Goal: Task Accomplishment & Management: Use online tool/utility

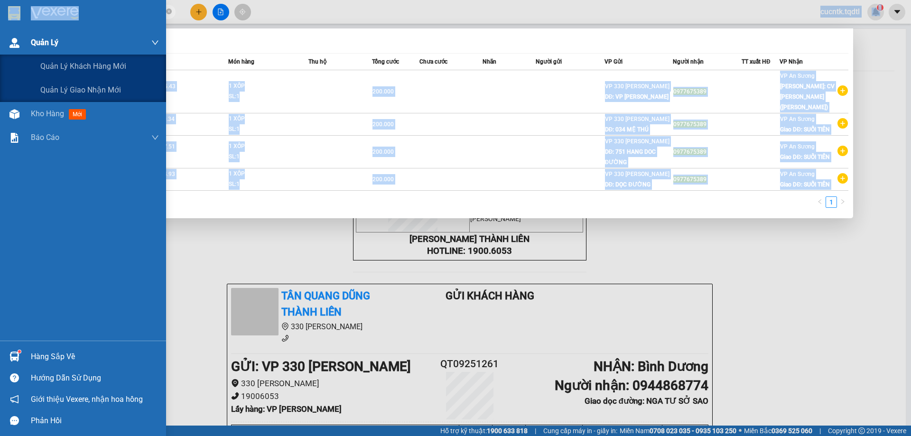
drag, startPoint x: 0, startPoint y: 0, endPoint x: 9, endPoint y: 36, distance: 36.6
click at [9, 36] on section "Kết quả tìm kiếm ( 4 ) Bộ lọc Mã ĐH Trạng thái Món hàng Thu hộ Tổng cước Chưa c…" at bounding box center [455, 218] width 911 height 436
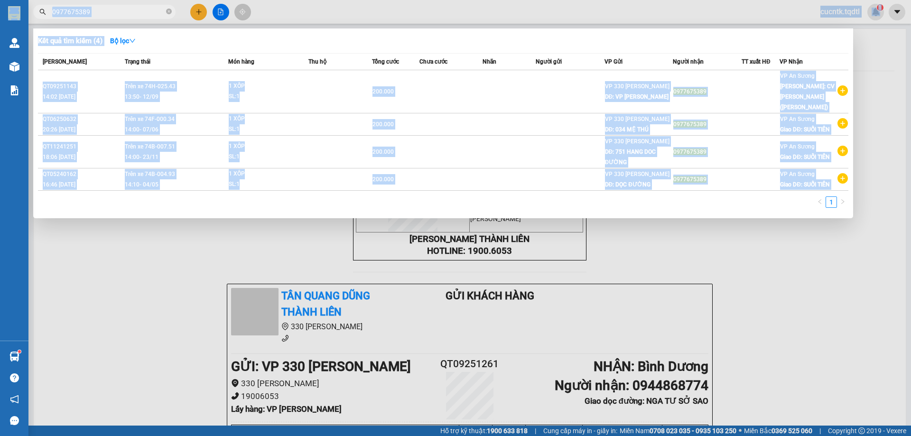
click at [793, 330] on div at bounding box center [455, 218] width 911 height 436
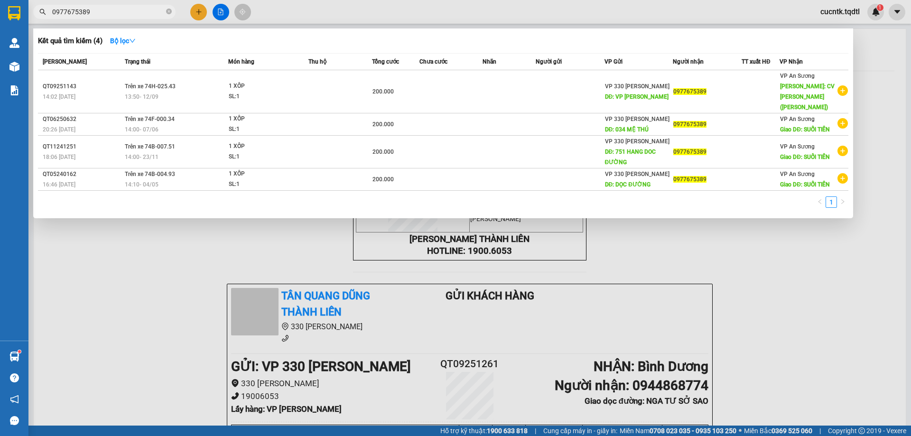
drag, startPoint x: 128, startPoint y: 16, endPoint x: 38, endPoint y: 25, distance: 90.1
click at [38, 20] on div "Kết quả tìm kiếm ( 4 ) Bộ lọc Mã ĐH Trạng thái Món hàng Thu hộ Tổng cước Chưa c…" at bounding box center [92, 12] width 185 height 17
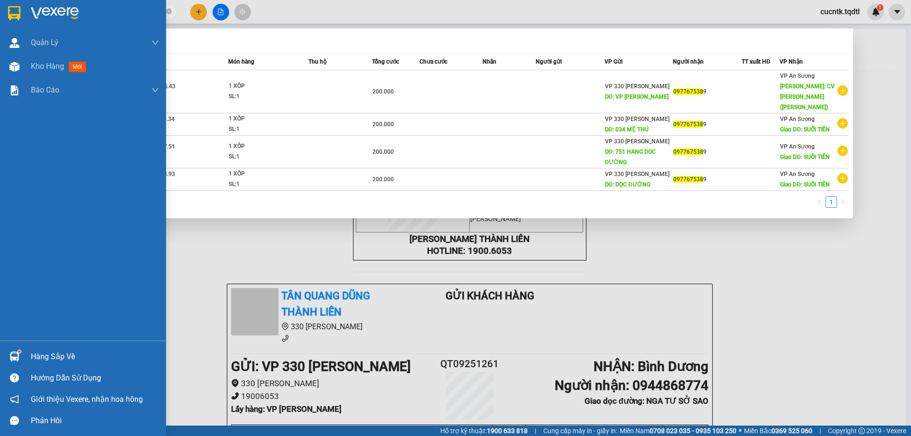
type input "0977675389"
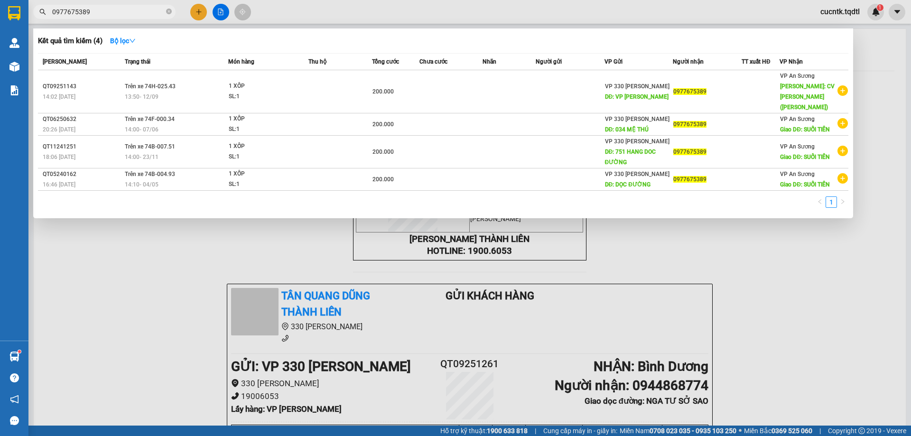
click at [203, 14] on div at bounding box center [455, 218] width 911 height 436
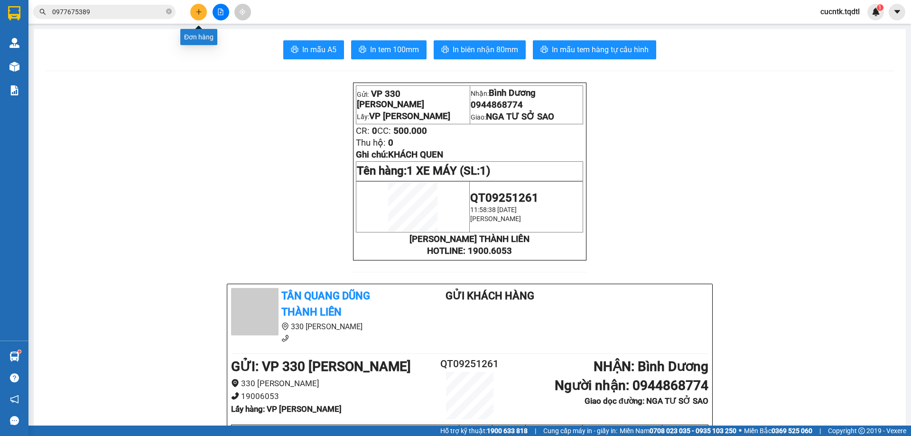
click at [200, 14] on icon "plus" at bounding box center [198, 12] width 7 height 7
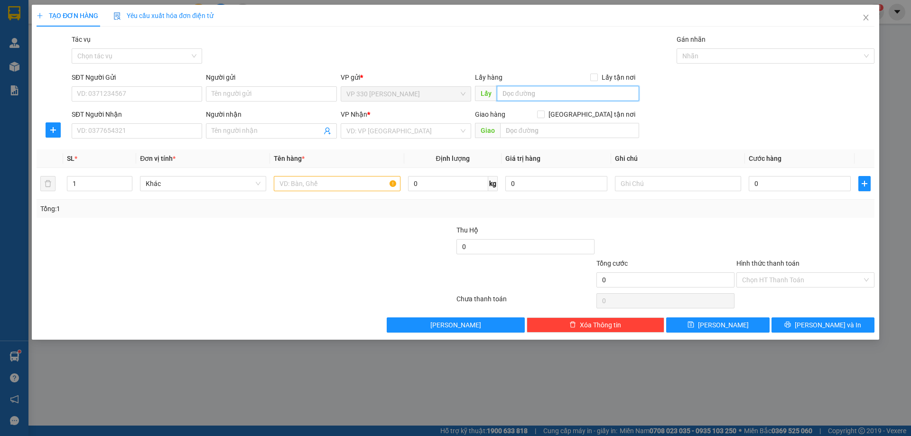
click at [520, 92] on input "text" at bounding box center [568, 93] width 142 height 15
type input "VP [PERSON_NAME]"
click at [120, 130] on input "SĐT Người Nhận" at bounding box center [137, 130] width 130 height 15
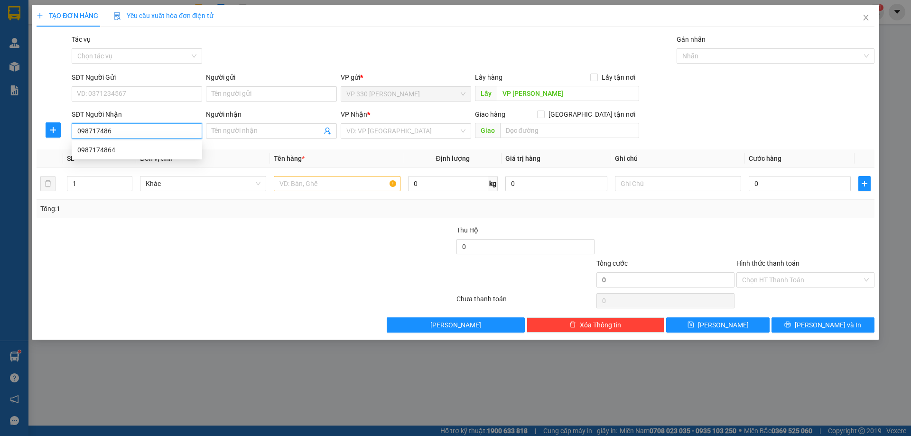
type input "0987174864"
click at [117, 152] on div "0987174864" at bounding box center [136, 150] width 119 height 10
type input "LÂM ĐỒNG"
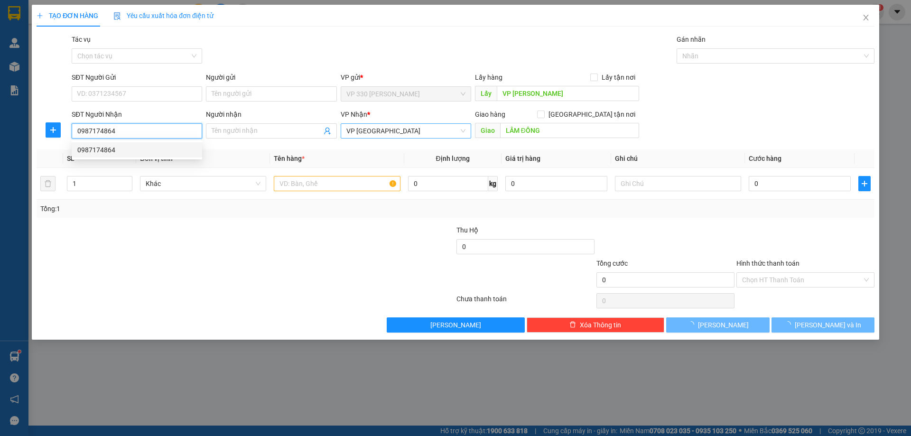
type input "100.000"
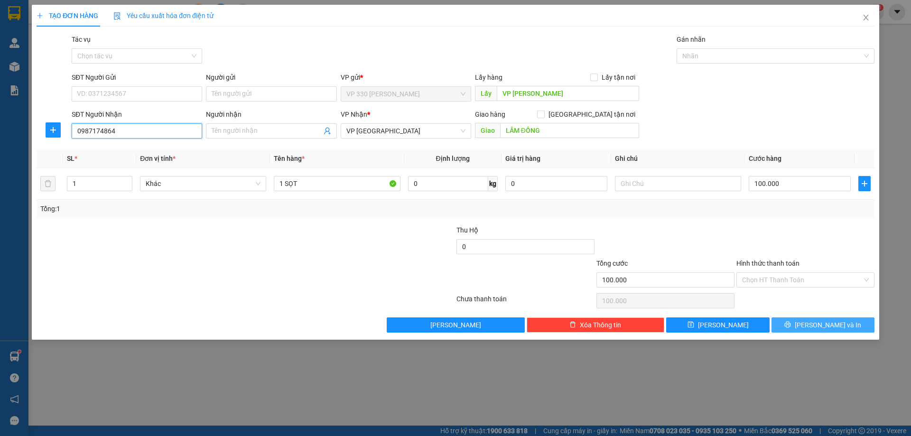
type input "0987174864"
click at [791, 329] on span "printer" at bounding box center [787, 325] width 7 height 8
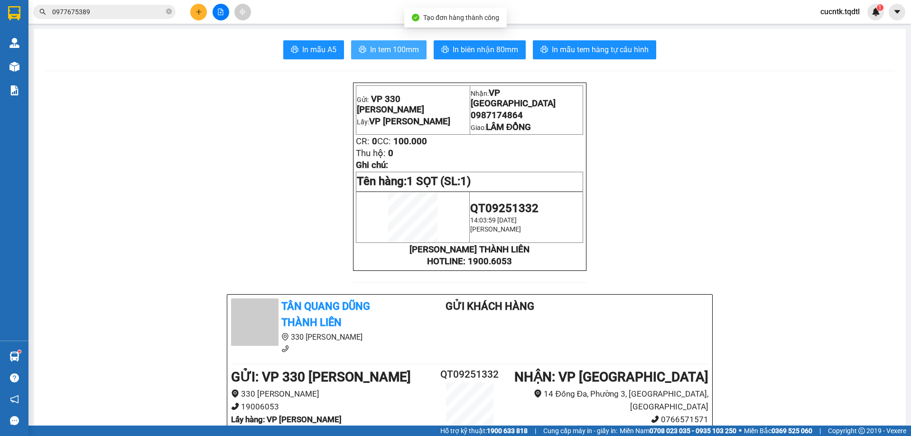
click at [388, 46] on span "In tem 100mm" at bounding box center [394, 50] width 49 height 12
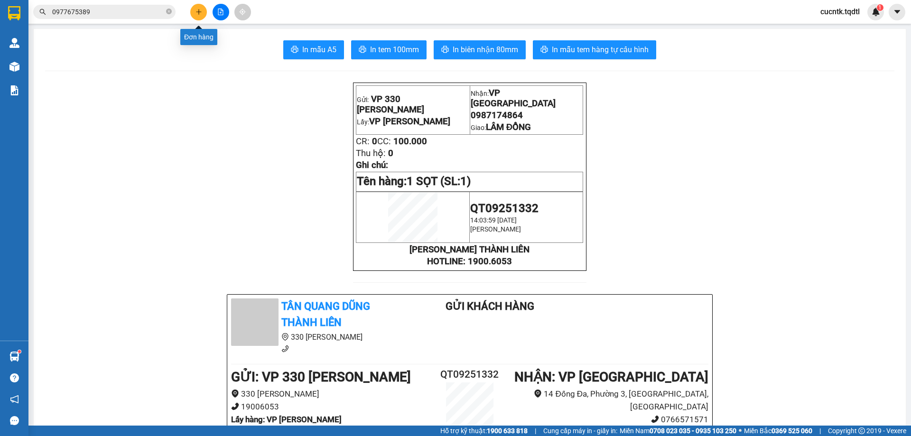
click at [200, 14] on icon "plus" at bounding box center [198, 12] width 7 height 7
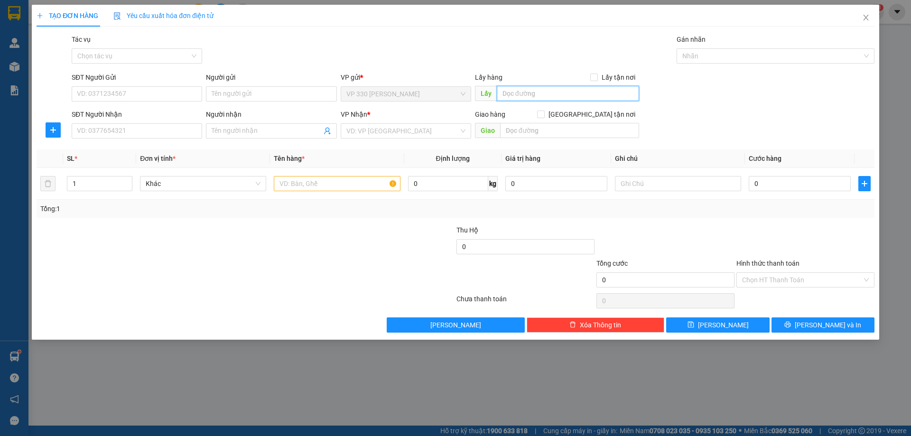
click at [544, 92] on input "text" at bounding box center [568, 93] width 142 height 15
click at [552, 97] on input "VP LONG H" at bounding box center [568, 93] width 142 height 15
type input "VP [PERSON_NAME]"
click at [141, 135] on input "SĐT Người Nhận" at bounding box center [137, 130] width 130 height 15
type input "0358419332"
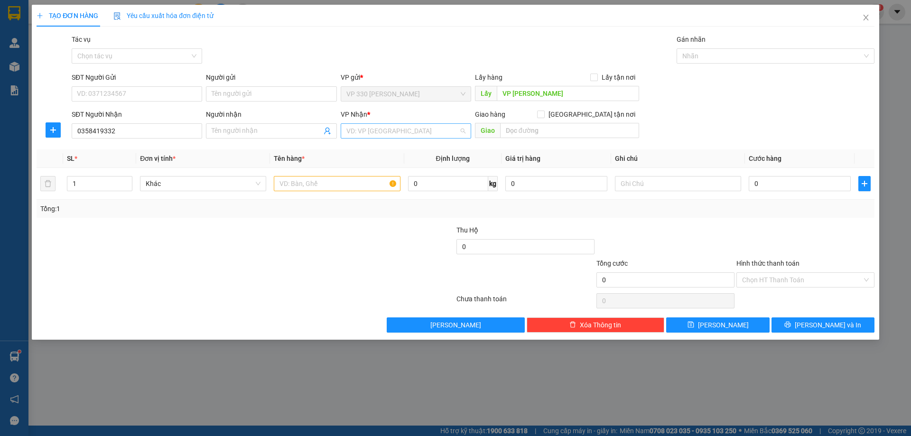
click at [388, 132] on input "search" at bounding box center [402, 131] width 112 height 14
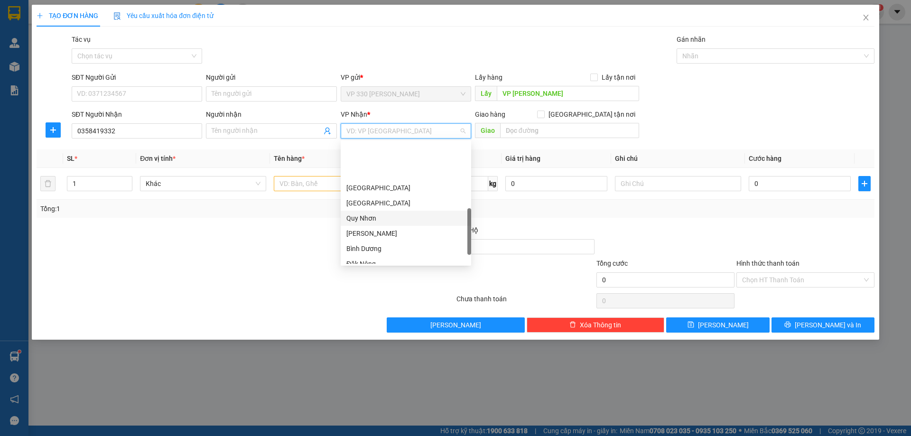
scroll to position [273, 0]
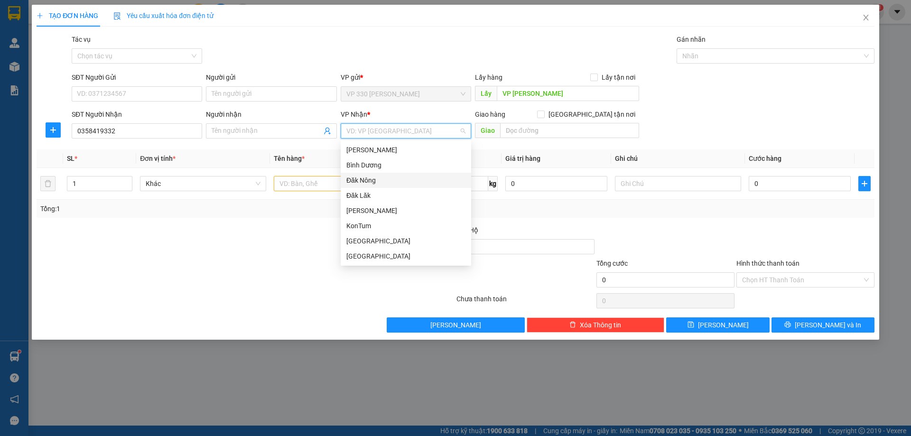
click at [371, 179] on div "Đăk Nông" at bounding box center [405, 180] width 119 height 10
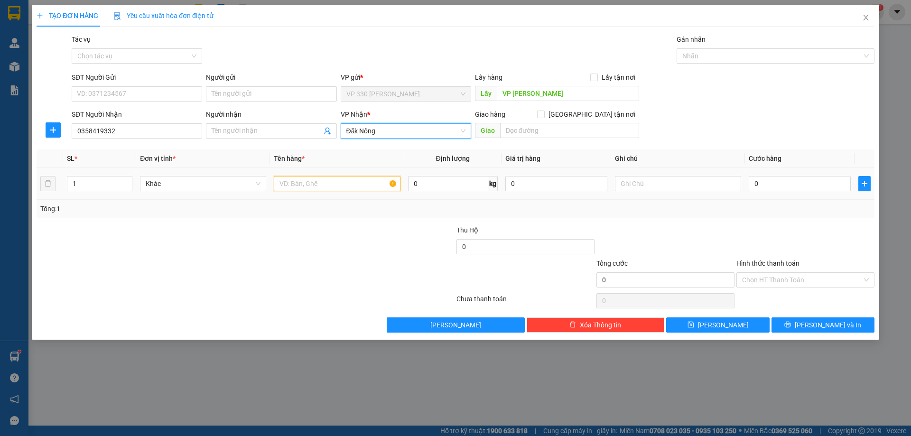
click at [330, 187] on input "text" at bounding box center [337, 183] width 126 height 15
type input "1 BAO"
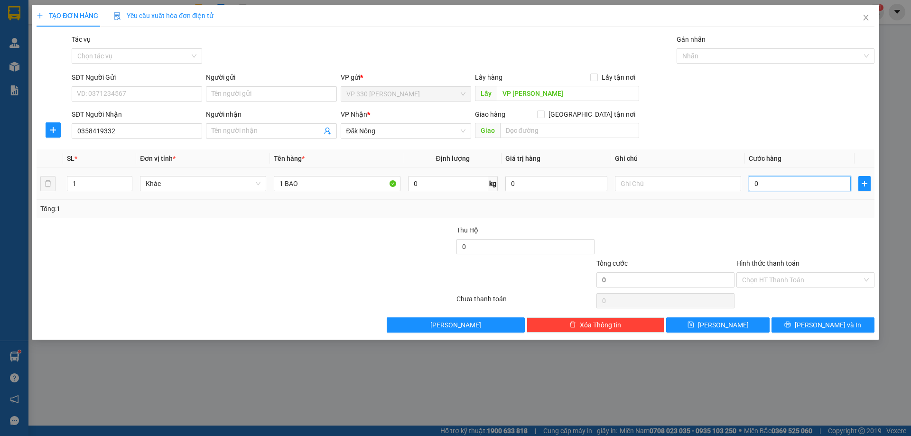
click at [766, 177] on input "0" at bounding box center [799, 183] width 102 height 15
type input "1"
type input "15"
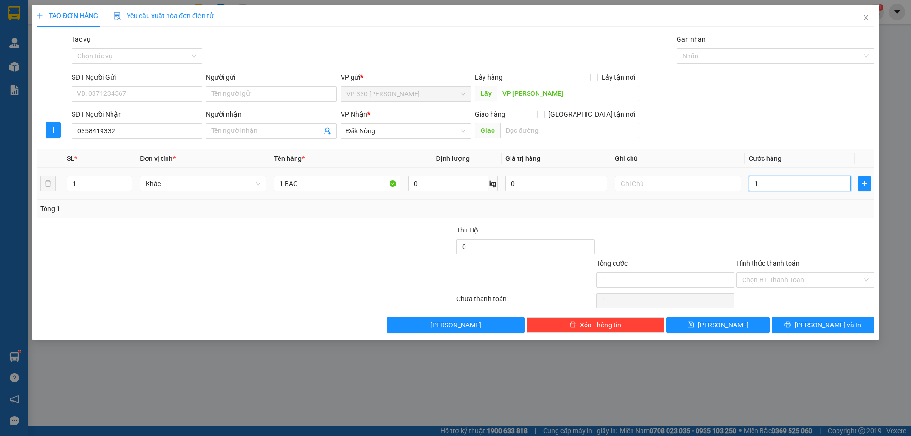
type input "15"
type input "150"
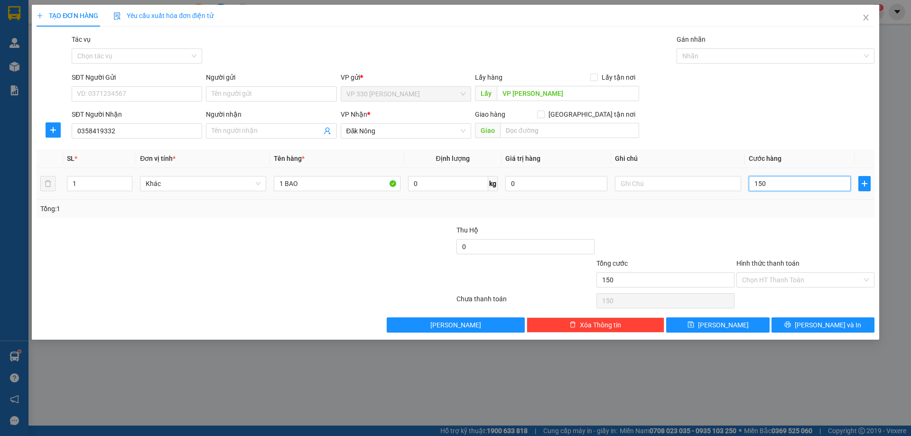
type input "1.500"
type input "15.000"
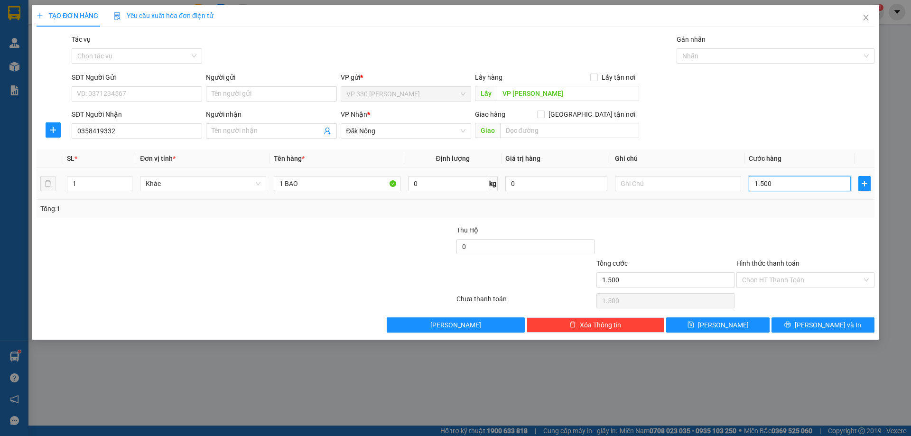
type input "15.000"
type input "150.000"
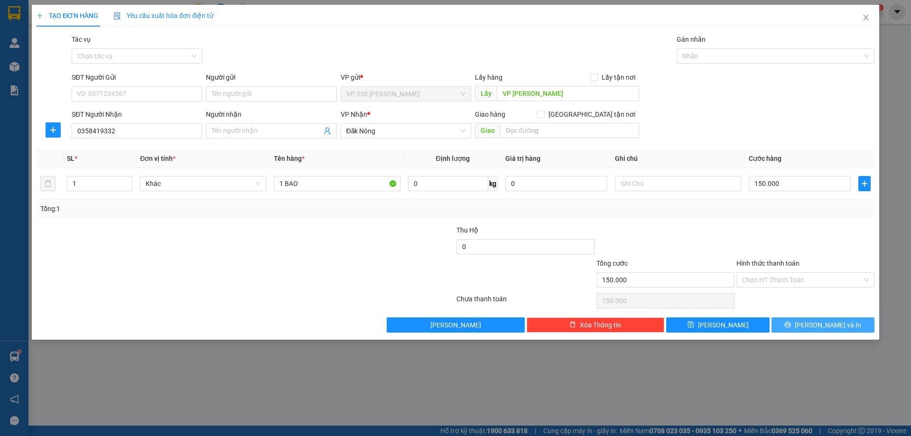
click at [832, 324] on span "[PERSON_NAME] và In" at bounding box center [827, 325] width 66 height 10
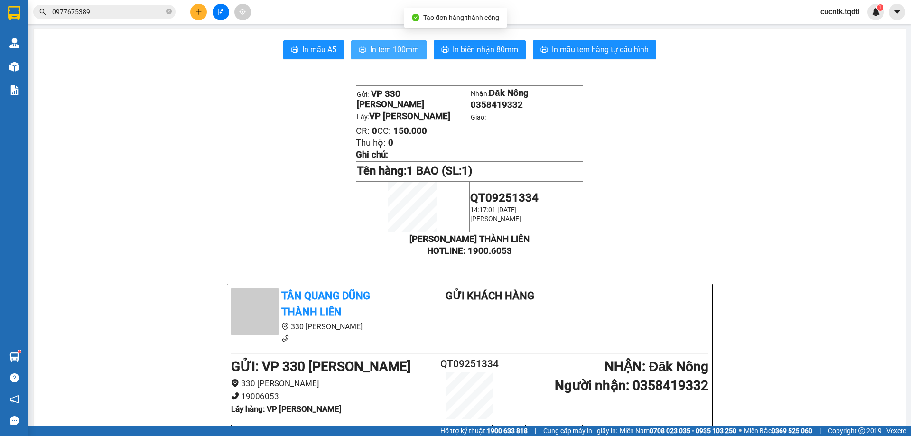
click at [385, 47] on span "In tem 100mm" at bounding box center [394, 50] width 49 height 12
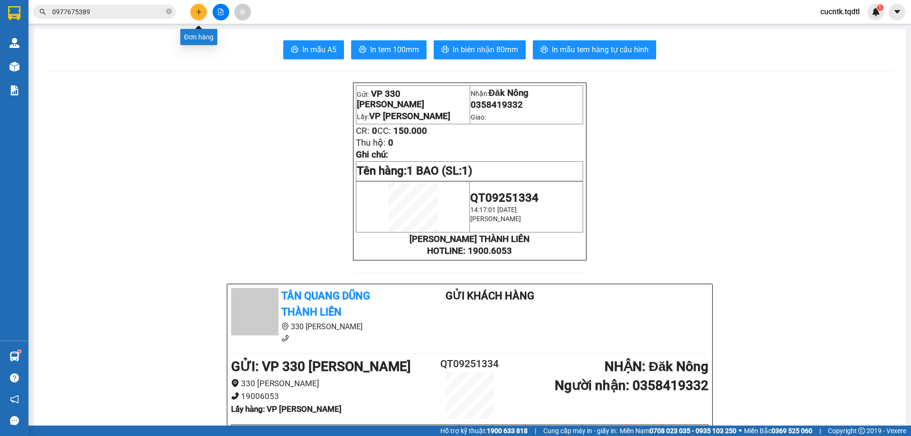
click at [204, 9] on button at bounding box center [198, 12] width 17 height 17
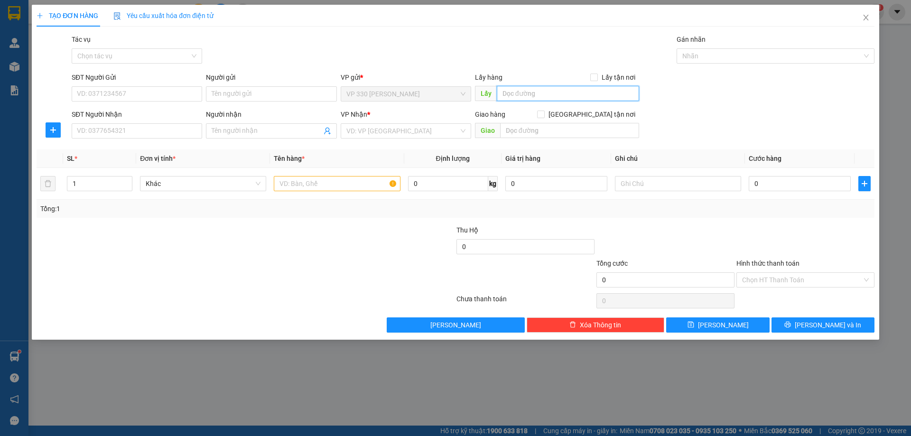
click at [527, 94] on input "text" at bounding box center [568, 93] width 142 height 15
type input "VP [PERSON_NAME]"
click at [158, 136] on input "SĐT Người Nhận" at bounding box center [137, 130] width 130 height 15
type input "0907562834"
click at [387, 133] on input "search" at bounding box center [402, 131] width 112 height 14
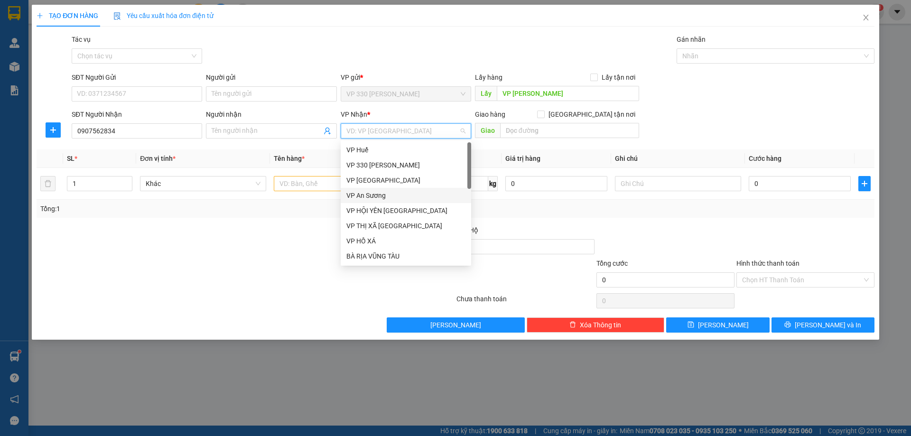
click at [375, 196] on div "VP An Sương" at bounding box center [405, 195] width 119 height 10
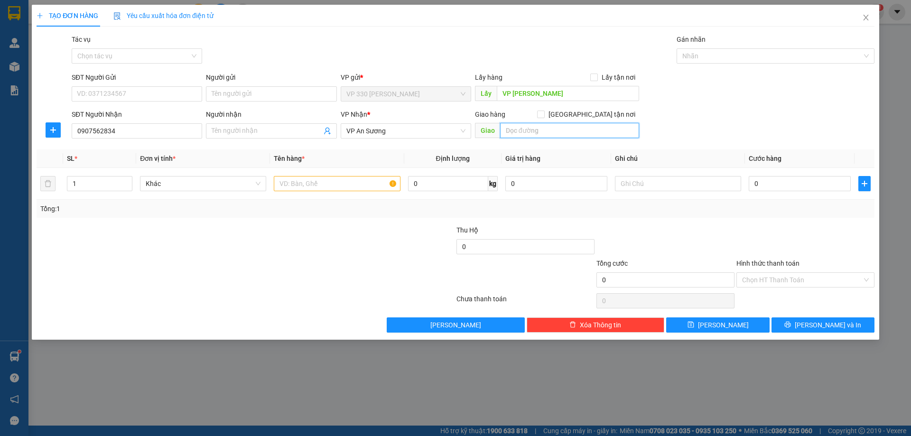
click at [553, 133] on input "text" at bounding box center [569, 130] width 139 height 15
type input "d"
drag, startPoint x: 542, startPoint y: 127, endPoint x: 467, endPoint y: 143, distance: 77.1
click at [467, 143] on div "Transit Pickup Surcharge Ids Transit Deliver Surcharge Ids Transit Deliver Surc…" at bounding box center [456, 183] width 838 height 298
type input "D"
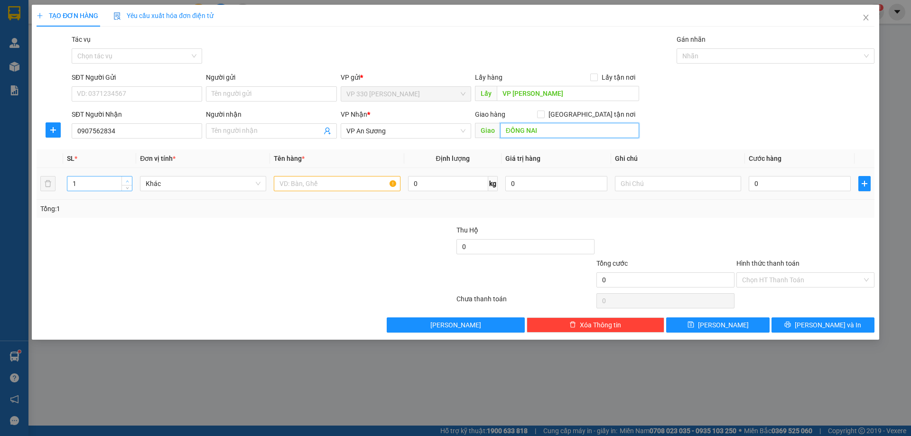
type input "ĐỒNG NAI"
click at [124, 182] on span "Increase Value" at bounding box center [126, 180] width 10 height 9
type input "3"
click at [124, 182] on span "Increase Value" at bounding box center [126, 180] width 10 height 9
click at [336, 184] on input "text" at bounding box center [337, 183] width 126 height 15
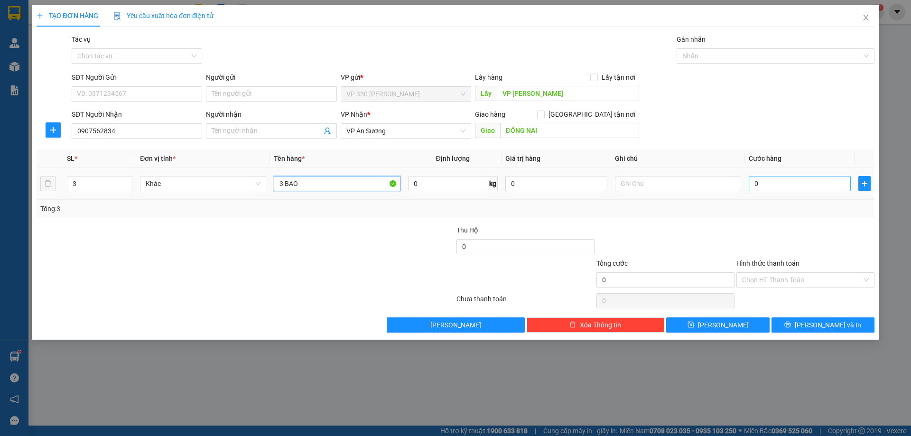
type input "3 BAO"
click at [801, 188] on input "0" at bounding box center [799, 183] width 102 height 15
type input "3"
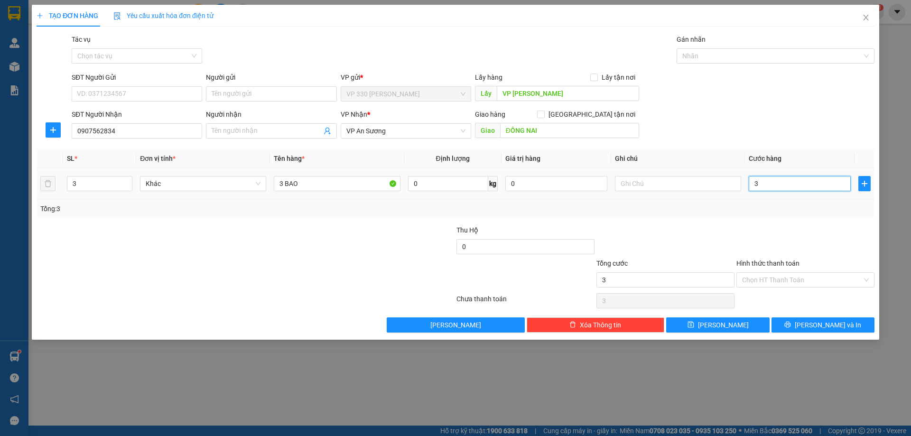
type input "30"
type input "300"
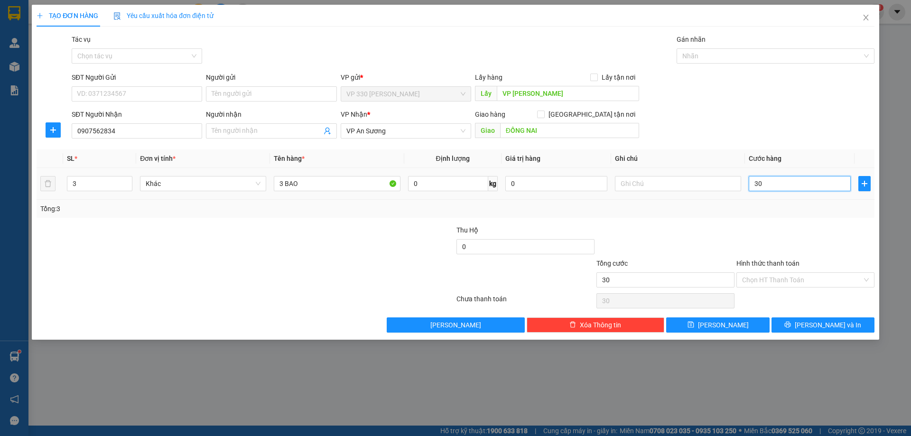
type input "300"
type input "3.000"
type input "30.000"
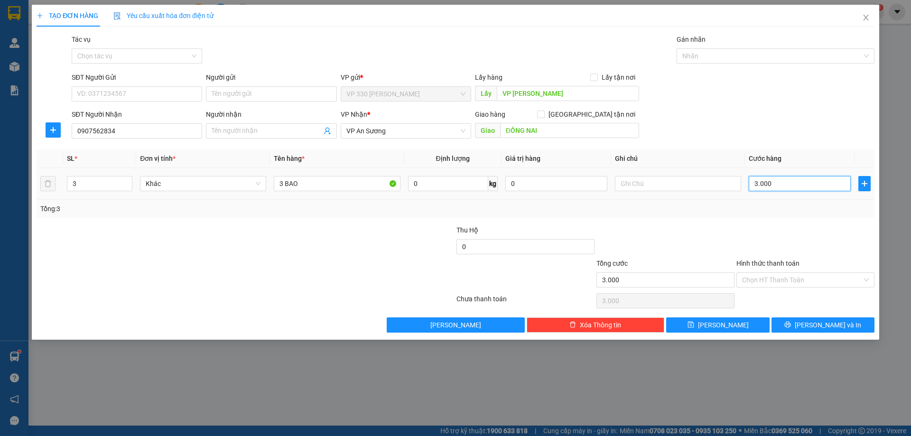
type input "30.000"
type input "300.000"
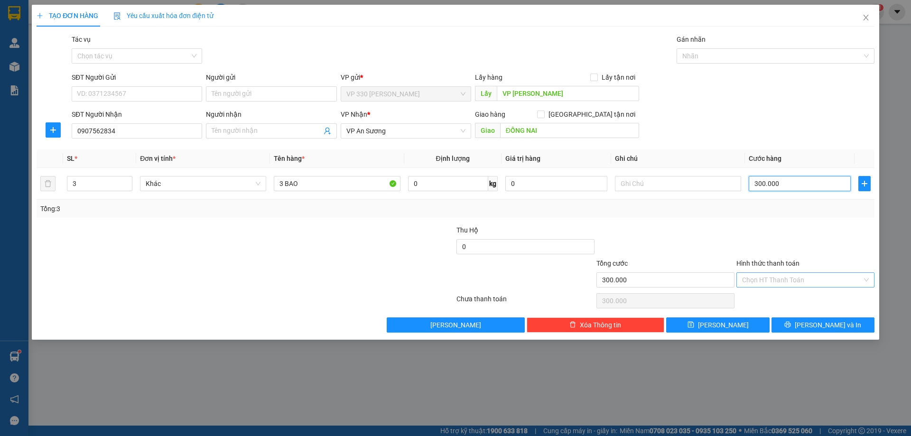
type input "300.000"
click at [813, 277] on input "Hình thức thanh toán" at bounding box center [802, 280] width 120 height 14
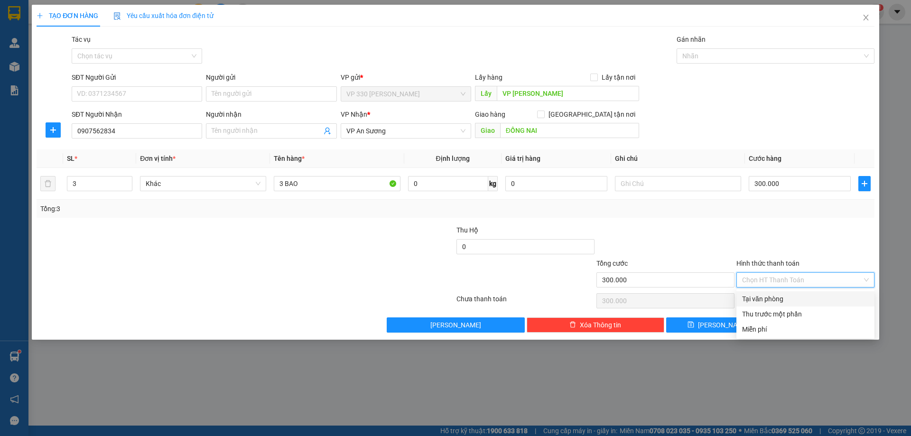
click at [776, 300] on div "Tại văn phòng" at bounding box center [805, 299] width 127 height 10
type input "0"
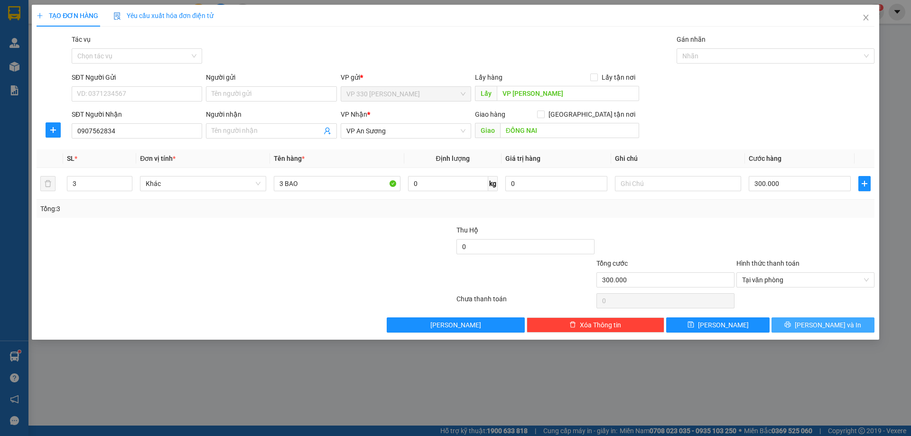
click at [791, 324] on icon "printer" at bounding box center [787, 324] width 7 height 7
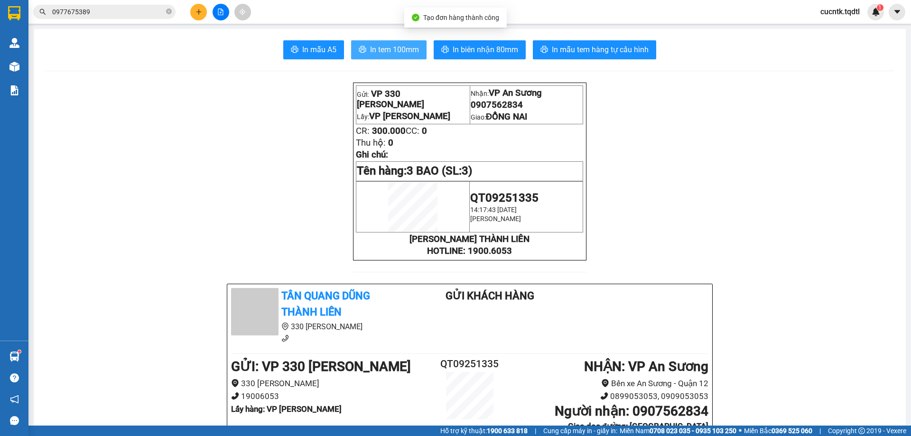
click at [415, 56] on button "In tem 100mm" at bounding box center [388, 49] width 75 height 19
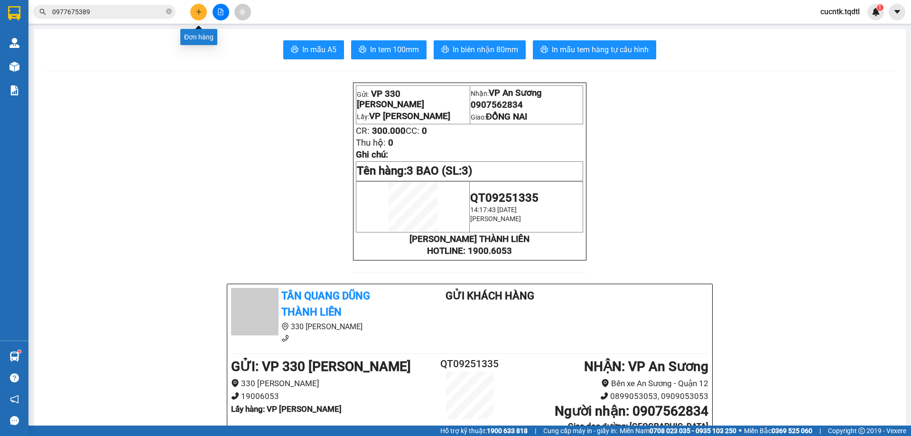
click at [201, 8] on button at bounding box center [198, 12] width 17 height 17
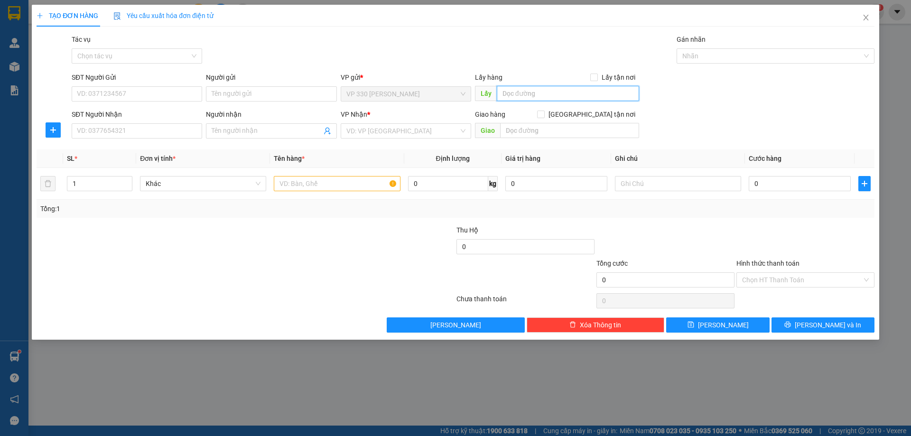
click at [516, 93] on input "text" at bounding box center [568, 93] width 142 height 15
type input "VP [PERSON_NAME]"
click at [119, 134] on input "SĐT Người Nhận" at bounding box center [137, 130] width 130 height 15
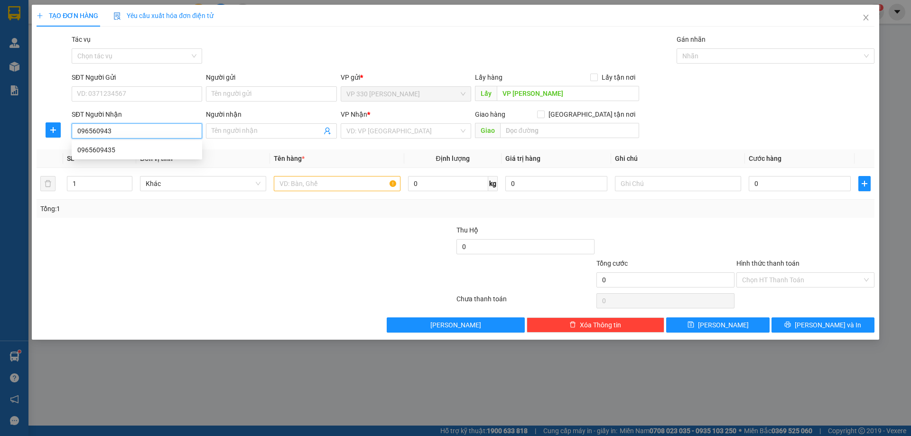
type input "0965609435"
click at [95, 150] on div "0965609435" at bounding box center [136, 150] width 119 height 10
type input "SUỐI GIỮA"
type input "150.000"
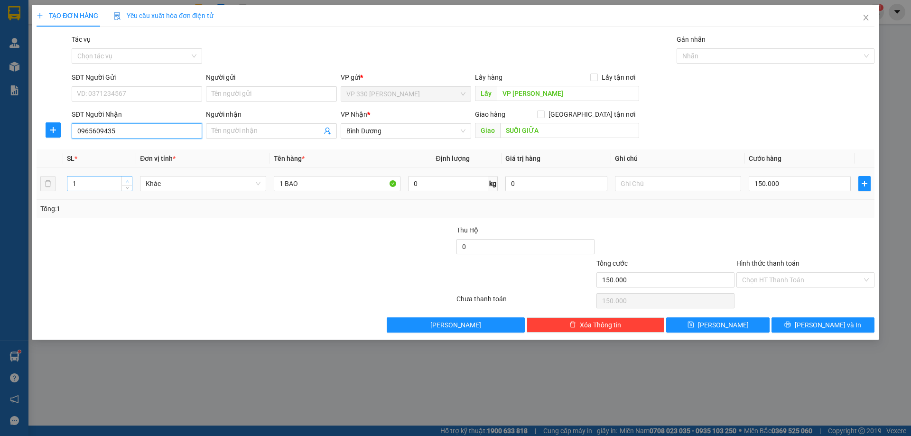
type input "0965609435"
click at [130, 180] on span "Increase Value" at bounding box center [126, 180] width 10 height 9
type input "4"
click at [130, 180] on span "Increase Value" at bounding box center [126, 180] width 10 height 9
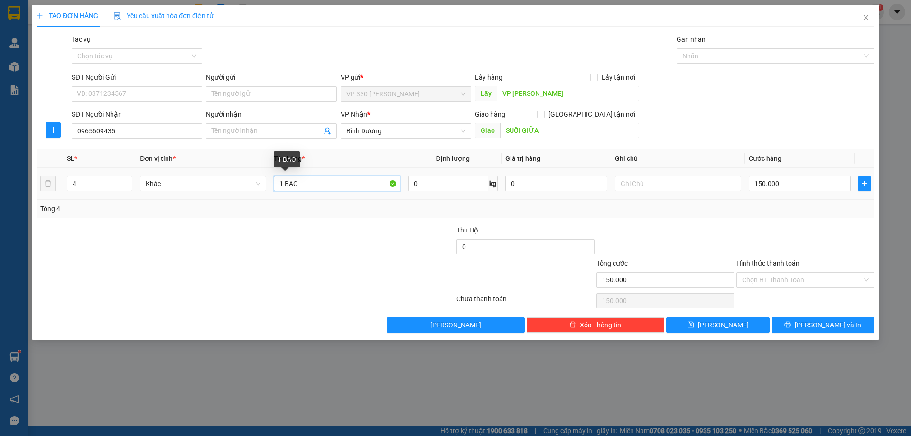
click at [308, 185] on input "1 BAO" at bounding box center [337, 183] width 126 height 15
type input "1 BAO 3 XỐP"
click at [783, 184] on input "150.000" at bounding box center [799, 183] width 102 height 15
type input "4"
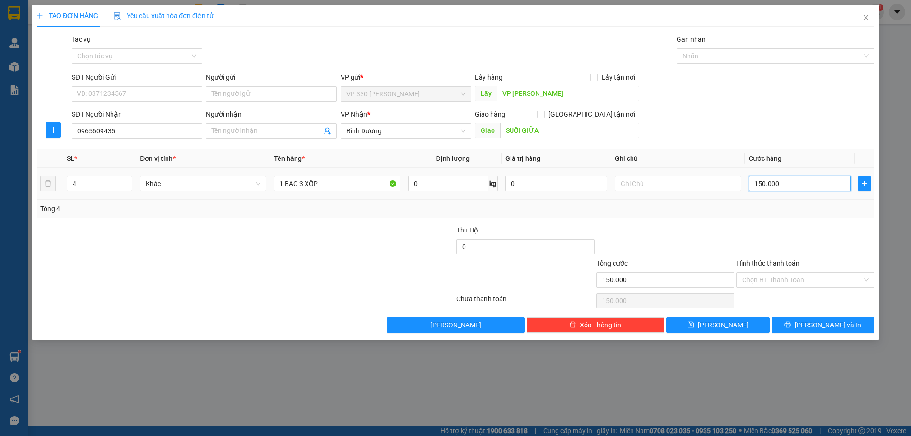
type input "4"
type input "45"
type input "450"
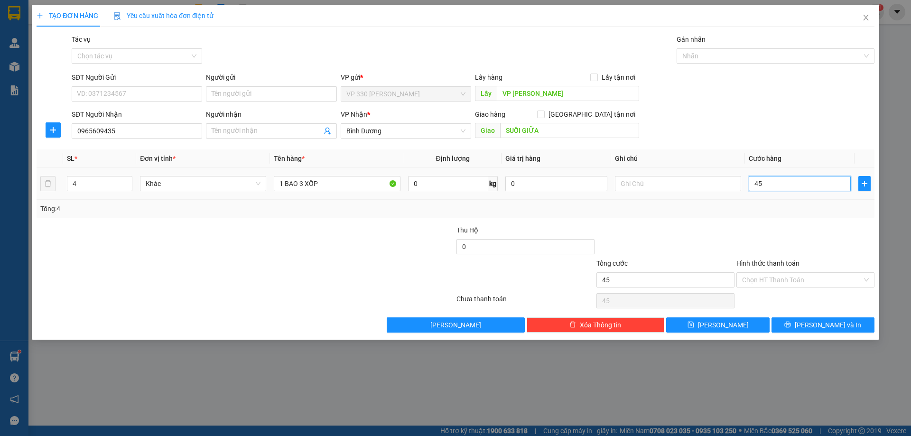
type input "450"
type input "4.500"
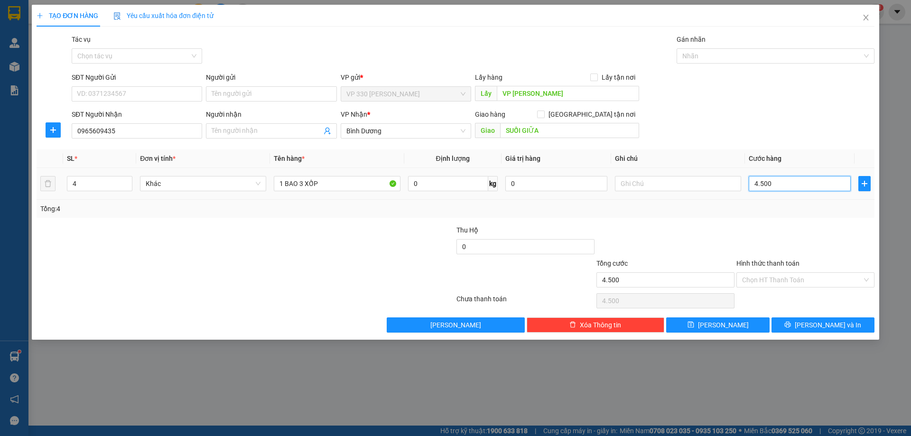
type input "45.000"
type input "450.000"
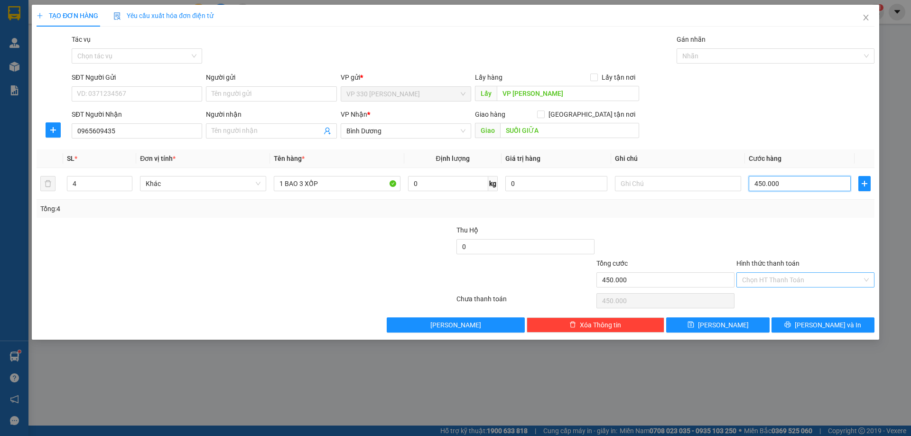
type input "450.000"
click at [803, 273] on input "Hình thức thanh toán" at bounding box center [802, 280] width 120 height 14
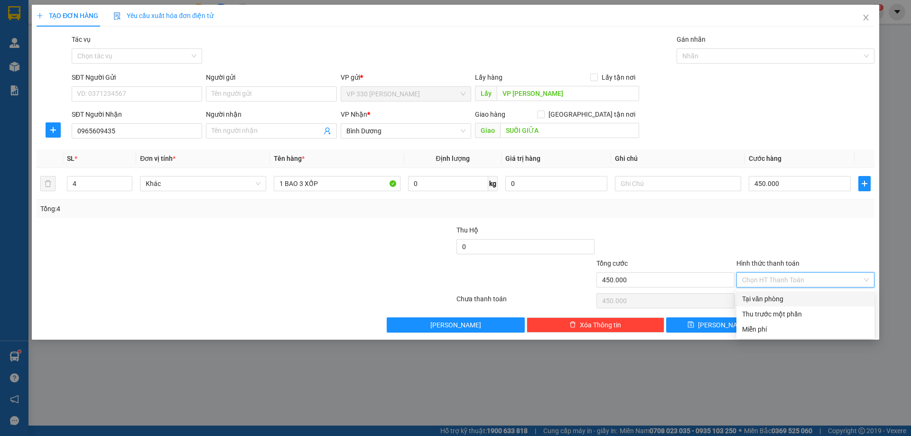
click at [766, 298] on div "Tại văn phòng" at bounding box center [805, 299] width 127 height 10
type input "0"
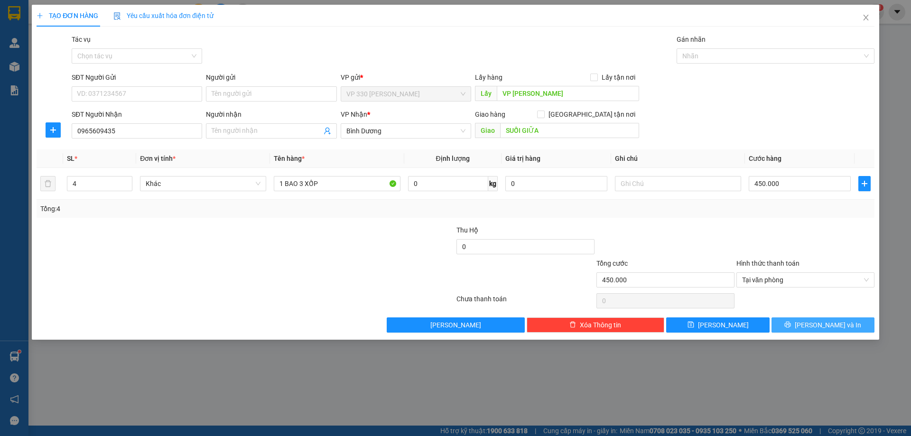
click at [795, 321] on button "[PERSON_NAME] và In" at bounding box center [822, 324] width 103 height 15
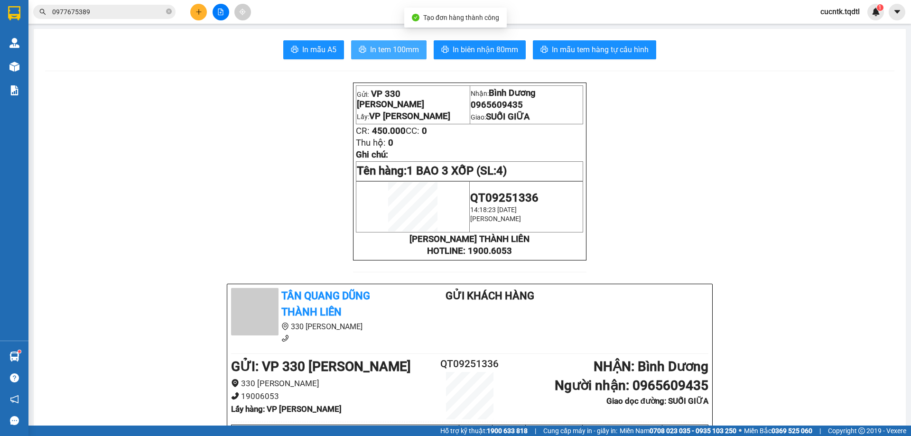
click at [379, 46] on span "In tem 100mm" at bounding box center [394, 50] width 49 height 12
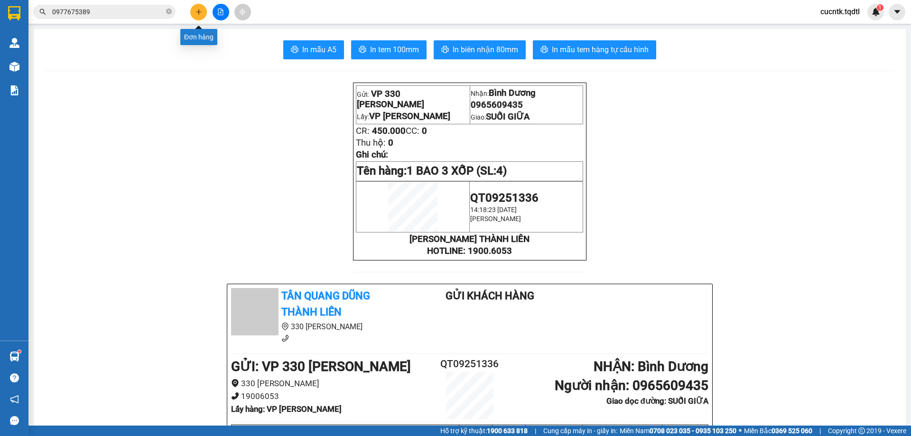
click at [200, 9] on icon "plus" at bounding box center [198, 12] width 7 height 7
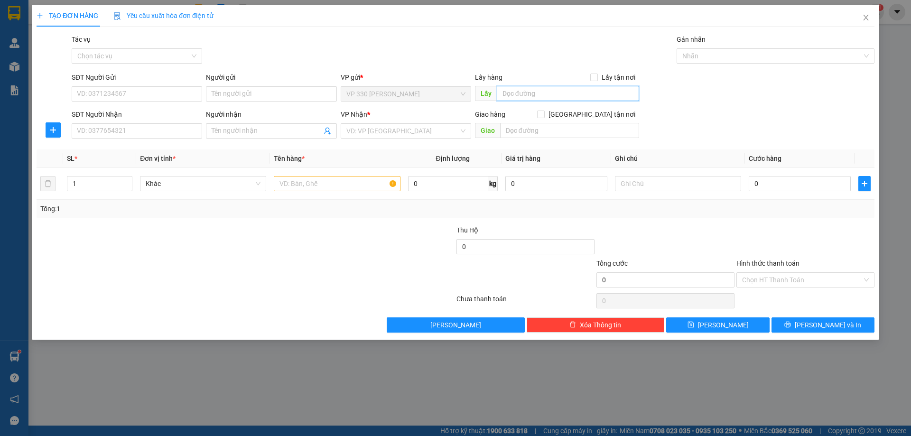
click at [583, 99] on input "text" at bounding box center [568, 93] width 142 height 15
type input "VP [PERSON_NAME]"
click at [118, 132] on input "SĐT Người Nhận" at bounding box center [137, 130] width 130 height 15
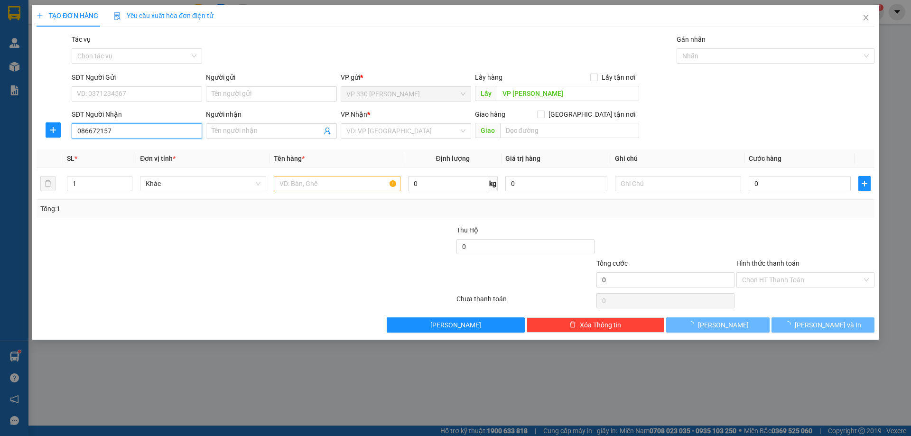
type input "0866721579"
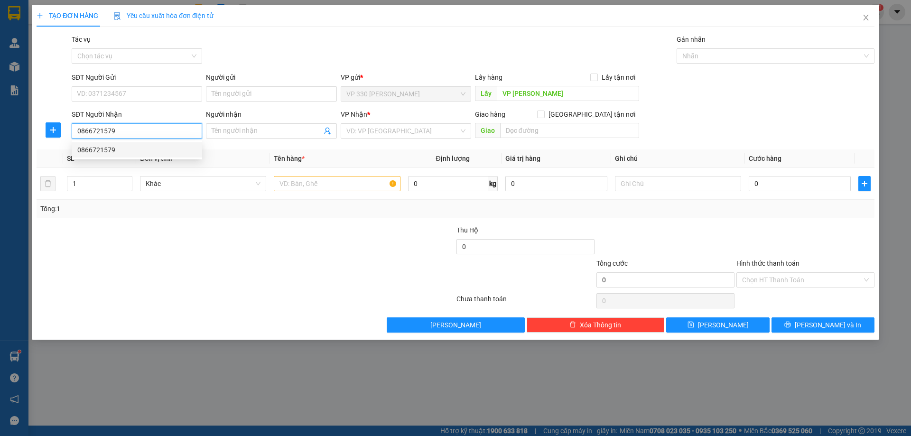
click at [135, 153] on div "0866721579" at bounding box center [136, 150] width 119 height 10
type input "ĐỒNG PHÚ"
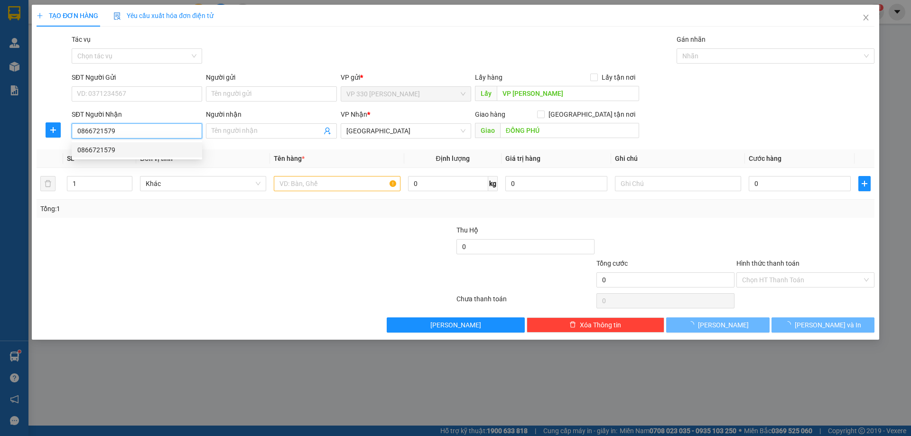
type input "200.000"
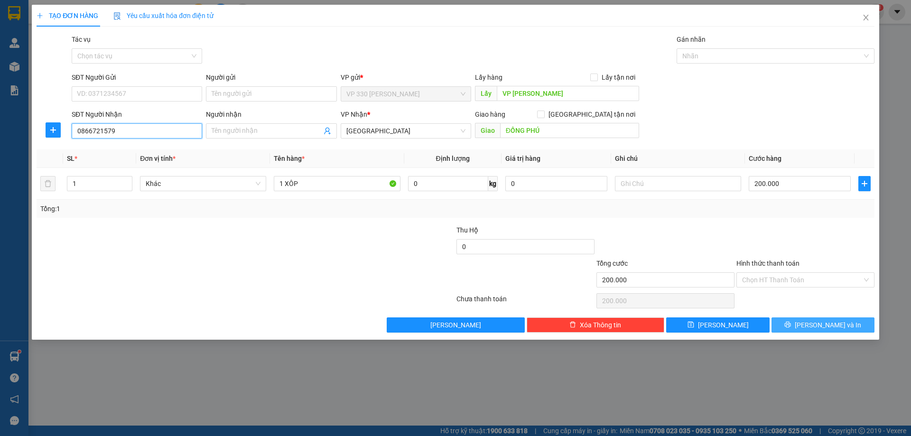
type input "0866721579"
click at [819, 320] on span "[PERSON_NAME] và In" at bounding box center [827, 325] width 66 height 10
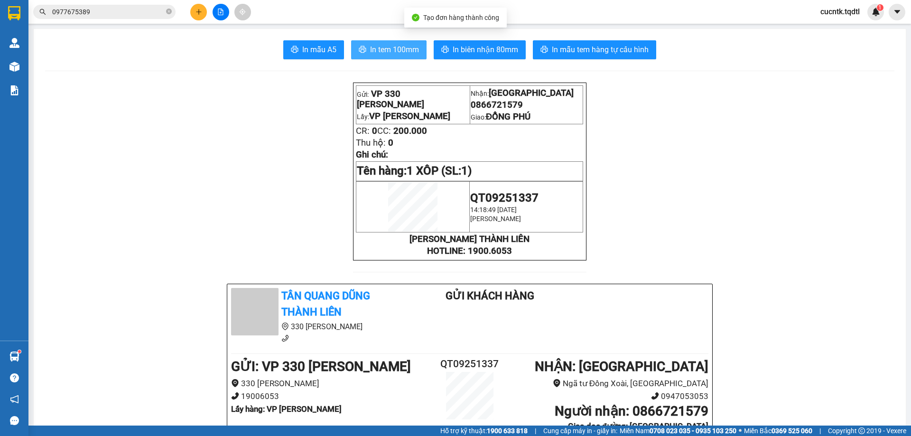
click at [388, 49] on span "In tem 100mm" at bounding box center [394, 50] width 49 height 12
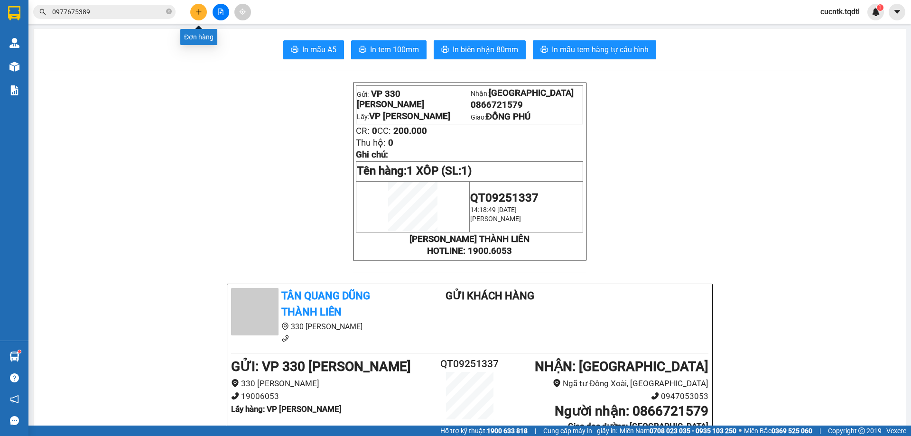
click at [199, 10] on icon "plus" at bounding box center [198, 11] width 0 height 5
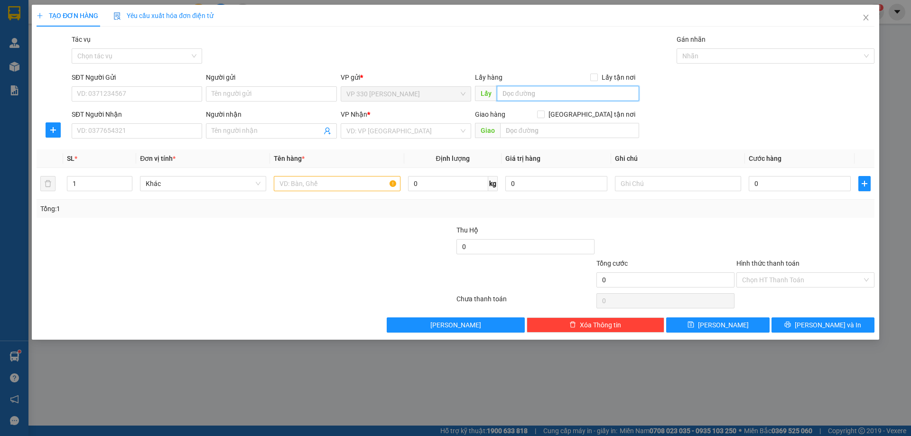
click at [539, 90] on input "text" at bounding box center [568, 93] width 142 height 15
type input "VP [PERSON_NAME]"
click at [162, 133] on input "SĐT Người Nhận" at bounding box center [137, 130] width 130 height 15
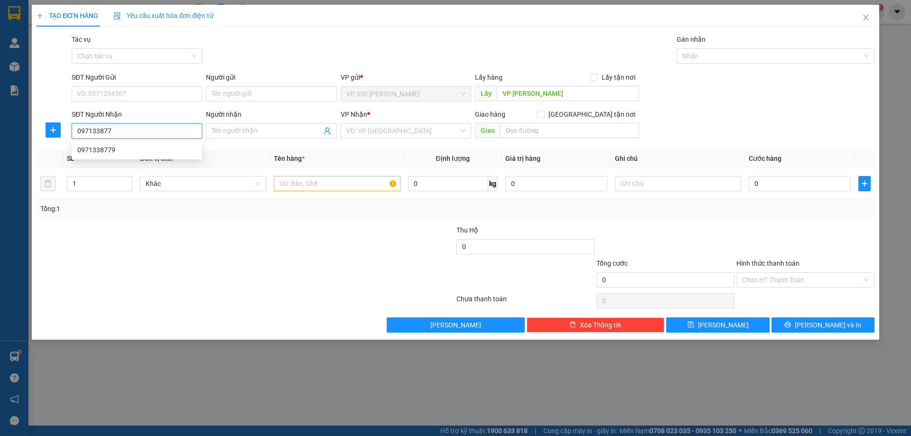
type input "0971338779"
click at [153, 157] on div "0971338779" at bounding box center [137, 149] width 130 height 15
type input "150.000"
type input "0971338779"
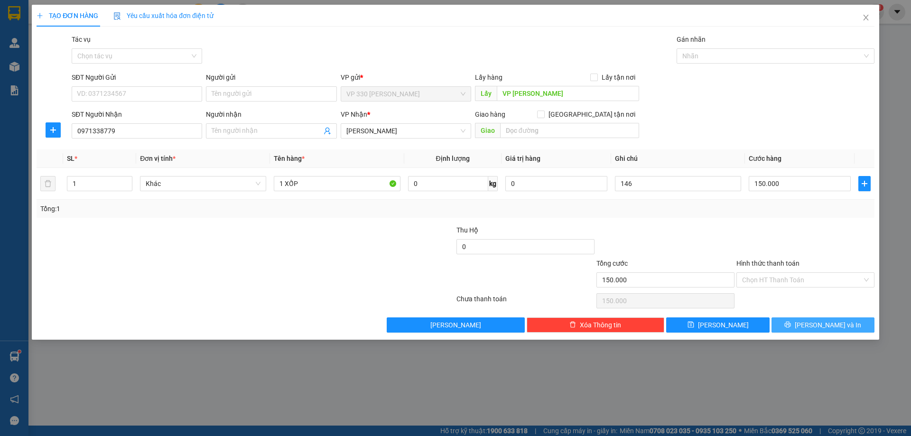
click at [833, 323] on span "[PERSON_NAME] và In" at bounding box center [827, 325] width 66 height 10
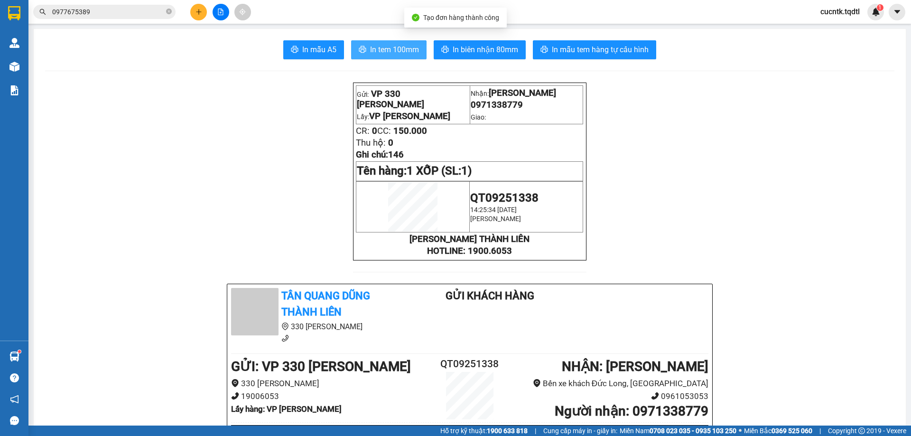
click at [407, 56] on button "In tem 100mm" at bounding box center [388, 49] width 75 height 19
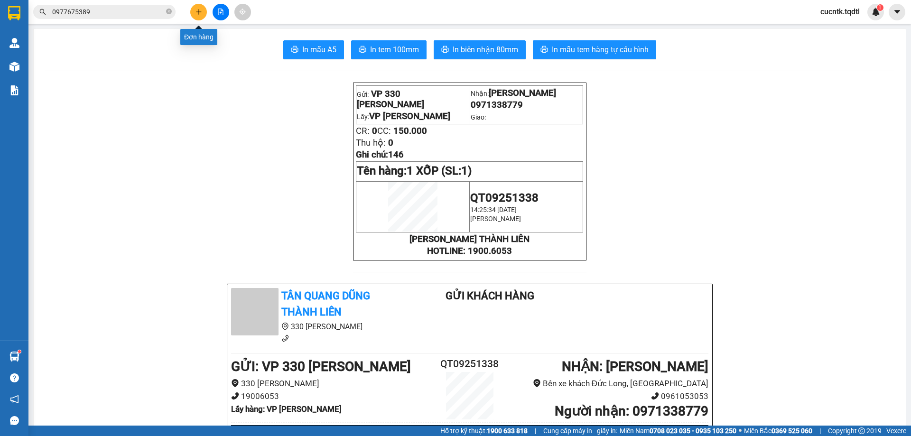
click at [202, 12] on button at bounding box center [198, 12] width 17 height 17
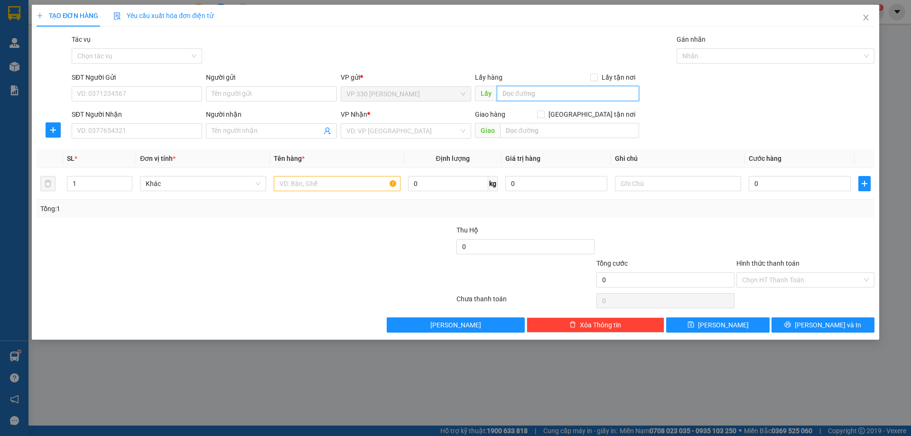
click at [545, 97] on input "text" at bounding box center [568, 93] width 142 height 15
type input "VP [PERSON_NAME]"
click at [184, 127] on input "SĐT Người Nhận" at bounding box center [137, 130] width 130 height 15
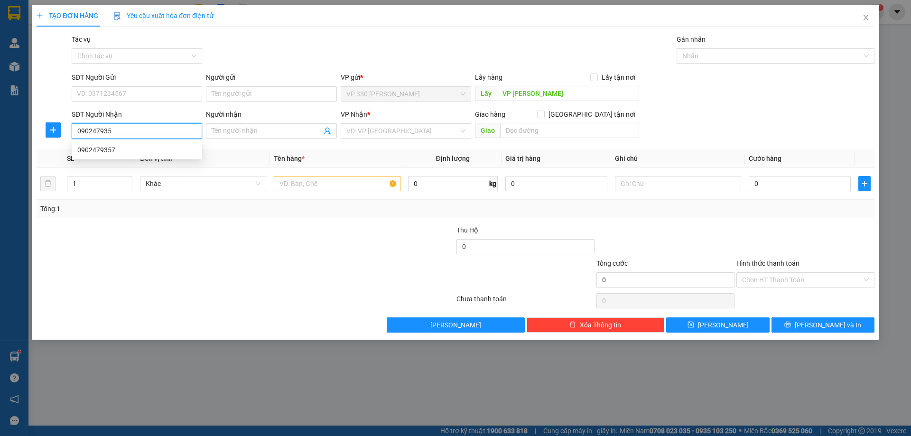
type input "0902479357"
click at [90, 152] on div "0902479357" at bounding box center [136, 150] width 119 height 10
type input "150.000"
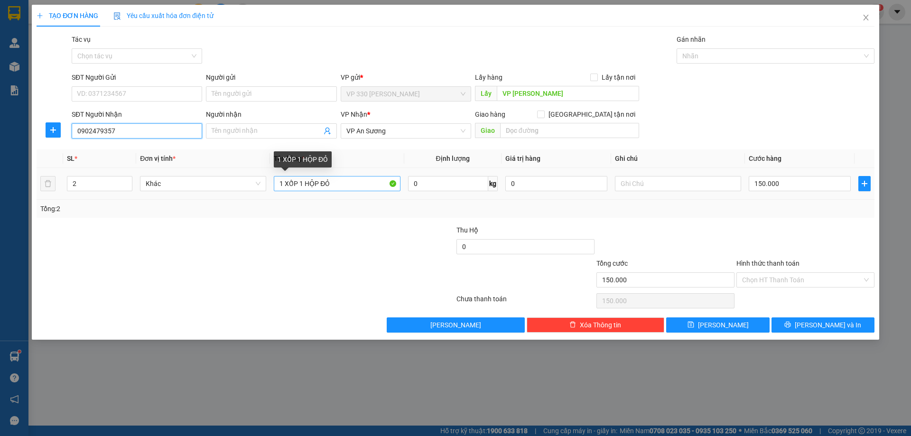
type input "0902479357"
drag, startPoint x: 340, startPoint y: 186, endPoint x: 273, endPoint y: 188, distance: 66.4
click at [273, 188] on td "1 XỐP 1 HỘP ĐỎ" at bounding box center [337, 184] width 134 height 32
type input "1 CỤC NHỎ"
type input "1"
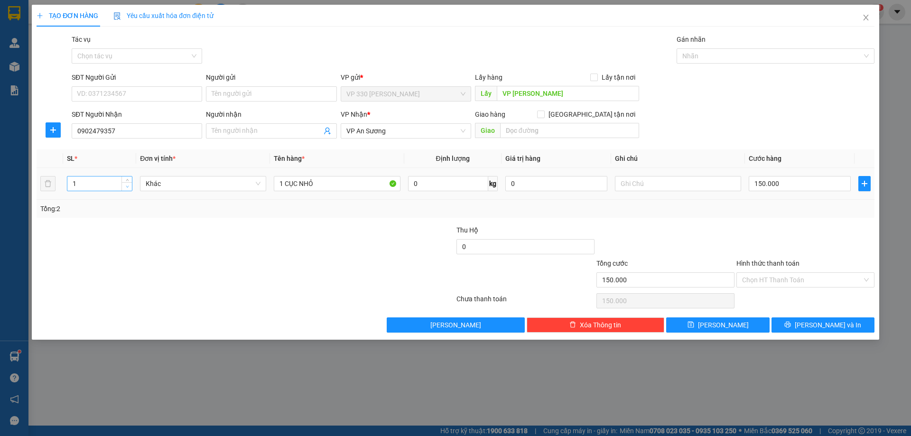
click at [129, 186] on icon "down" at bounding box center [127, 186] width 3 height 3
click at [784, 184] on input "150.000" at bounding box center [799, 183] width 102 height 15
type input "1"
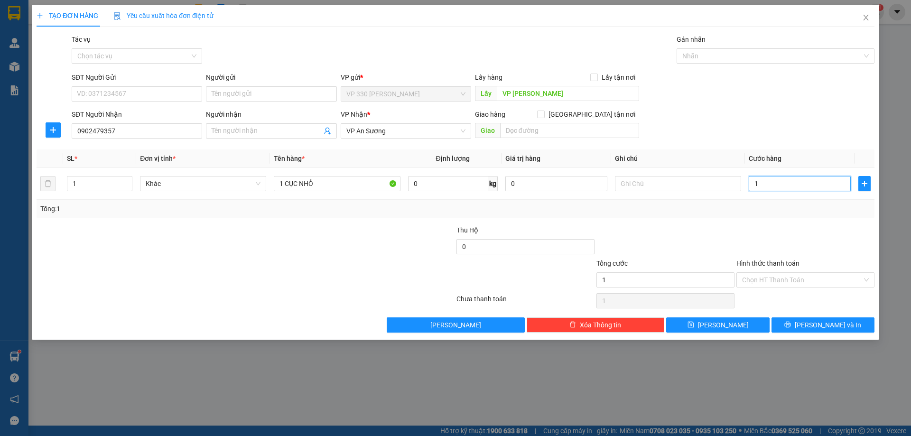
type input "10"
type input "100"
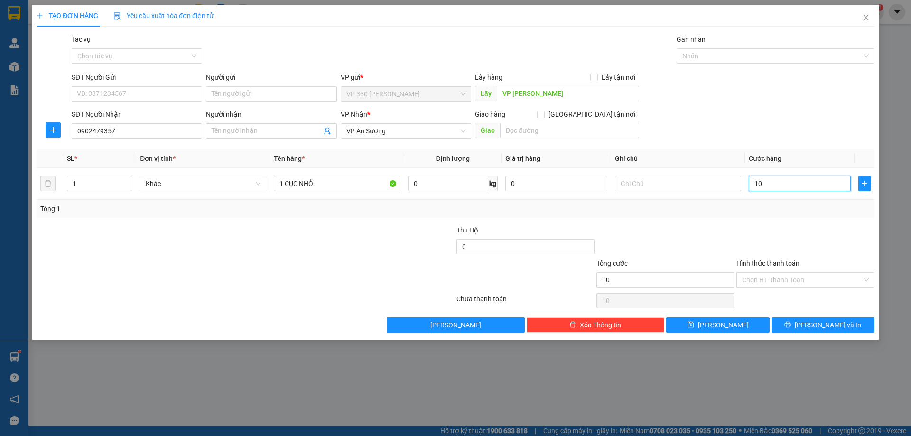
type input "100"
type input "1.000"
type input "10.000"
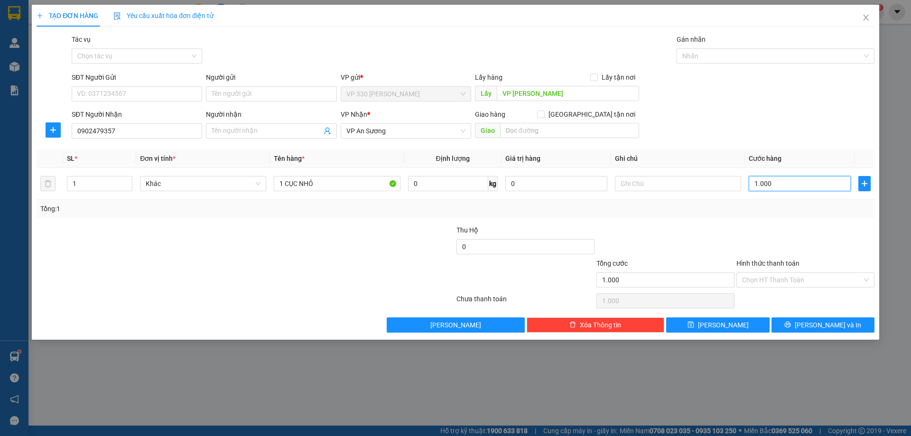
type input "10.000"
type input "100.000"
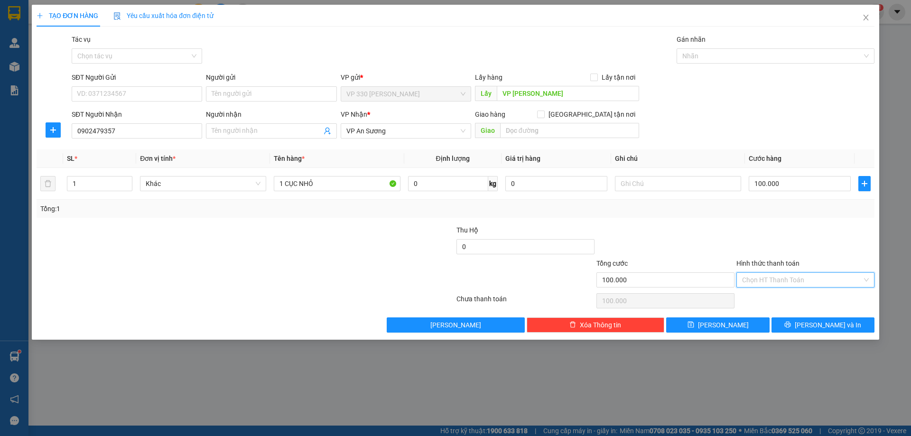
click at [793, 279] on input "Hình thức thanh toán" at bounding box center [802, 280] width 120 height 14
click at [787, 185] on input "100.000" at bounding box center [799, 183] width 102 height 15
type input "5"
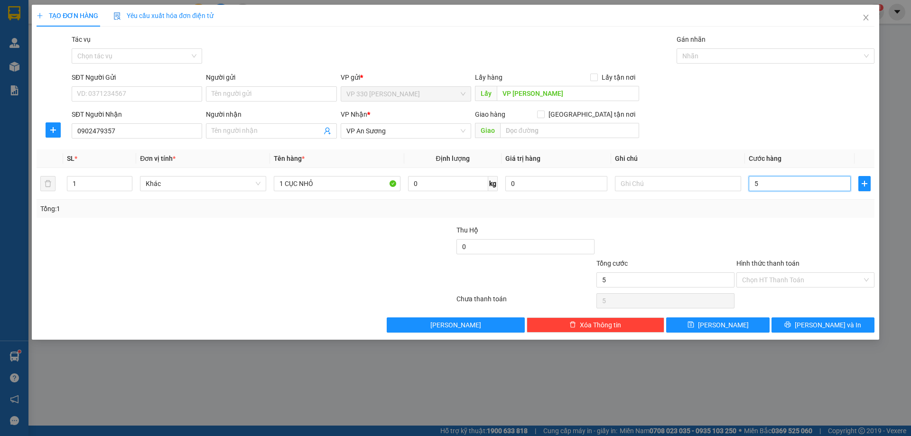
type input "50"
type input "500"
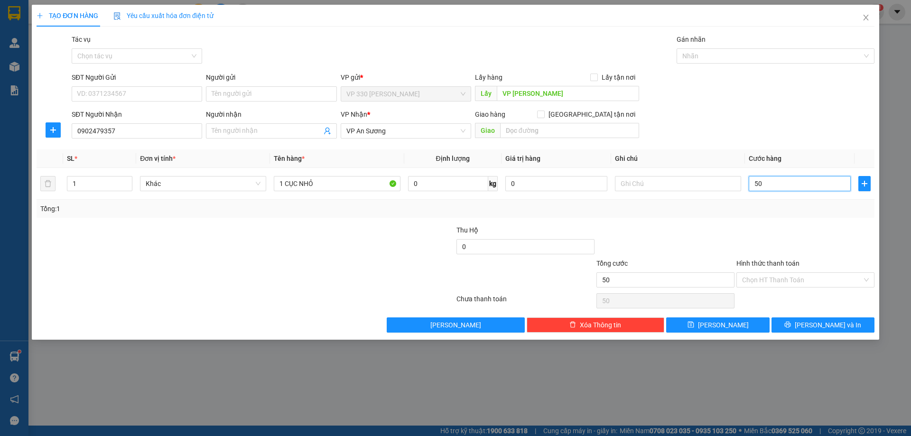
type input "500"
type input "5.000"
type input "50.000"
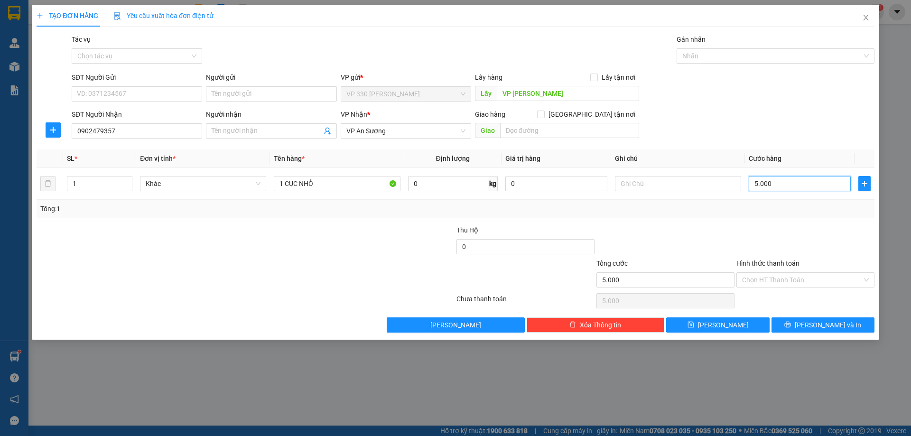
type input "50.000"
click at [832, 324] on span "[PERSON_NAME] và In" at bounding box center [827, 325] width 66 height 10
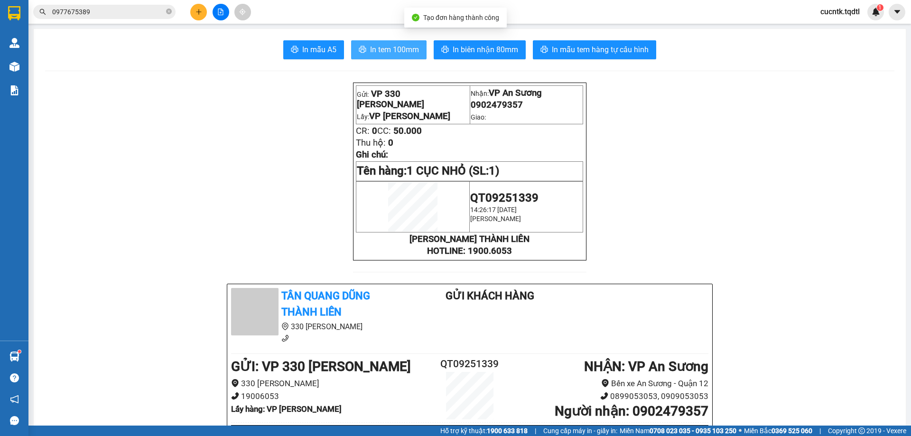
click at [409, 46] on span "In tem 100mm" at bounding box center [394, 50] width 49 height 12
click at [207, 13] on div at bounding box center [220, 12] width 71 height 17
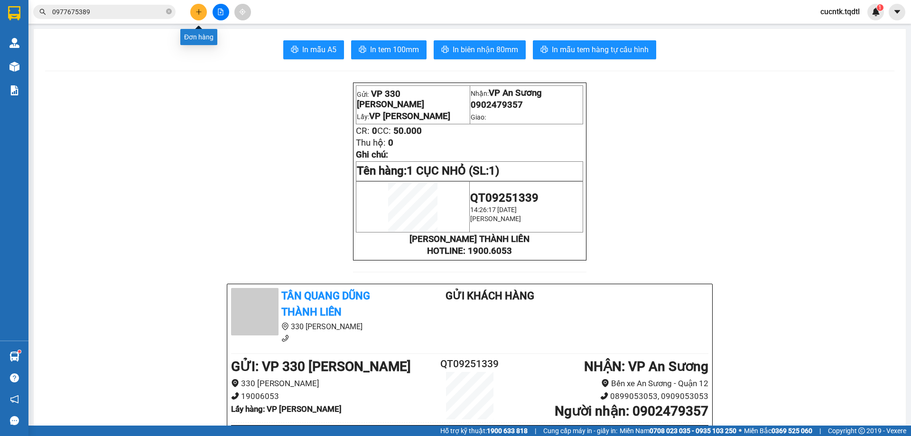
click at [194, 15] on button at bounding box center [198, 12] width 17 height 17
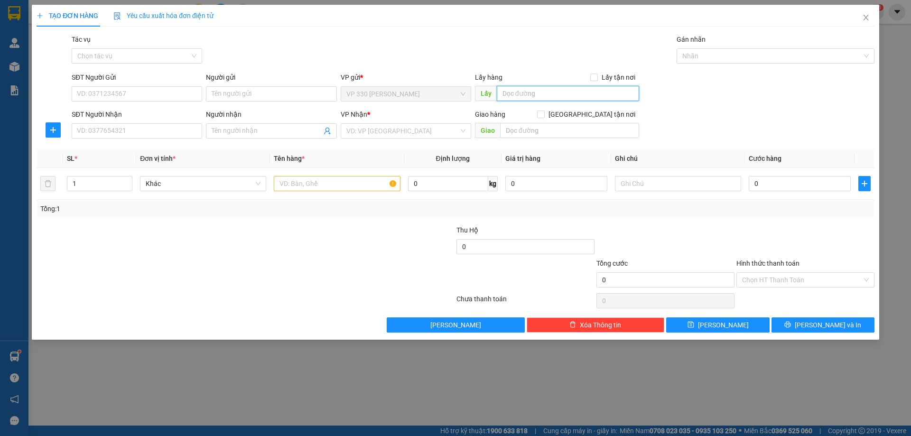
click at [523, 93] on input "text" at bounding box center [568, 93] width 142 height 15
type input "VP [PERSON_NAME]"
click at [118, 131] on input "SĐT Người Nhận" at bounding box center [137, 130] width 130 height 15
type input "0774068611"
click at [388, 130] on input "search" at bounding box center [402, 131] width 112 height 14
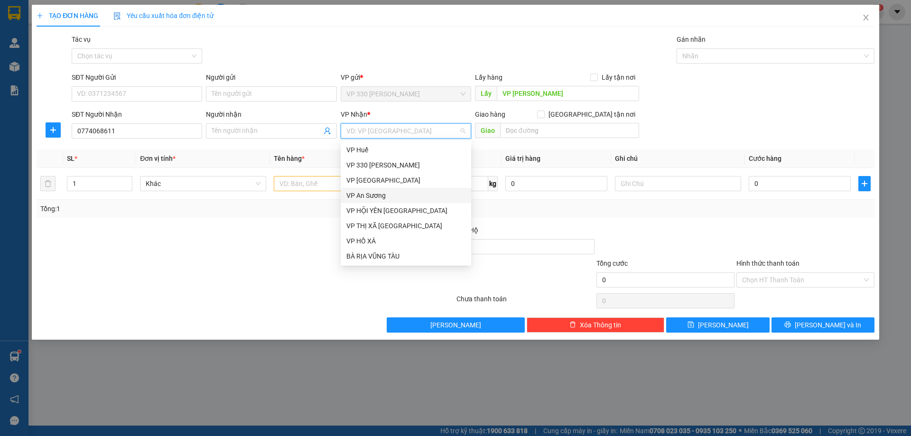
click at [376, 198] on div "VP An Sương" at bounding box center [405, 195] width 119 height 10
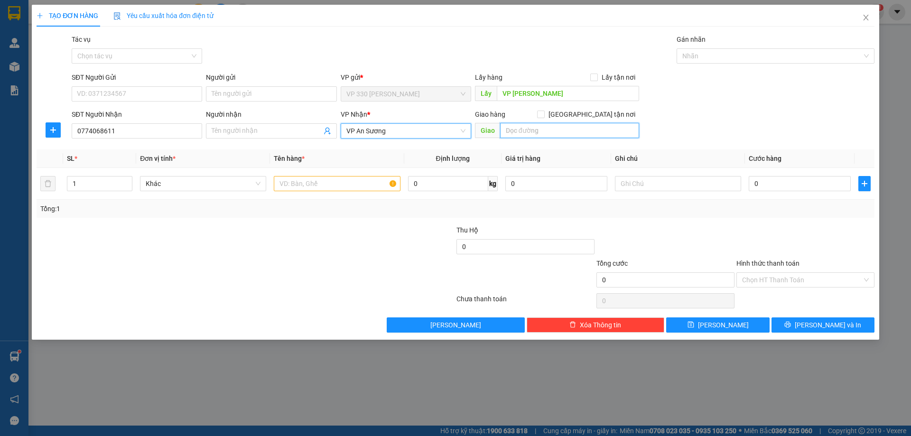
click at [519, 126] on input "text" at bounding box center [569, 130] width 139 height 15
type input "TRẢNG BOM"
click at [363, 182] on input "text" at bounding box center [337, 183] width 126 height 15
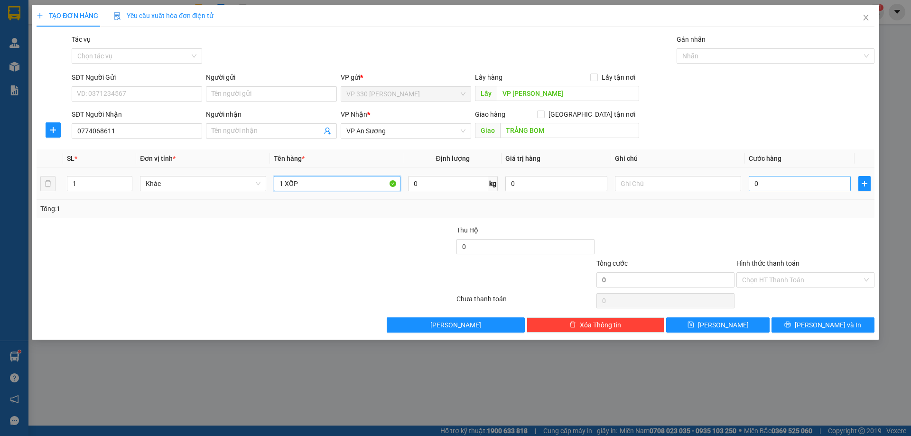
type input "1 XỐP"
click at [761, 181] on input "0" at bounding box center [799, 183] width 102 height 15
type input "1"
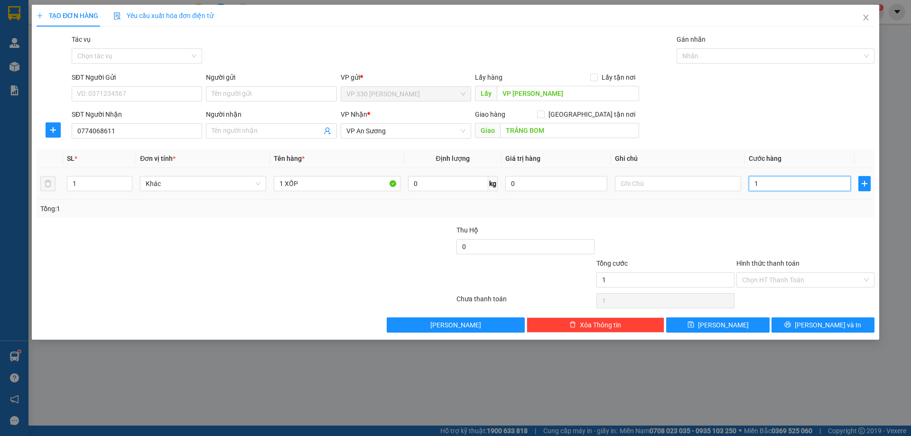
type input "10"
type input "100"
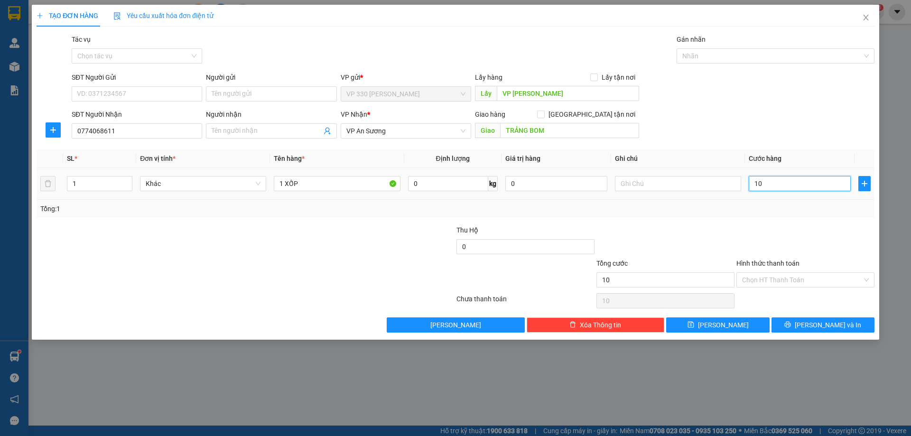
type input "100"
type input "1.000"
type input "10.000"
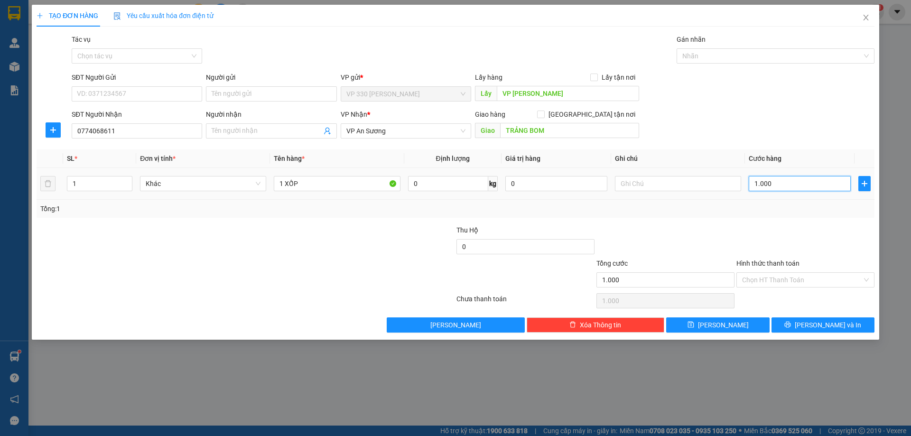
type input "10.000"
type input "100.000"
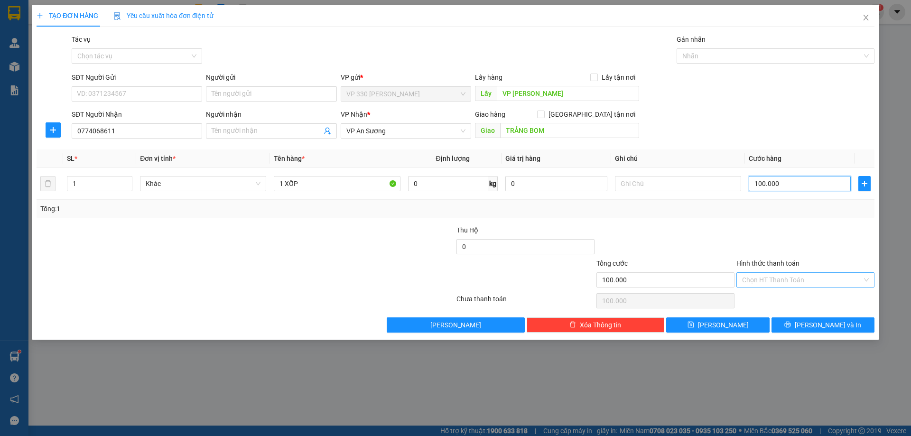
type input "100.000"
click at [789, 279] on input "Hình thức thanh toán" at bounding box center [802, 280] width 120 height 14
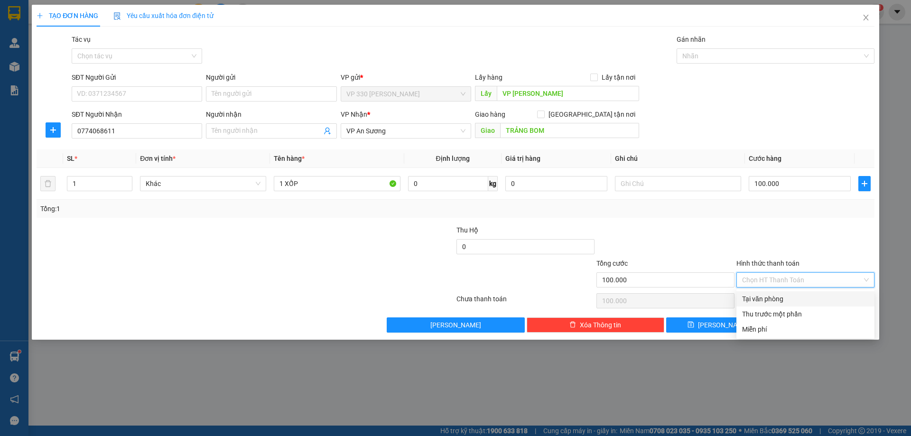
click at [776, 302] on div "Tại văn phòng" at bounding box center [805, 299] width 127 height 10
type input "0"
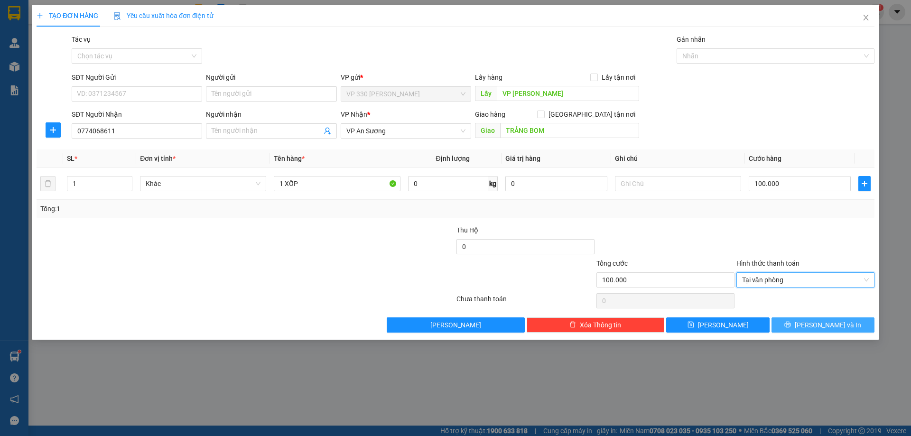
click at [816, 326] on span "[PERSON_NAME] và In" at bounding box center [827, 325] width 66 height 10
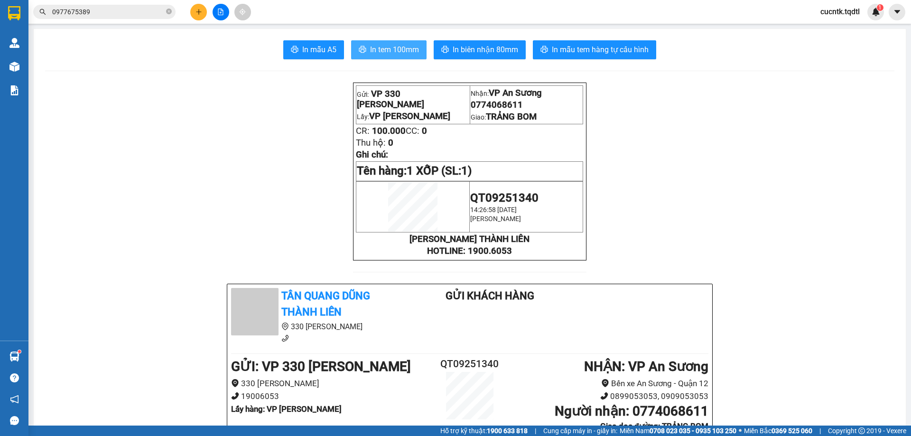
click at [407, 46] on span "In tem 100mm" at bounding box center [394, 50] width 49 height 12
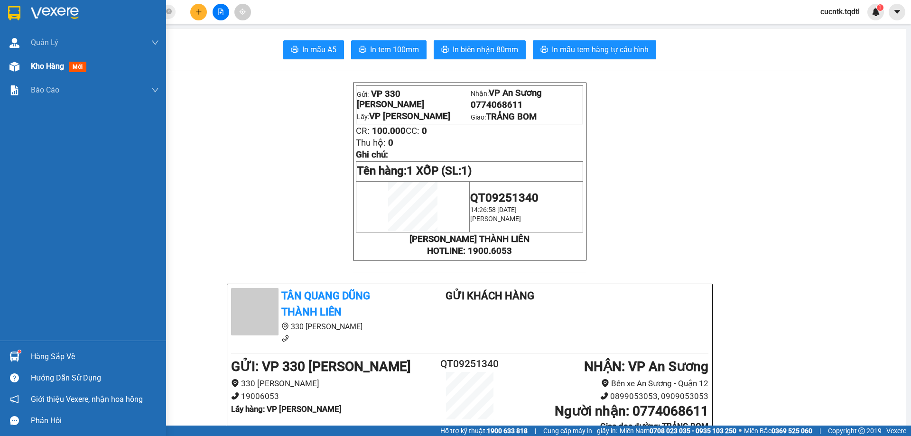
click at [35, 65] on span "Kho hàng" at bounding box center [47, 66] width 33 height 9
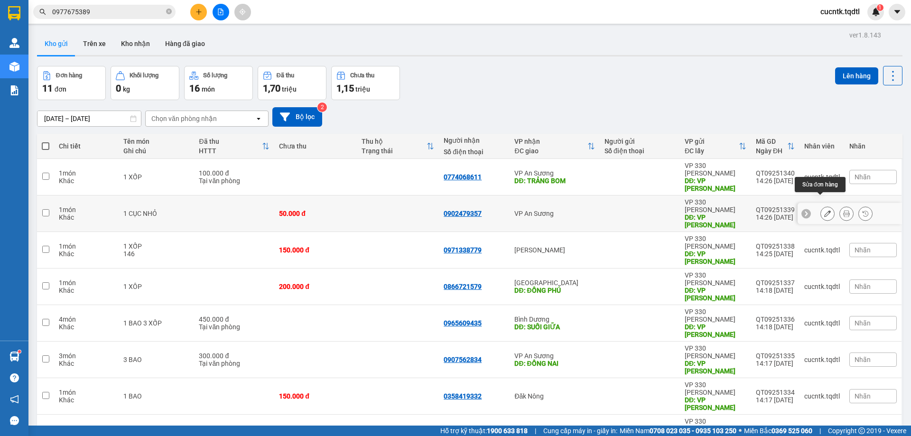
click at [824, 210] on icon at bounding box center [827, 213] width 7 height 7
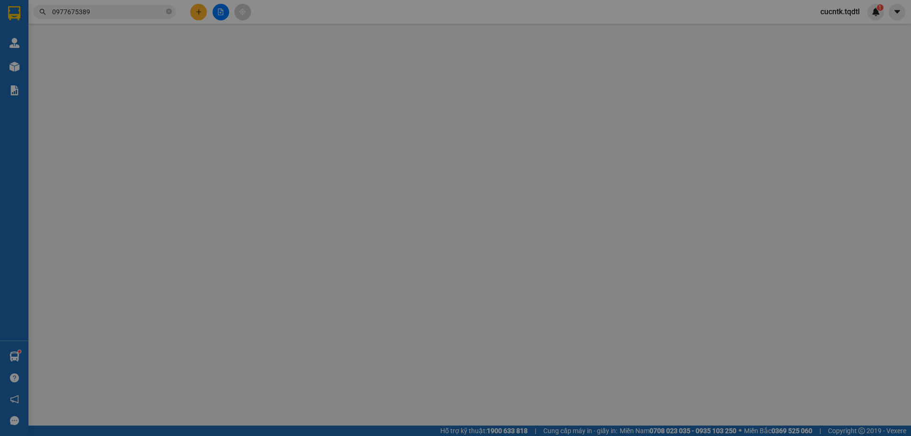
type input "VP [PERSON_NAME]"
type input "0902479357"
type input "50.000"
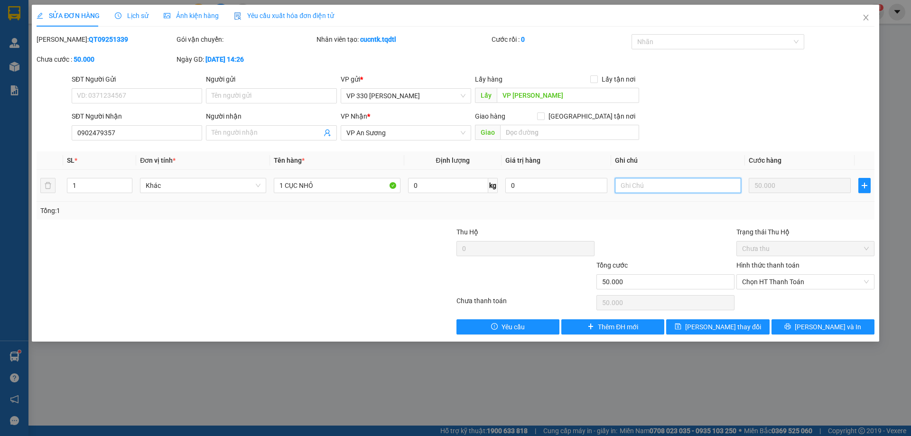
click at [638, 183] on input "text" at bounding box center [678, 185] width 126 height 15
type input "S"
type input "HỦY GIÚY E"
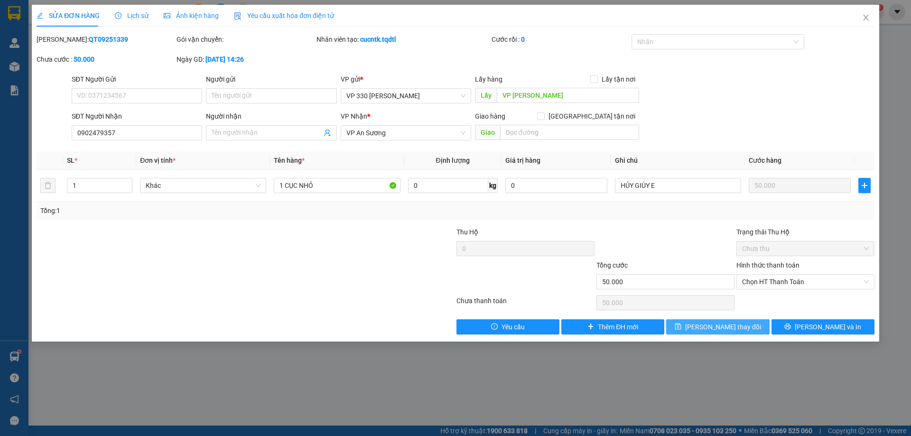
click at [723, 325] on span "[PERSON_NAME] thay đổi" at bounding box center [723, 327] width 76 height 10
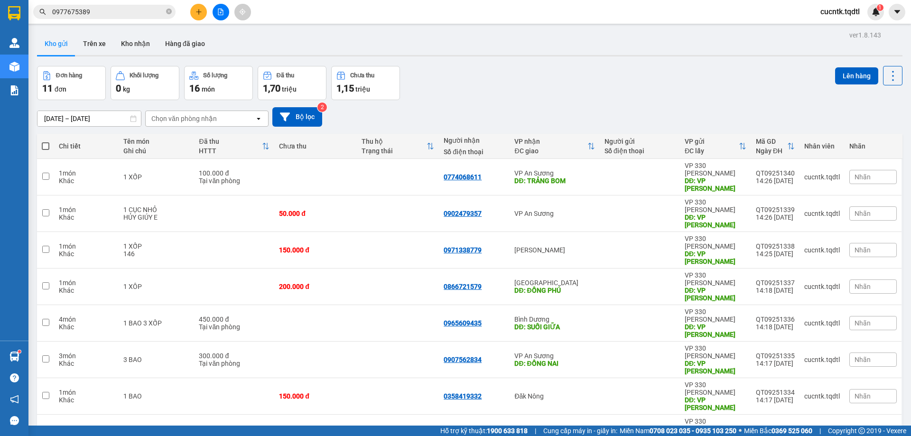
click at [202, 13] on button at bounding box center [198, 12] width 17 height 17
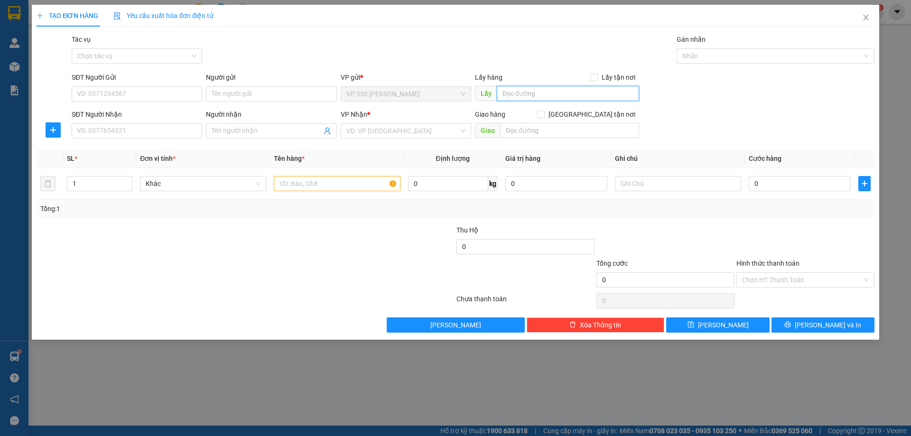
click at [515, 92] on input "text" at bounding box center [568, 93] width 142 height 15
type input "VP [PERSON_NAME]"
click at [154, 129] on input "SĐT Người Nhận" at bounding box center [137, 130] width 130 height 15
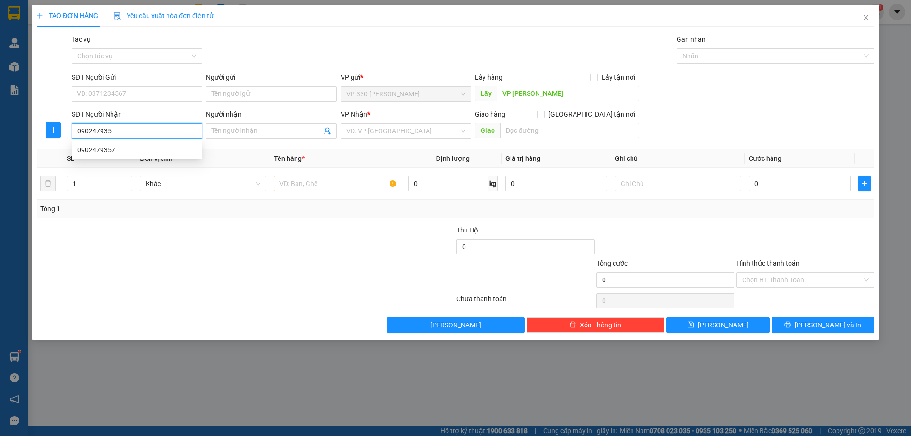
type input "0902479357"
click at [164, 148] on div "0902479357" at bounding box center [136, 150] width 119 height 10
type input "50.000"
type input "0902479357"
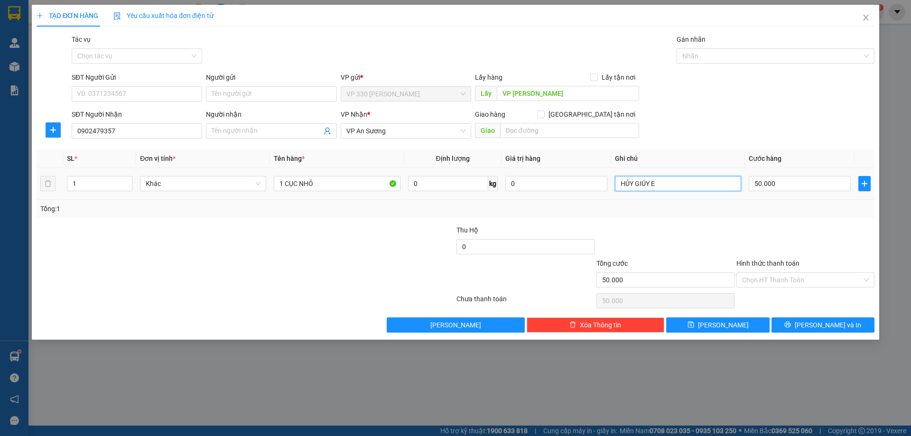
drag, startPoint x: 661, startPoint y: 189, endPoint x: 599, endPoint y: 195, distance: 62.0
click at [599, 195] on tr "1 Khác 1 CỤC NHỎ 0 kg 0 HỦY GIÚY E 50.000" at bounding box center [456, 184] width 838 height 32
click at [797, 187] on input "50.000" at bounding box center [799, 183] width 102 height 15
type input "1"
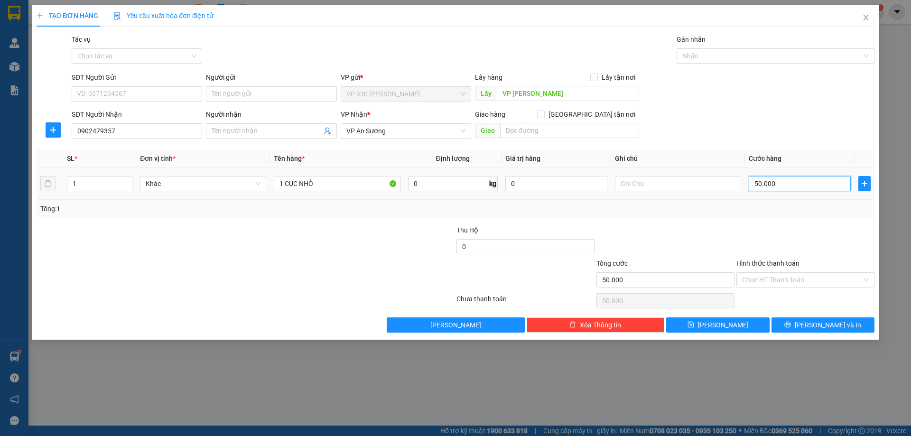
type input "1"
type input "10"
type input "100"
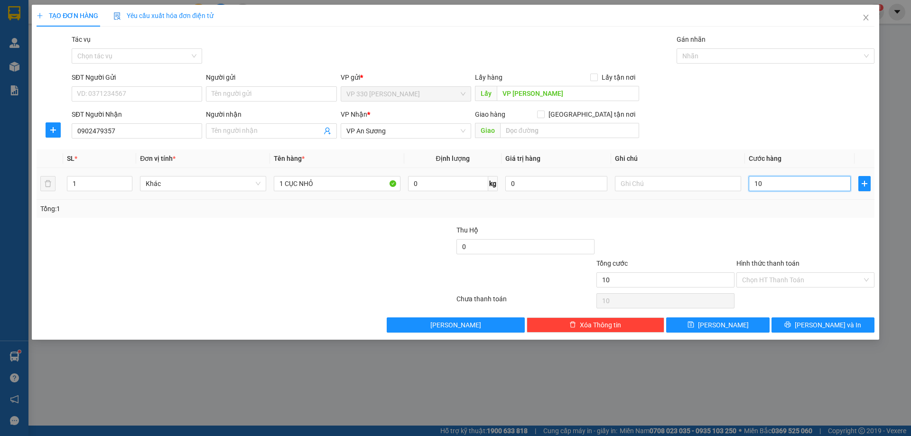
type input "100"
type input "1.000"
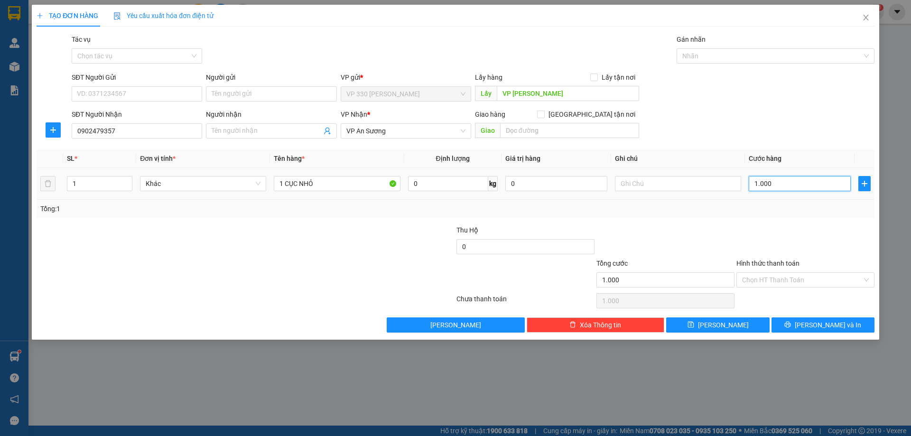
type input "10.000"
type input "100.000"
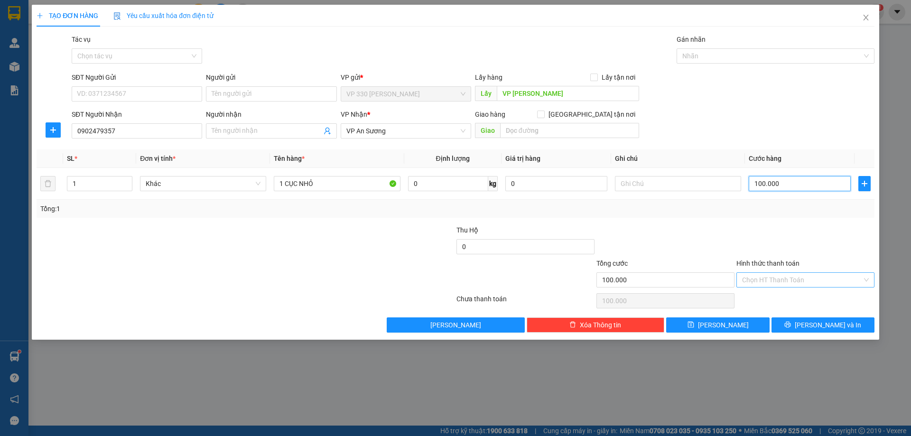
type input "100.000"
click at [808, 276] on input "Hình thức thanh toán" at bounding box center [802, 280] width 120 height 14
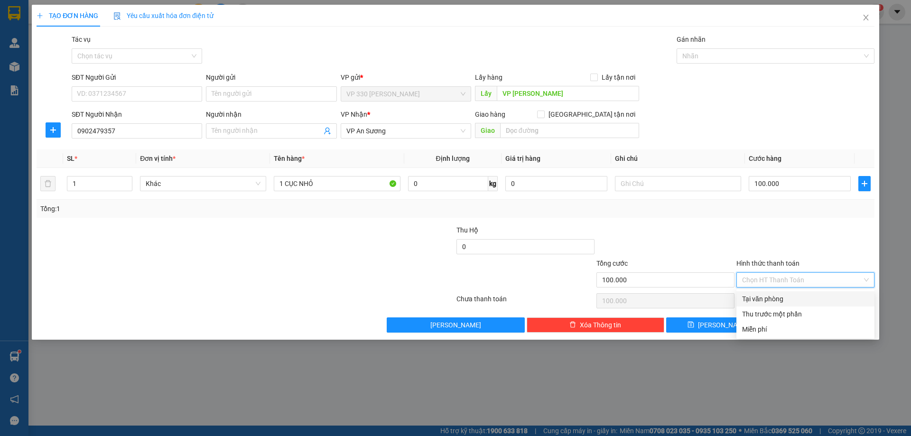
click at [799, 297] on div "Tại văn phòng" at bounding box center [805, 299] width 127 height 10
type input "0"
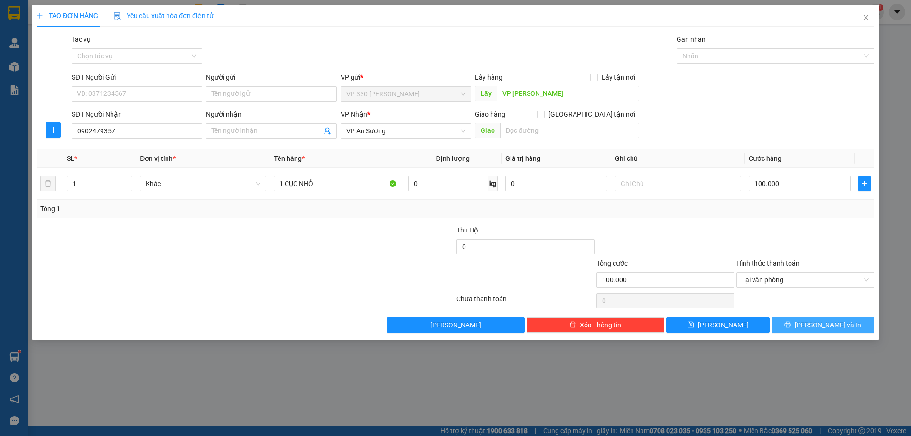
click at [827, 323] on span "[PERSON_NAME] và In" at bounding box center [827, 325] width 66 height 10
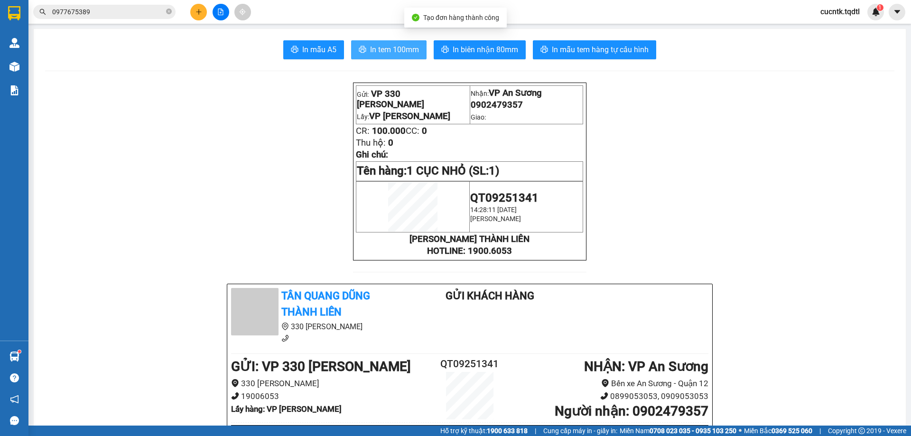
click at [392, 50] on span "In tem 100mm" at bounding box center [394, 50] width 49 height 12
click at [94, 11] on input "0977675389" at bounding box center [108, 12] width 112 height 10
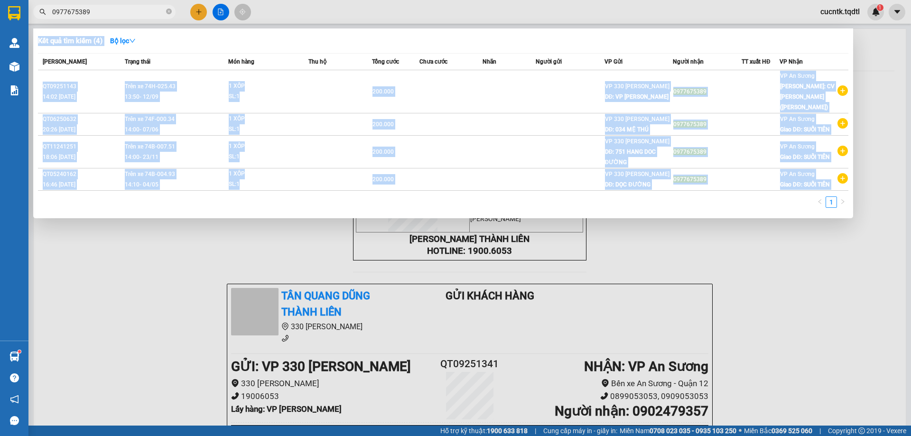
drag, startPoint x: 102, startPoint y: 19, endPoint x: 67, endPoint y: 18, distance: 34.7
click at [67, 18] on div "Kết quả tìm kiếm ( 4 ) Bộ lọc Mã ĐH Trạng thái Món hàng Thu hộ Tổng cước Chưa c…" at bounding box center [92, 12] width 185 height 17
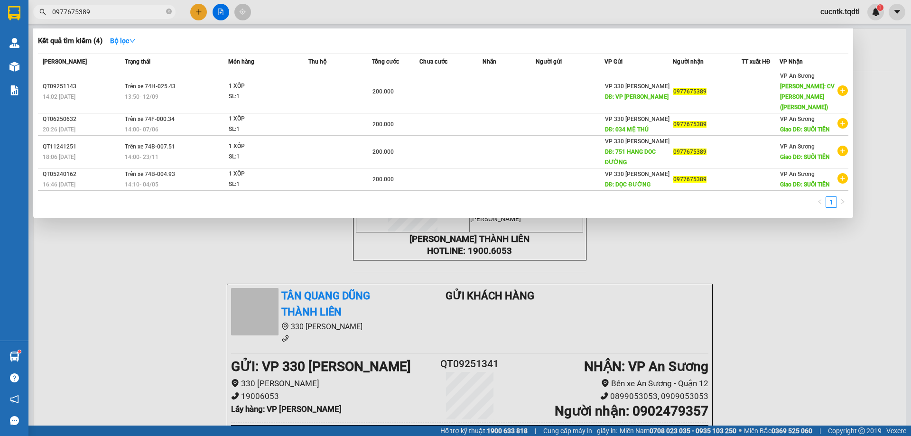
drag, startPoint x: 104, startPoint y: 10, endPoint x: 31, endPoint y: 25, distance: 74.1
click at [31, 20] on div "Kết quả tìm kiếm ( 4 ) Bộ lọc Mã ĐH Trạng thái Món hàng Thu hộ Tổng cước Chưa c…" at bounding box center [92, 12] width 185 height 17
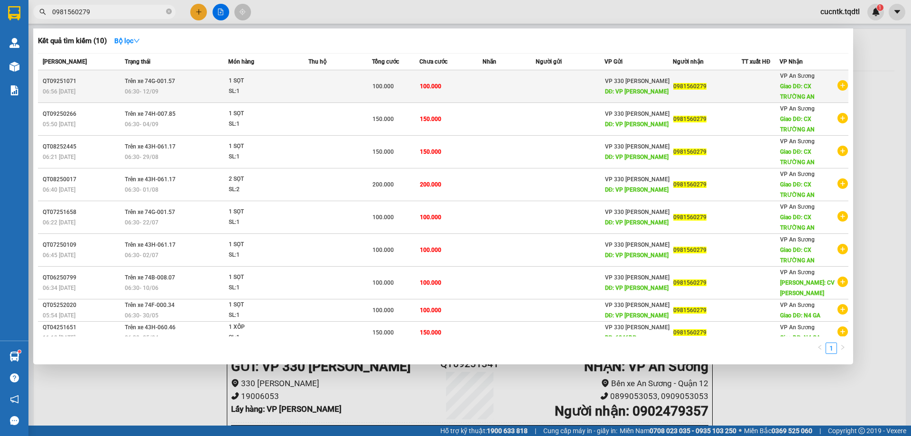
type input "0981560279"
click at [735, 87] on div "0981560279" at bounding box center [707, 87] width 68 height 10
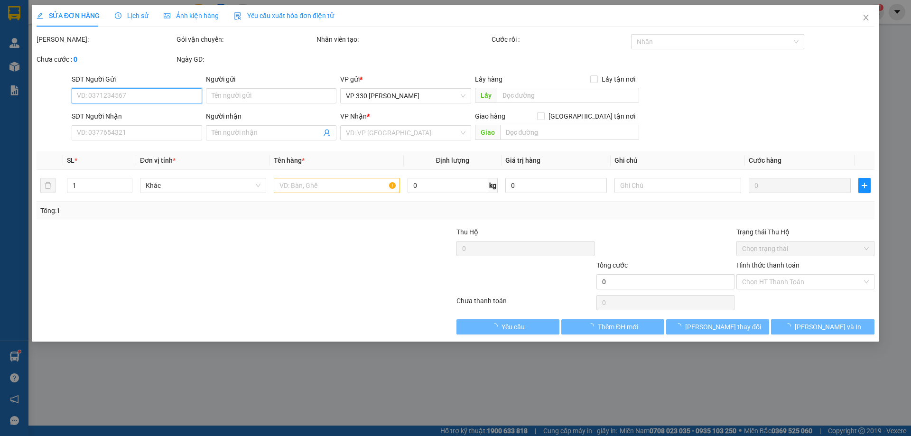
type input "VP [PERSON_NAME]"
type input "0981560279"
type input "CX TRƯỜNG AN"
type input "100.000"
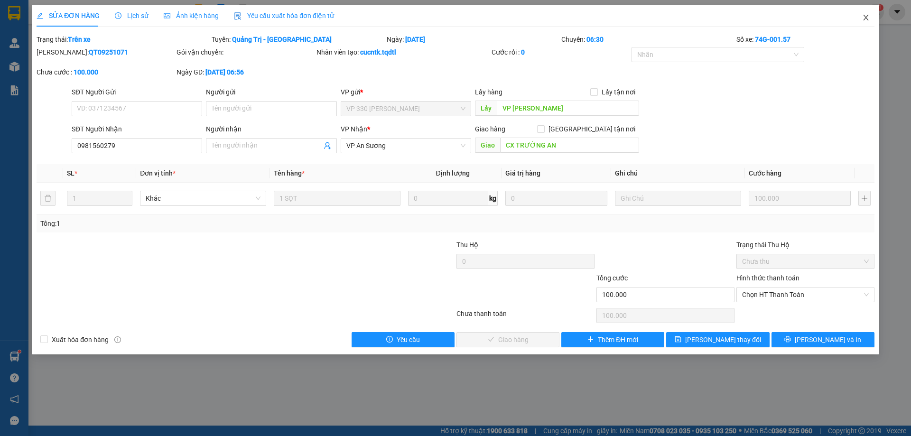
click at [871, 19] on span "Close" at bounding box center [865, 18] width 27 height 27
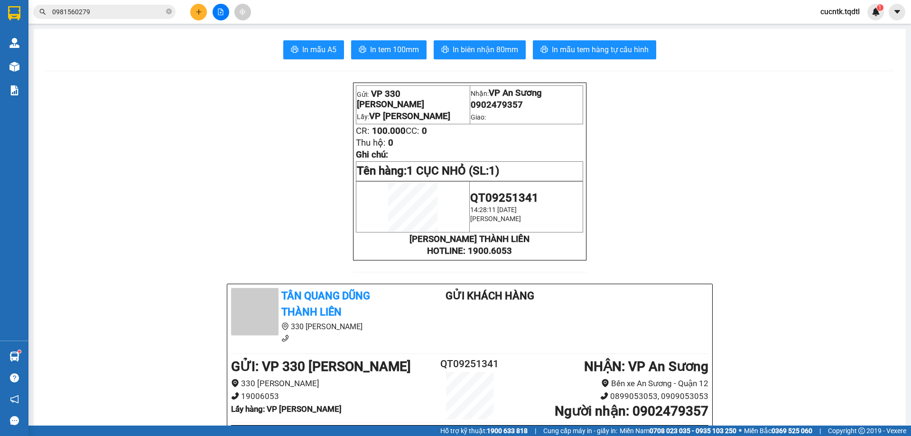
click at [98, 17] on span "0981560279" at bounding box center [104, 12] width 142 height 14
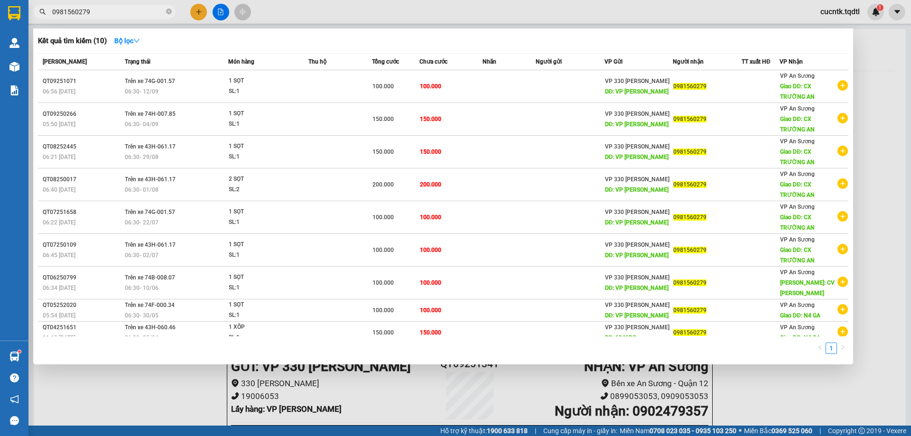
click at [507, 13] on div at bounding box center [455, 218] width 911 height 436
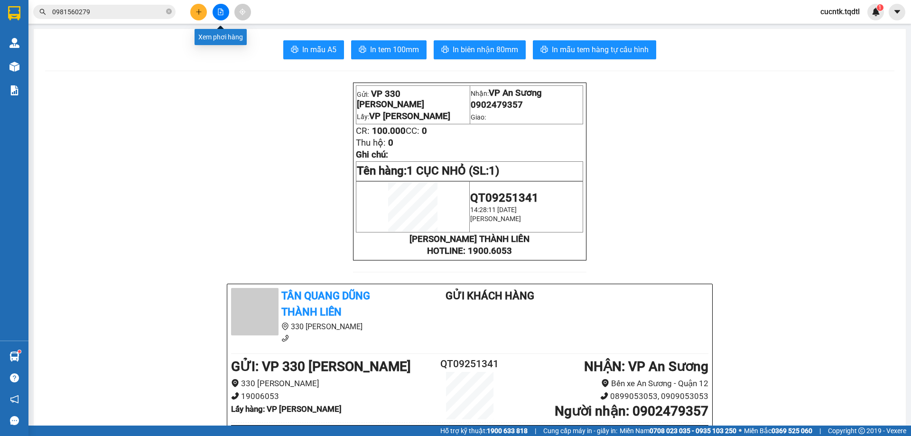
click at [222, 12] on icon "file-add" at bounding box center [220, 12] width 7 height 7
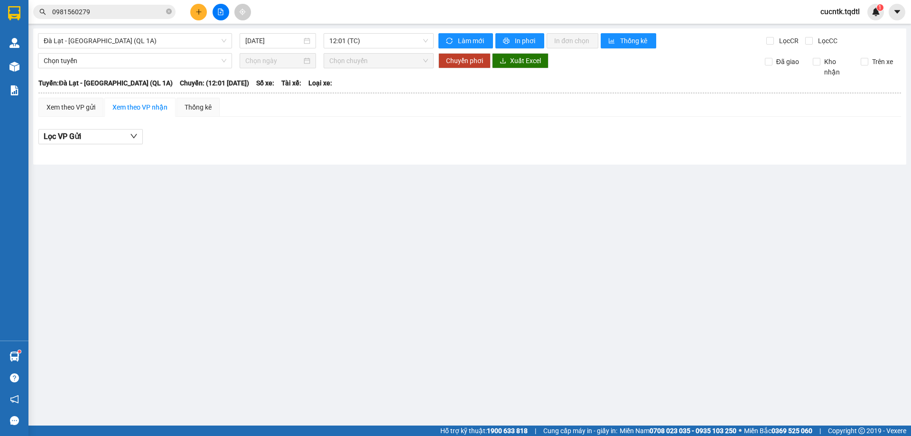
click at [401, 59] on span "Chọn chuyến" at bounding box center [378, 61] width 99 height 14
click at [204, 41] on span "Đà Lạt - [GEOGRAPHIC_DATA] (QL 1A)" at bounding box center [135, 41] width 183 height 14
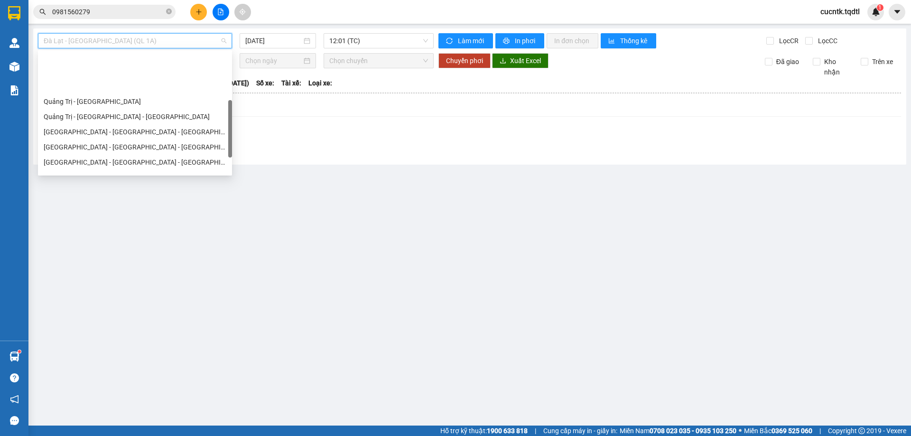
scroll to position [142, 0]
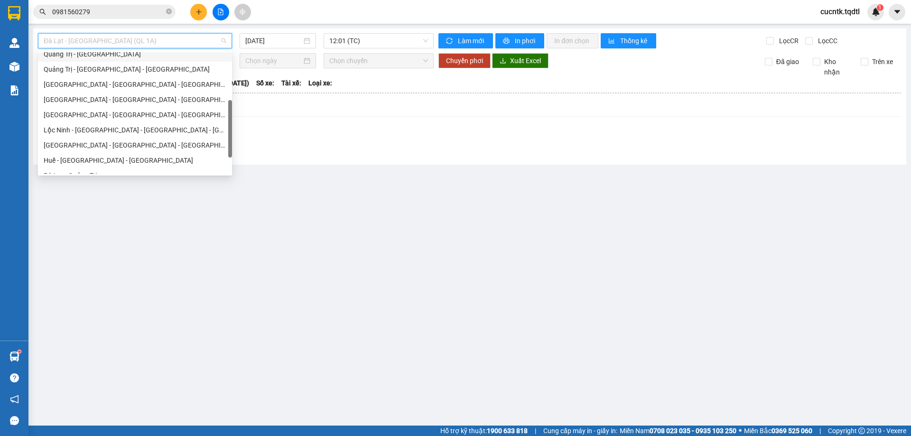
click at [84, 55] on div "Quảng Trị - [GEOGRAPHIC_DATA]" at bounding box center [135, 54] width 183 height 10
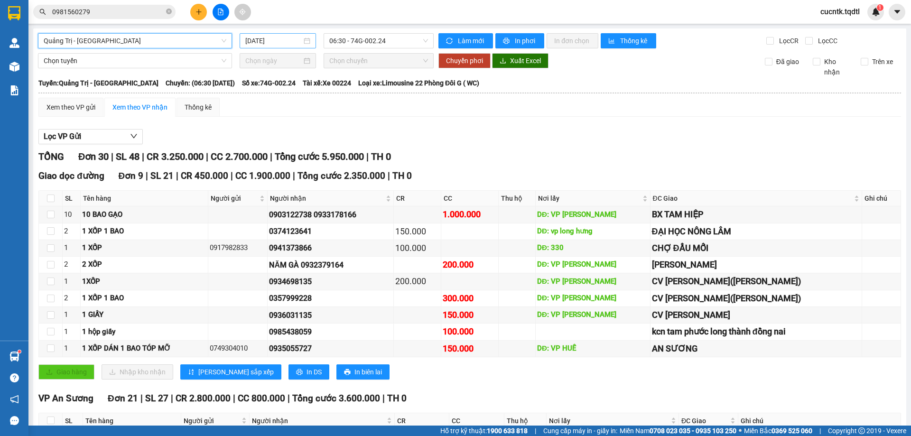
click at [304, 42] on div "[DATE]" at bounding box center [277, 41] width 65 height 10
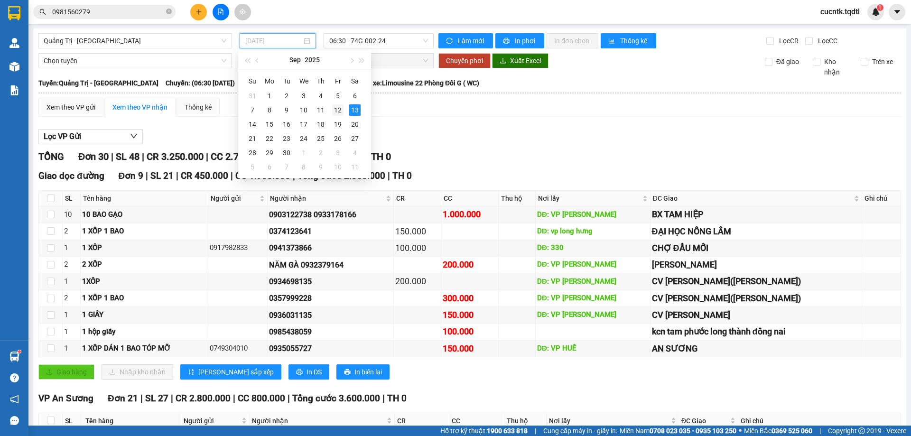
click at [338, 105] on div "12" at bounding box center [337, 109] width 11 height 11
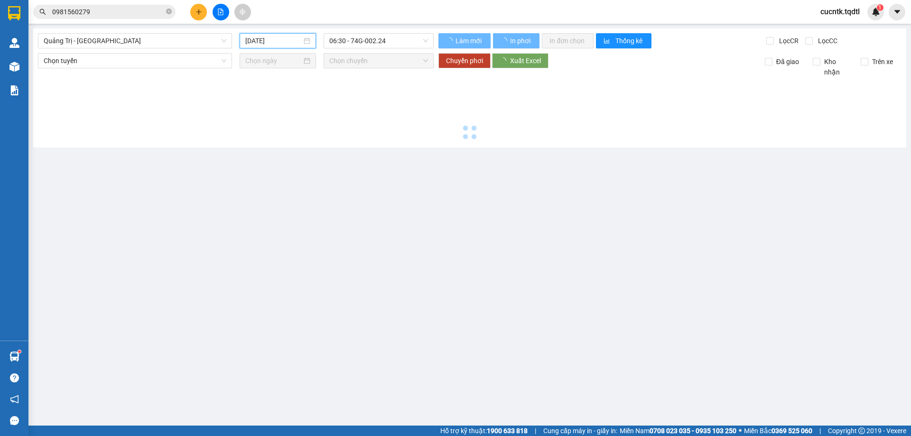
type input "[DATE]"
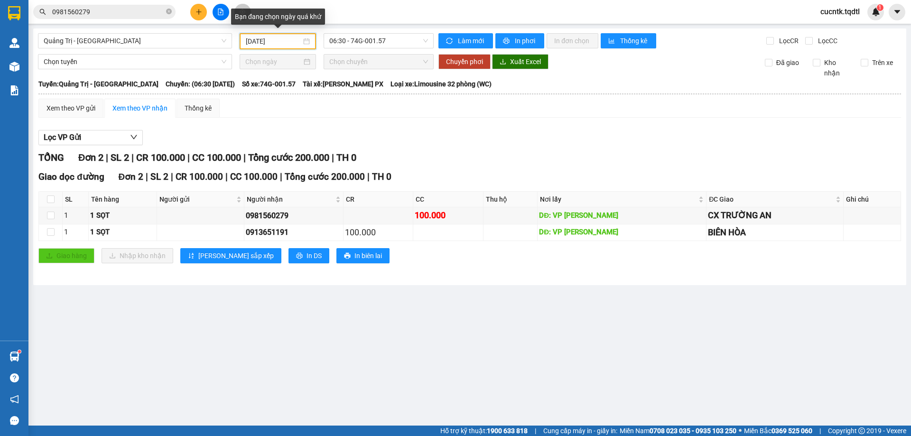
click at [305, 41] on div "[DATE]" at bounding box center [278, 41] width 64 height 10
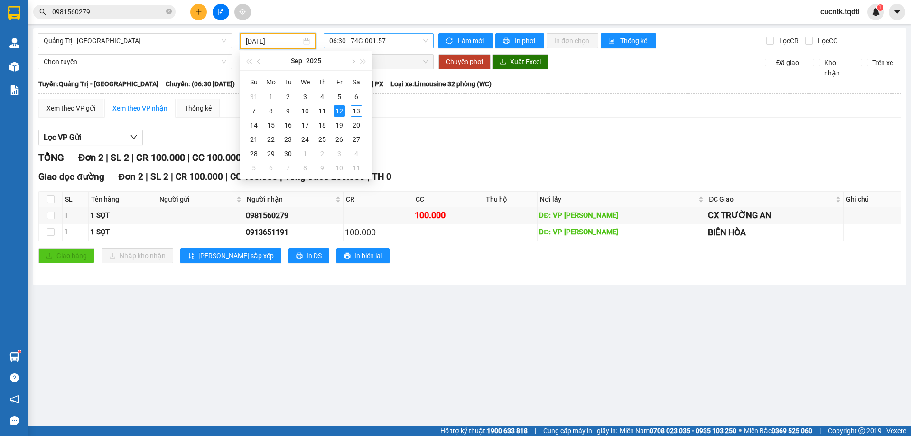
click at [404, 43] on span "06:30 - 74G-001.57" at bounding box center [378, 41] width 99 height 14
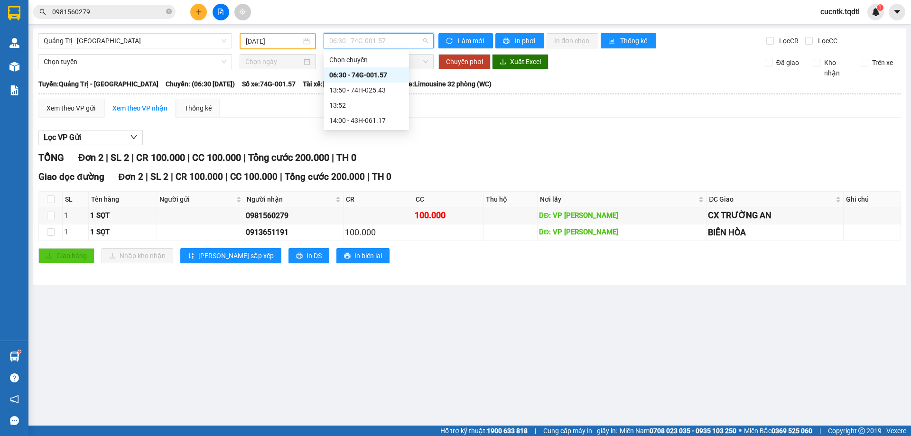
click at [392, 73] on div "06:30 - 74G-001.57" at bounding box center [366, 75] width 74 height 10
click at [305, 217] on div "0981560279" at bounding box center [294, 216] width 96 height 12
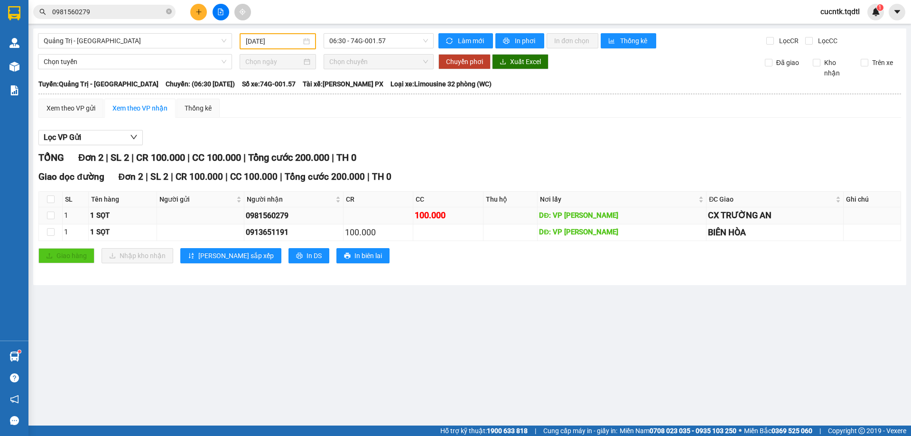
drag, startPoint x: 302, startPoint y: 216, endPoint x: 241, endPoint y: 216, distance: 60.2
click at [241, 216] on tr "1 1 SỌT 0981560279 100.000 DĐ: VP LONG HƯNG CX TRƯỜNG AN" at bounding box center [470, 215] width 862 height 17
copy div "0981560279"
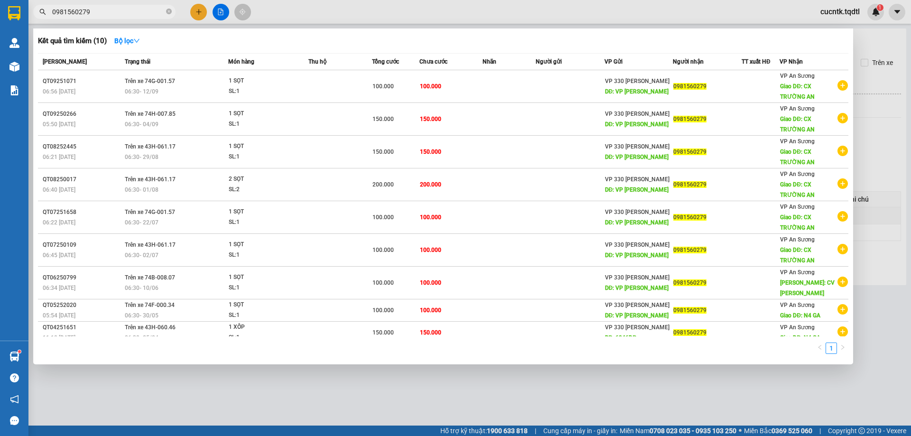
click at [102, 15] on input "0981560279" at bounding box center [108, 12] width 112 height 10
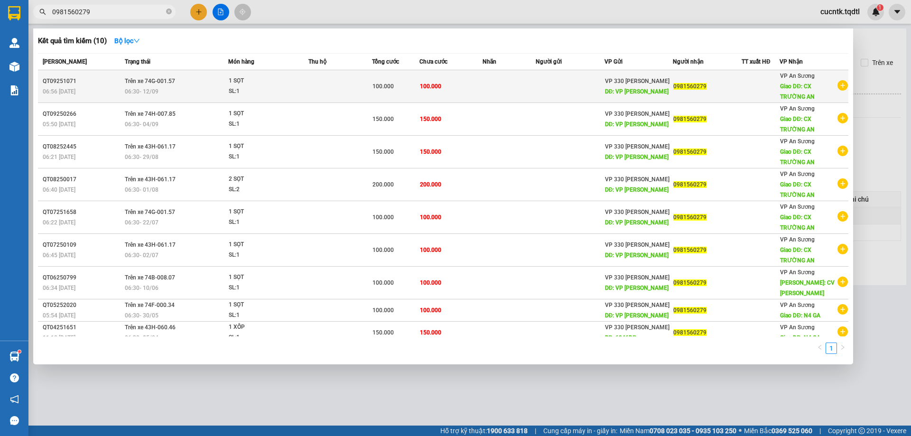
click at [167, 79] on span "Trên xe 74G-001.57" at bounding box center [150, 81] width 50 height 7
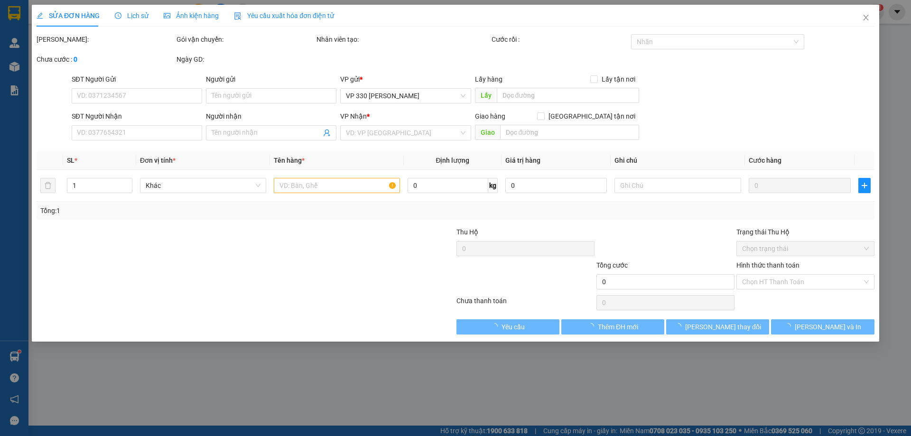
type input "VP [PERSON_NAME]"
type input "0981560279"
type input "CX TRƯỜNG AN"
type input "100.000"
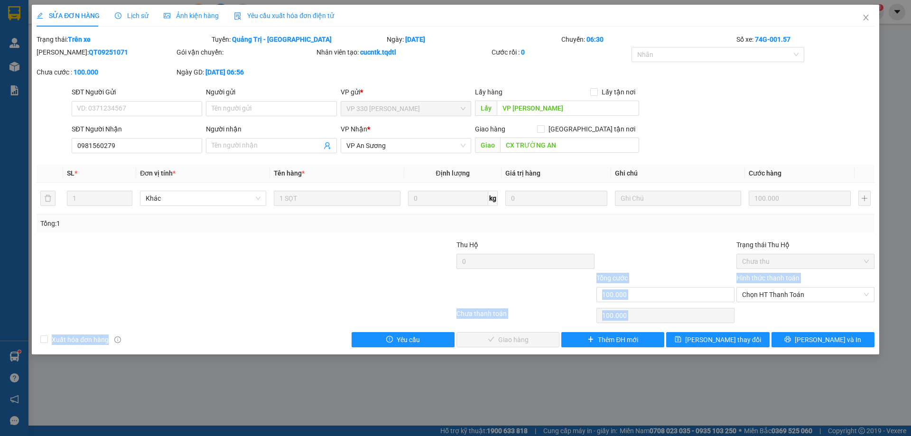
drag, startPoint x: 902, startPoint y: 238, endPoint x: 899, endPoint y: 325, distance: 86.8
click at [899, 325] on div "SỬA ĐƠN HÀNG Lịch sử Ảnh kiện hàng Yêu cầu xuất hóa đơn điện tử Total Paid Fee …" at bounding box center [455, 218] width 911 height 436
drag, startPoint x: 222, startPoint y: 424, endPoint x: 221, endPoint y: 416, distance: 8.1
click at [222, 424] on div "SỬA ĐƠN HÀNG Lịch sử Ảnh kiện hàng Yêu cầu xuất hóa đơn điện tử Total Paid Fee …" at bounding box center [455, 218] width 911 height 436
click at [869, 21] on span "Close" at bounding box center [865, 18] width 27 height 27
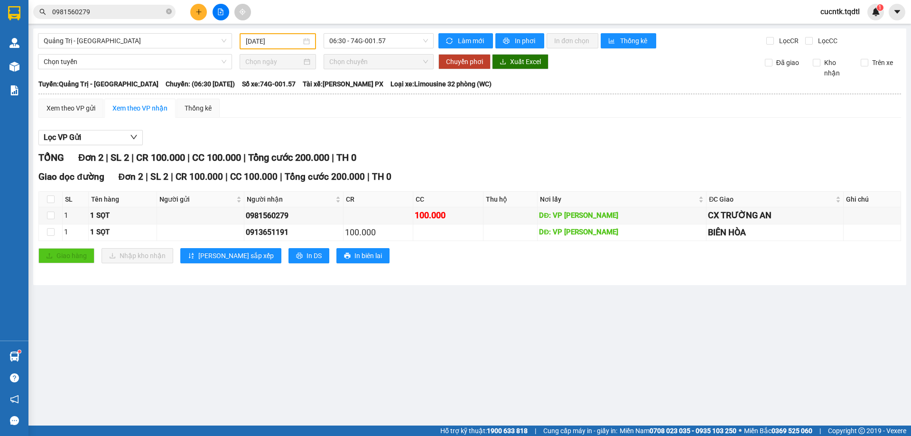
click at [99, 12] on input "0981560279" at bounding box center [108, 12] width 112 height 10
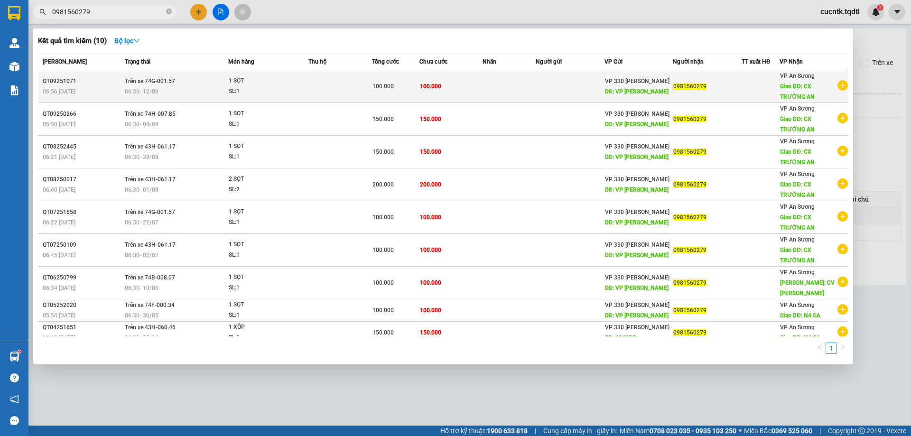
click at [173, 88] on div "06:30 [DATE]" at bounding box center [176, 91] width 103 height 10
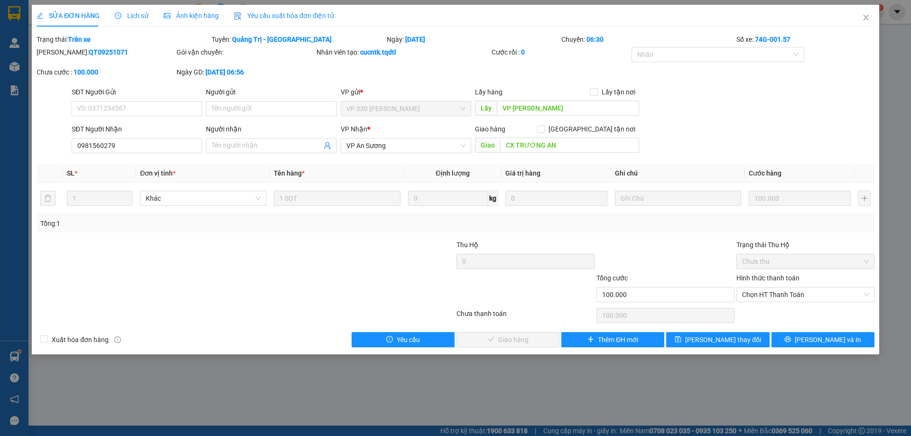
click at [142, 16] on span "Lịch sử" at bounding box center [132, 16] width 34 height 8
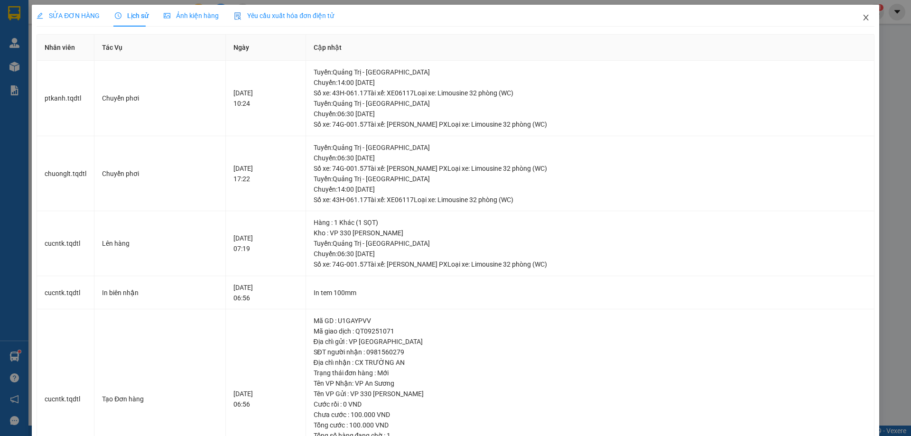
click at [862, 21] on icon "close" at bounding box center [866, 18] width 8 height 8
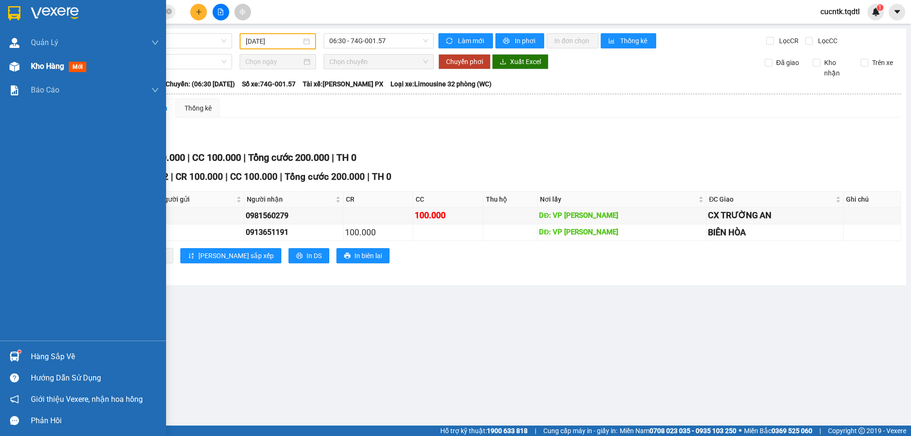
click at [45, 66] on span "Kho hàng" at bounding box center [47, 66] width 33 height 9
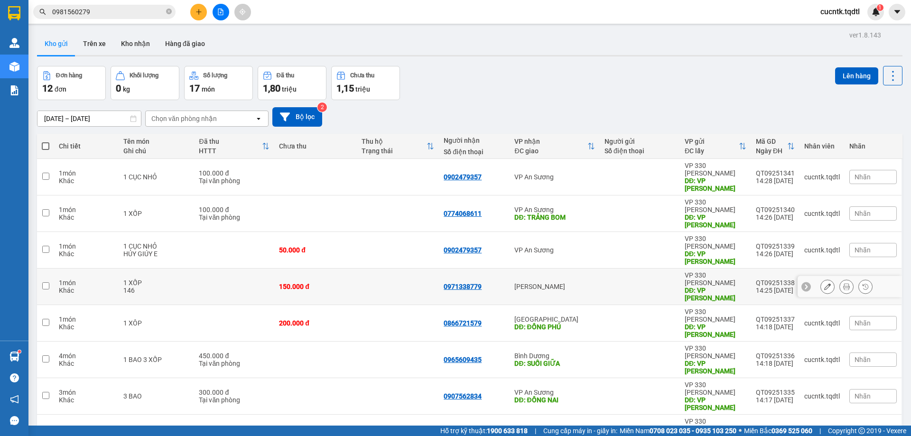
scroll to position [62, 0]
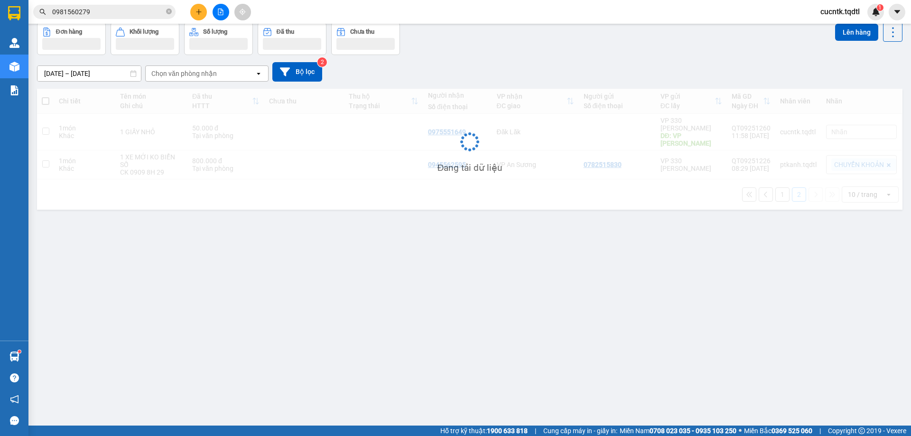
scroll to position [44, 0]
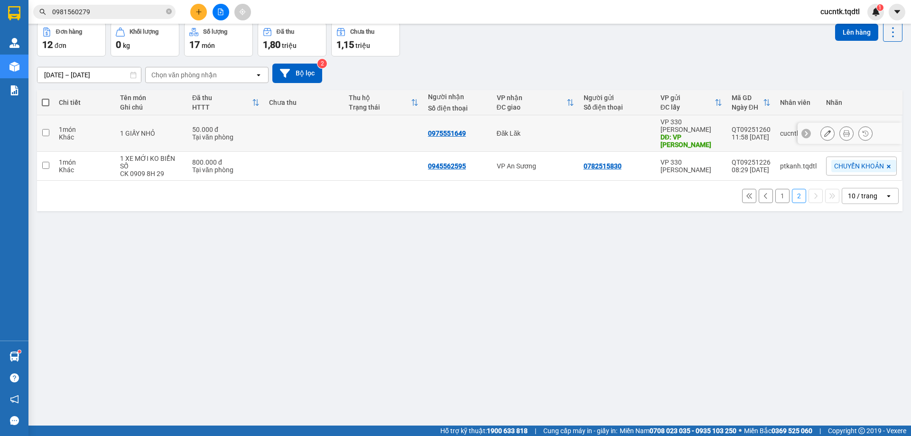
click at [44, 129] on input "checkbox" at bounding box center [45, 132] width 7 height 7
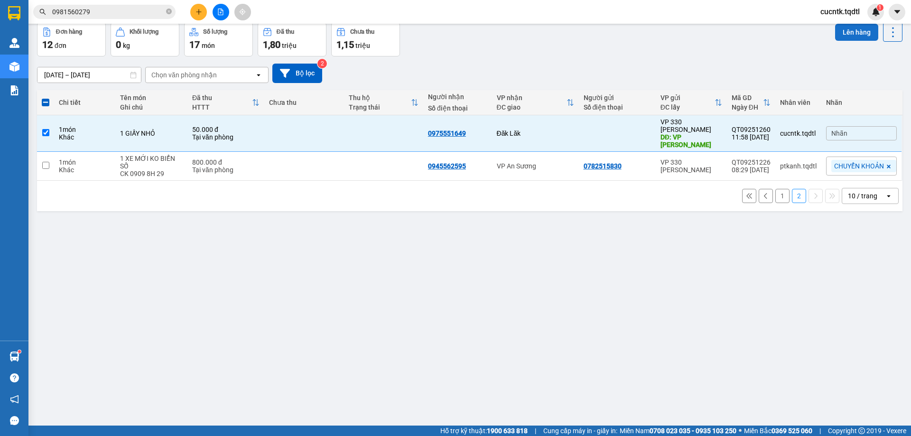
click at [850, 32] on button "Lên hàng" at bounding box center [856, 32] width 43 height 17
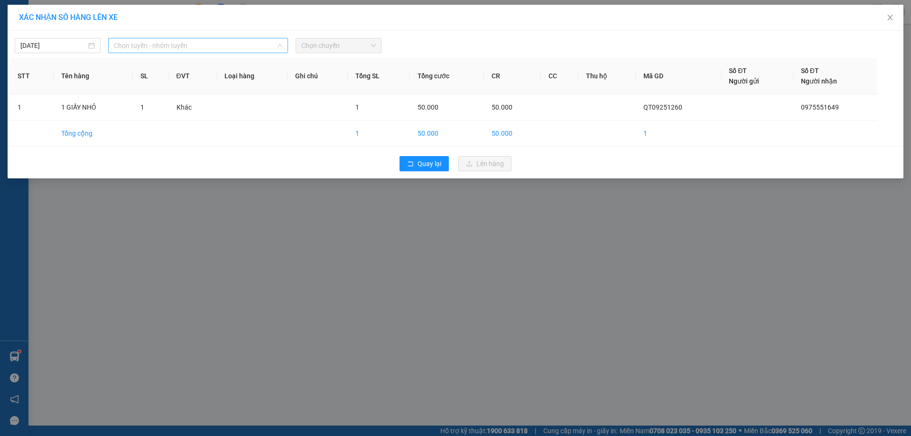
click at [270, 47] on span "Chọn tuyến - nhóm tuyến" at bounding box center [198, 45] width 168 height 14
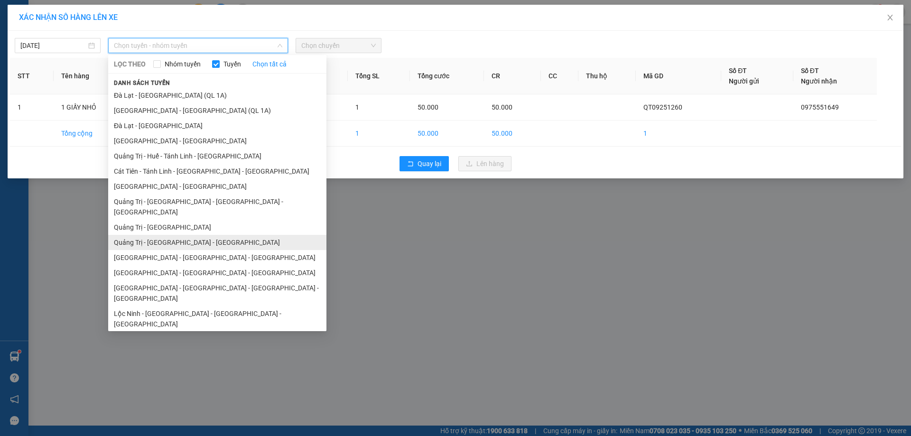
click at [216, 235] on li "Quảng Trị - [GEOGRAPHIC_DATA] - [GEOGRAPHIC_DATA]" at bounding box center [217, 242] width 218 height 15
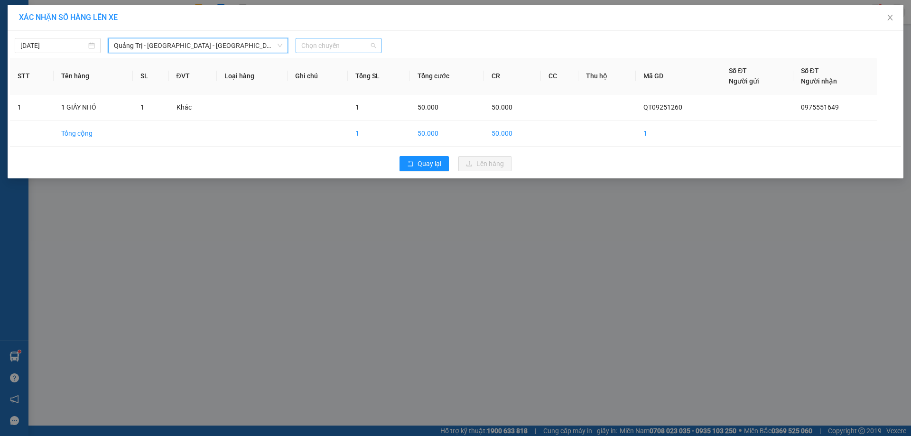
click at [343, 44] on span "Chọn chuyến" at bounding box center [338, 45] width 74 height 14
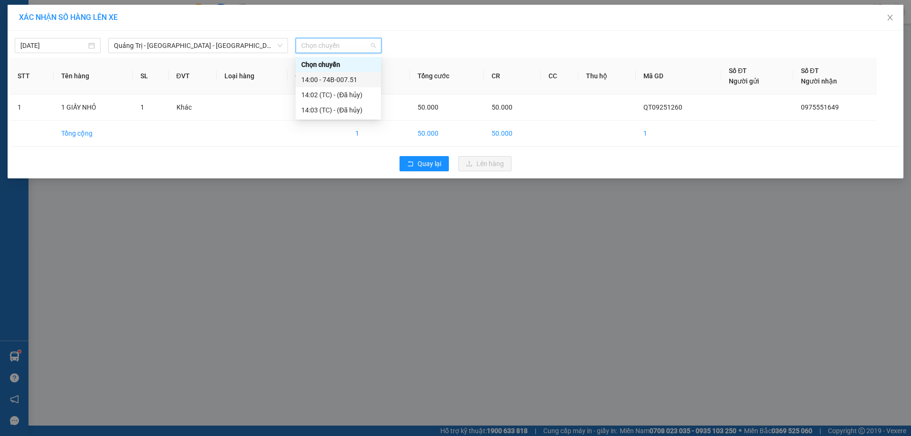
click at [325, 79] on div "14:00 - 74B-007.51" at bounding box center [338, 79] width 74 height 10
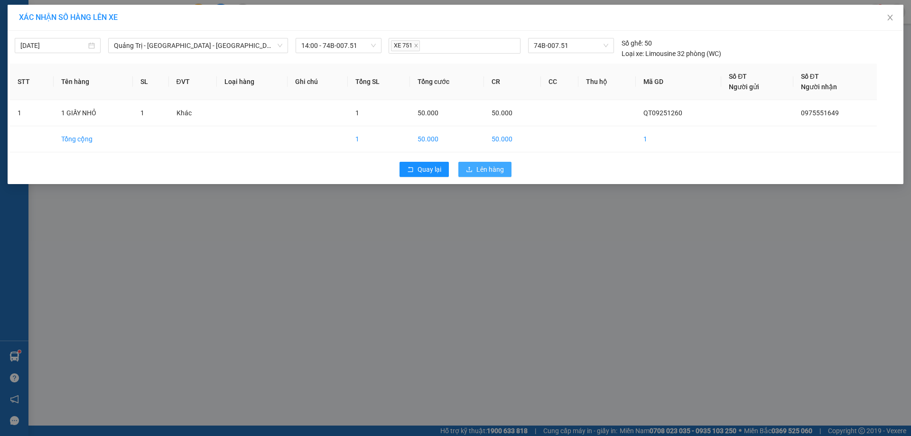
click at [476, 169] on button "Lên hàng" at bounding box center [484, 169] width 53 height 15
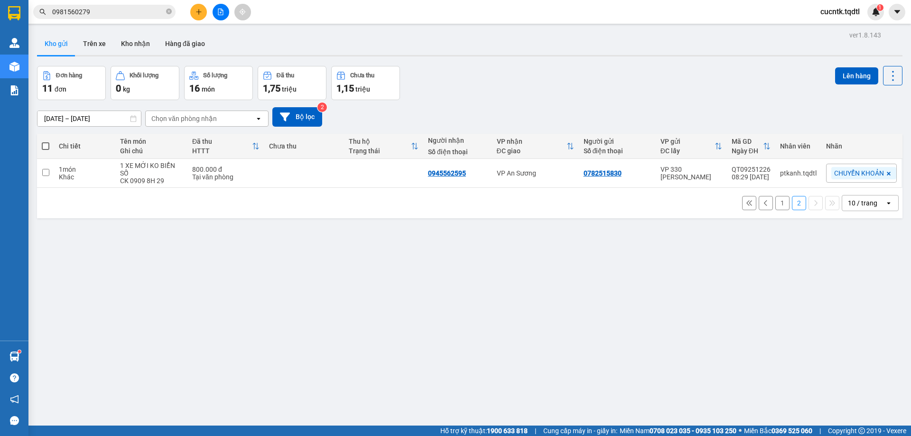
click at [776, 203] on button "1" at bounding box center [782, 203] width 14 height 14
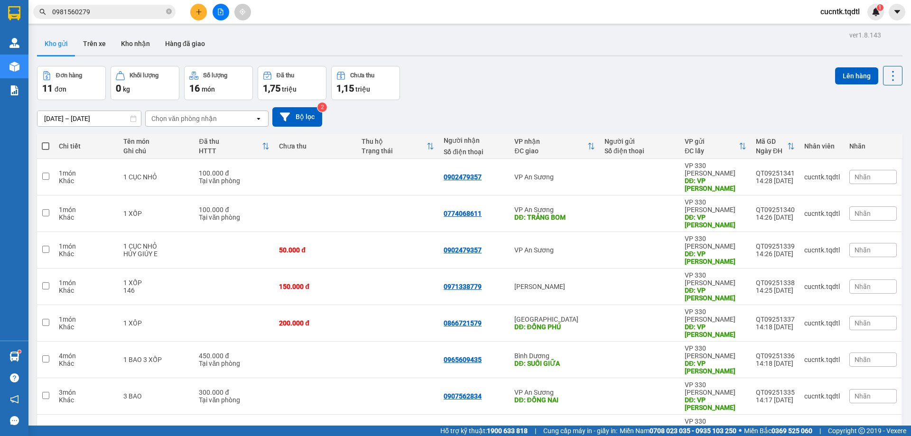
scroll to position [62, 0]
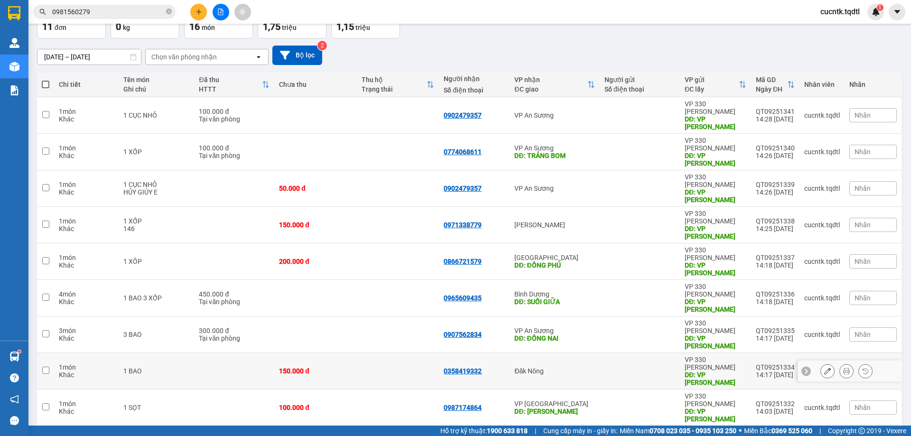
click at [46, 367] on input "checkbox" at bounding box center [45, 370] width 7 height 7
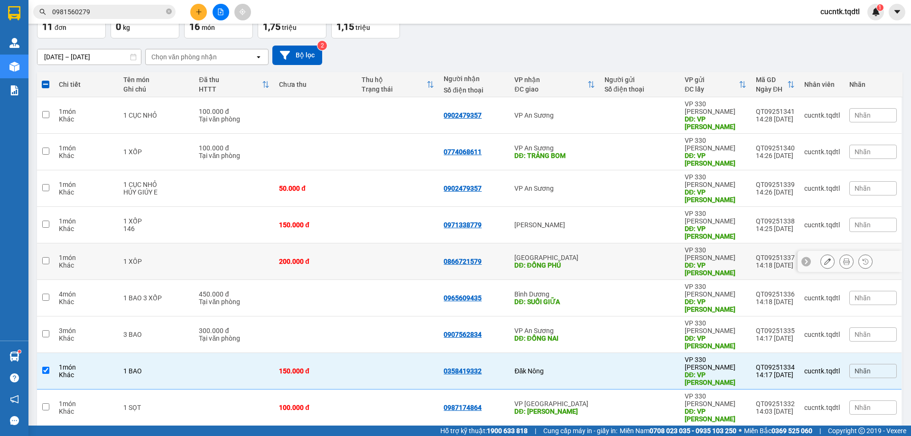
click at [46, 257] on input "checkbox" at bounding box center [45, 260] width 7 height 7
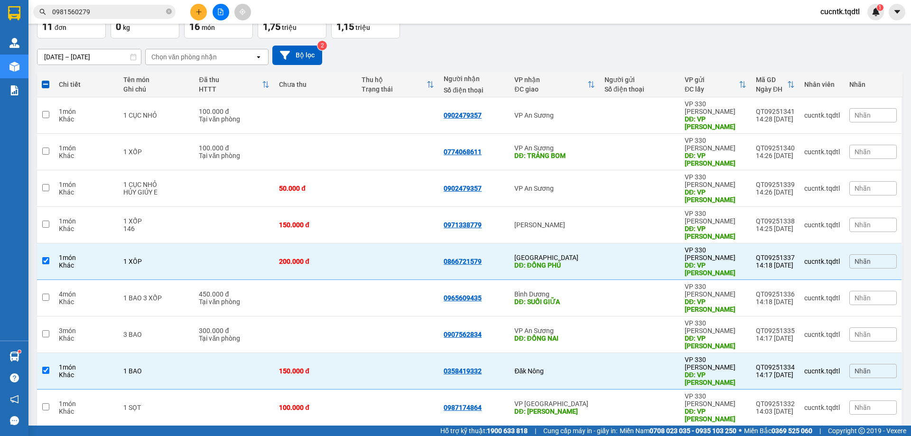
scroll to position [0, 0]
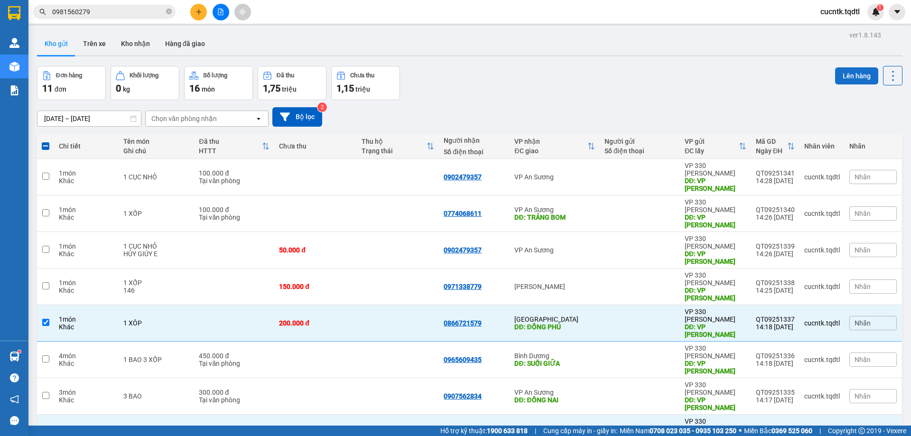
click at [850, 69] on button "Lên hàng" at bounding box center [856, 75] width 43 height 17
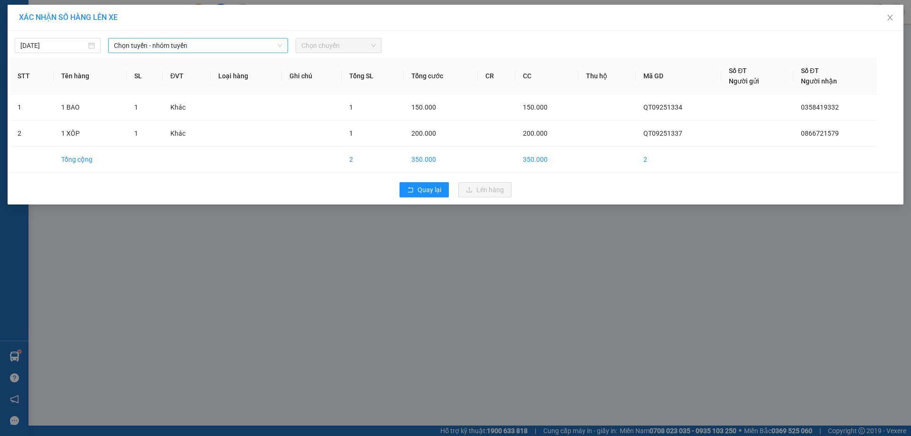
click at [283, 46] on div "Chọn tuyến - nhóm tuyến" at bounding box center [198, 45] width 180 height 15
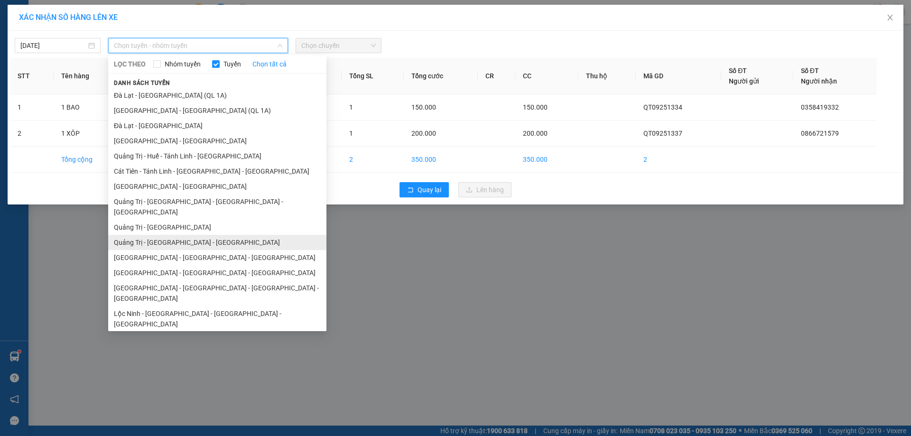
click at [196, 235] on li "Quảng Trị - [GEOGRAPHIC_DATA] - [GEOGRAPHIC_DATA]" at bounding box center [217, 242] width 218 height 15
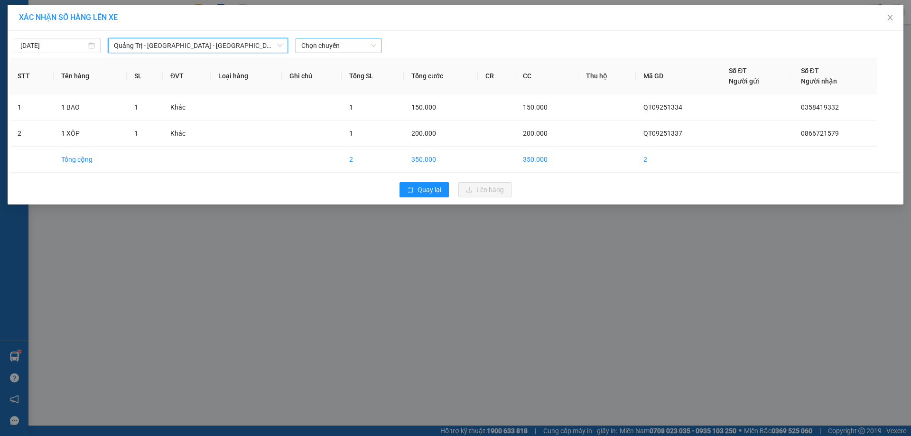
click at [350, 41] on span "Chọn chuyến" at bounding box center [338, 45] width 74 height 14
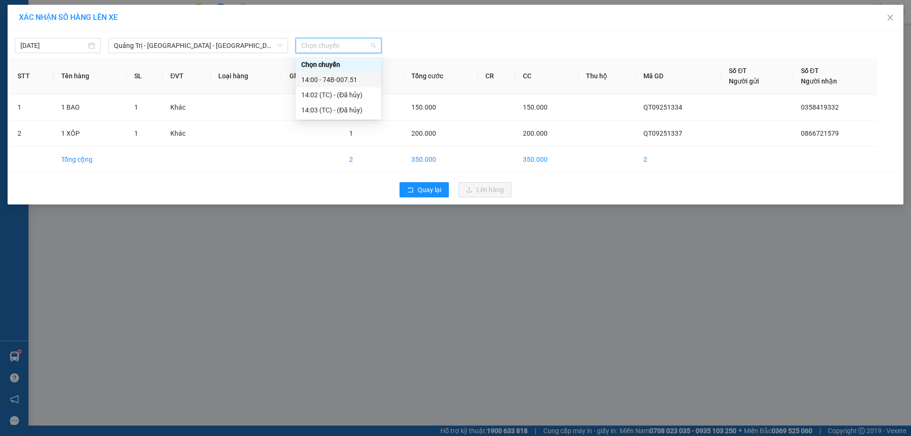
click at [331, 78] on div "14:00 - 74B-007.51" at bounding box center [338, 79] width 74 height 10
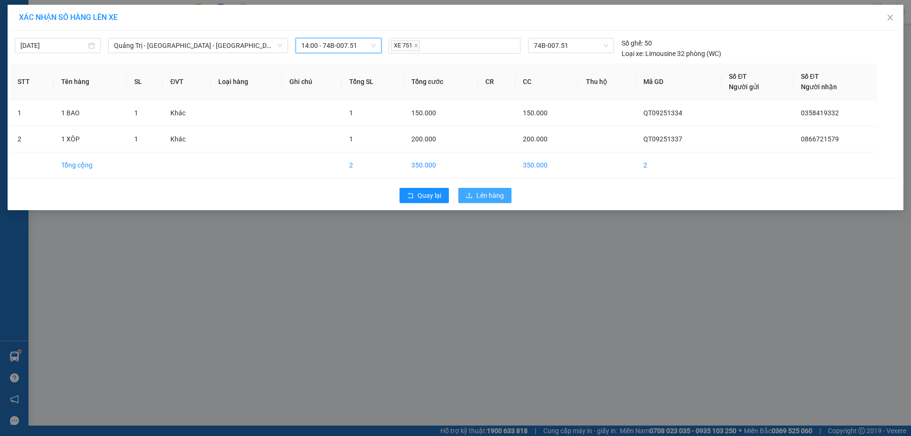
click at [484, 191] on span "Lên hàng" at bounding box center [490, 195] width 28 height 10
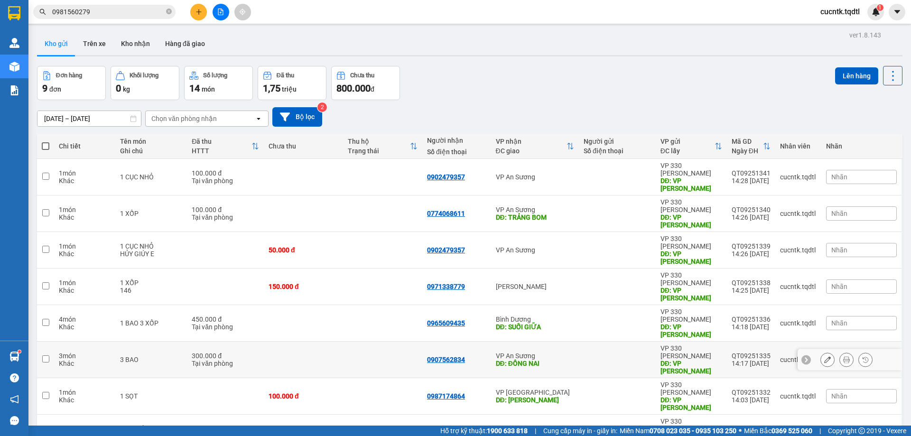
click at [47, 355] on input "checkbox" at bounding box center [45, 358] width 7 height 7
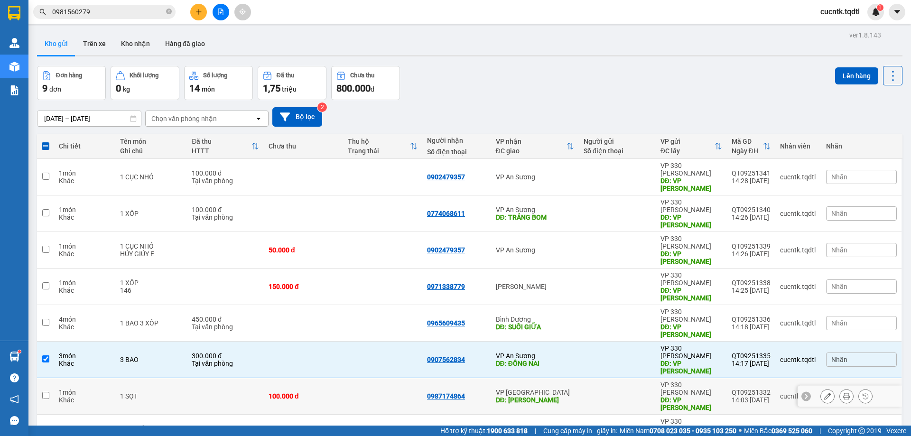
scroll to position [44, 0]
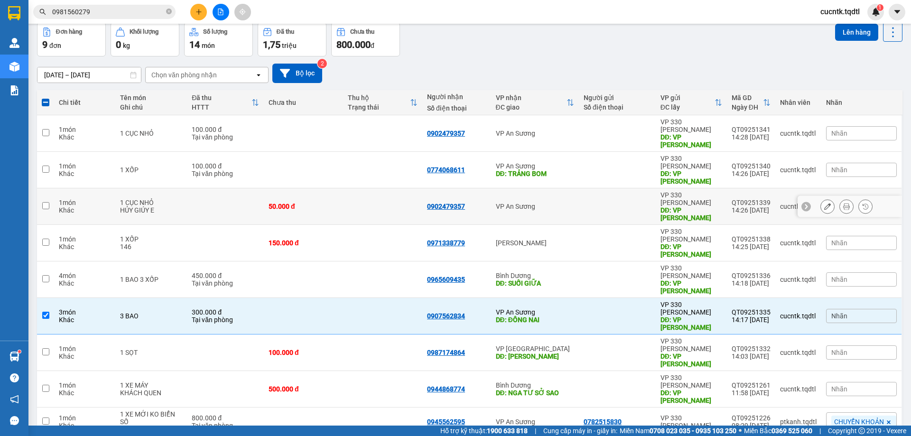
click at [46, 202] on input "checkbox" at bounding box center [45, 205] width 7 height 7
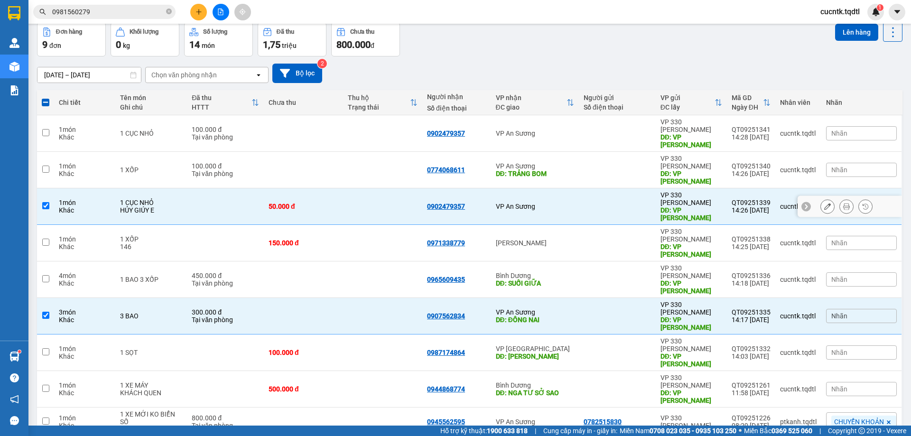
click at [46, 202] on input "checkbox" at bounding box center [45, 205] width 7 height 7
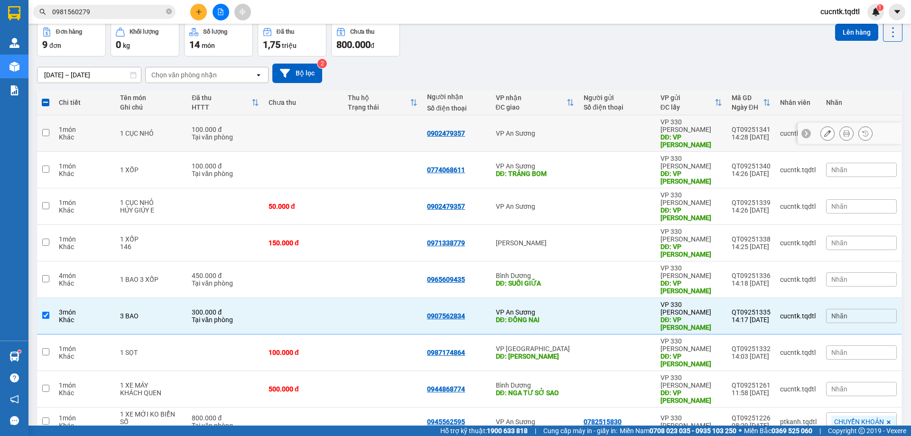
click at [47, 130] on input "checkbox" at bounding box center [45, 132] width 7 height 7
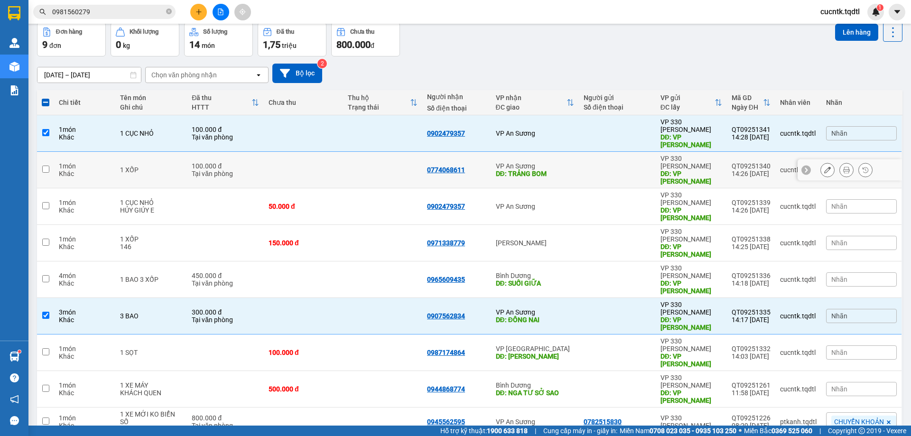
click at [45, 166] on input "checkbox" at bounding box center [45, 169] width 7 height 7
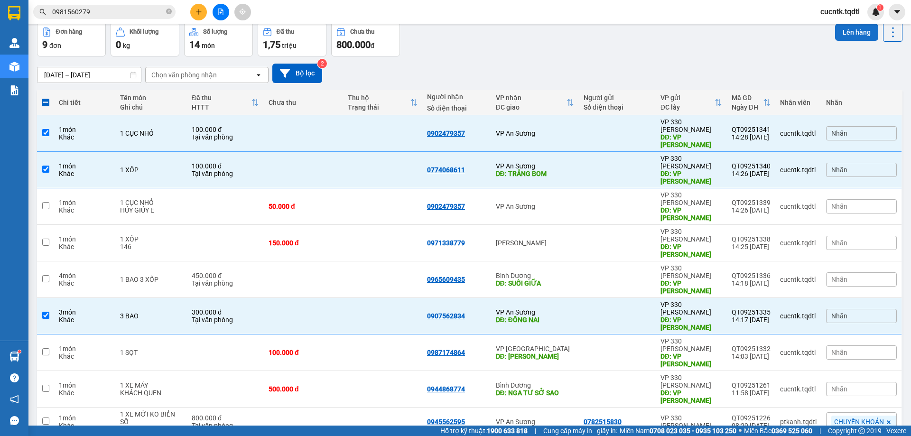
click at [861, 32] on button "Lên hàng" at bounding box center [856, 32] width 43 height 17
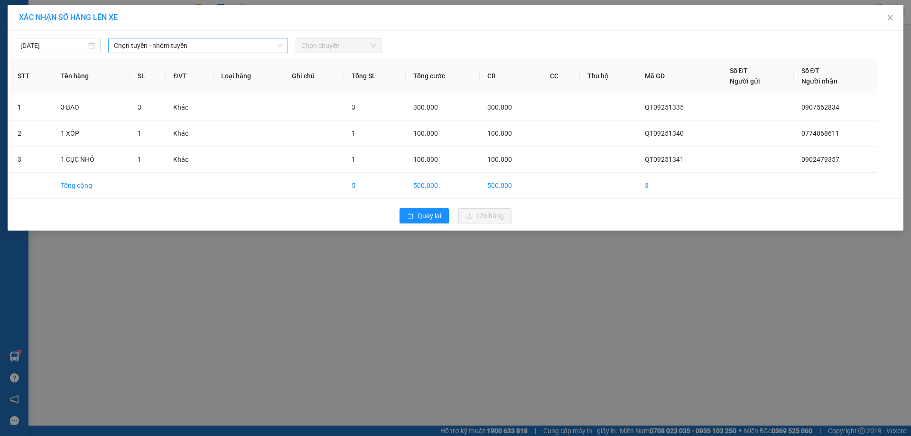
click at [271, 47] on span "Chọn tuyến - nhóm tuyến" at bounding box center [198, 45] width 168 height 14
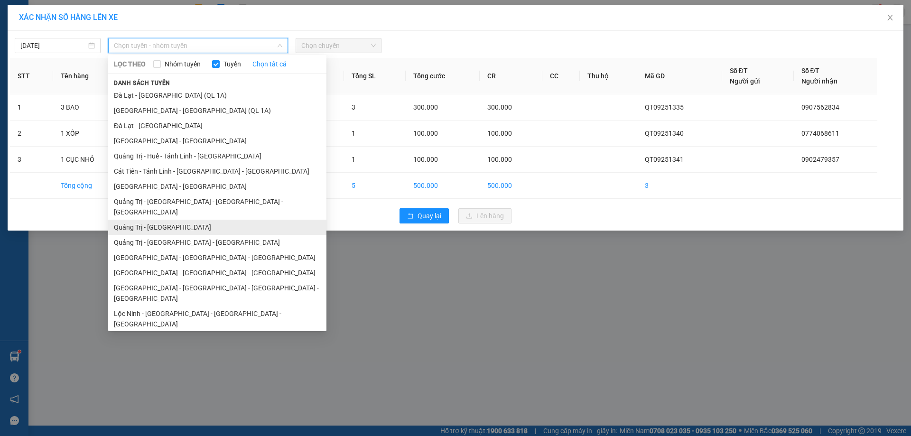
click at [181, 220] on li "Quảng Trị - [GEOGRAPHIC_DATA]" at bounding box center [217, 227] width 218 height 15
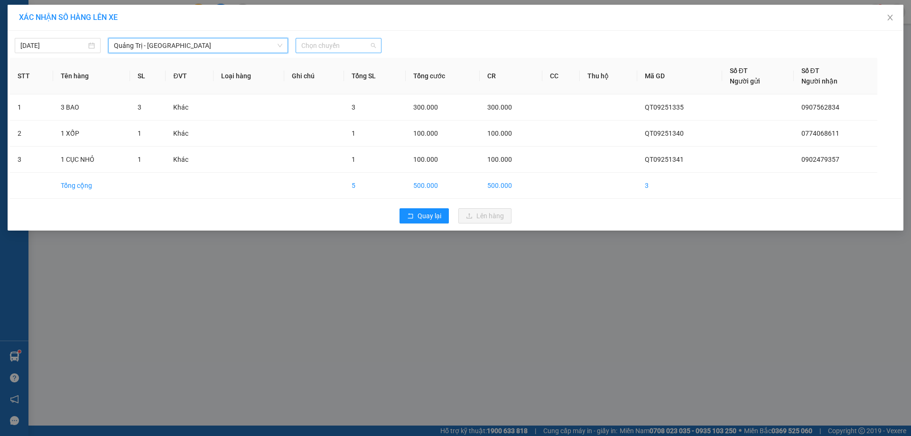
click at [355, 48] on span "Chọn chuyến" at bounding box center [338, 45] width 74 height 14
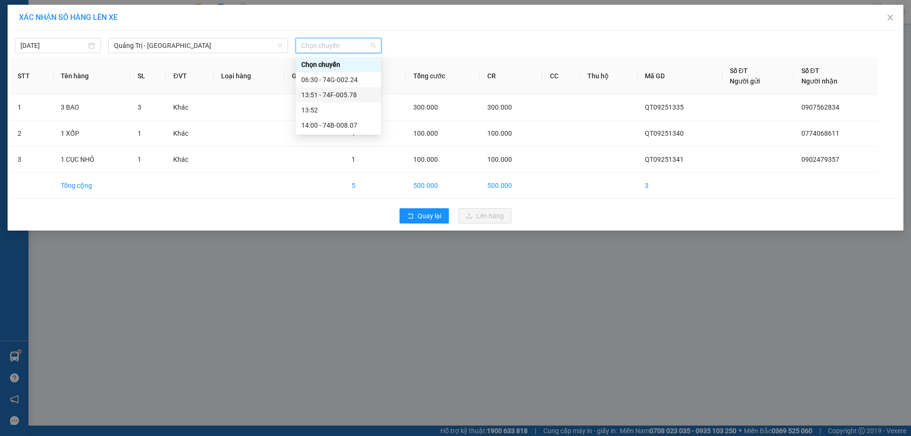
click at [348, 92] on div "13:51 - 74F-005.78" at bounding box center [338, 95] width 74 height 10
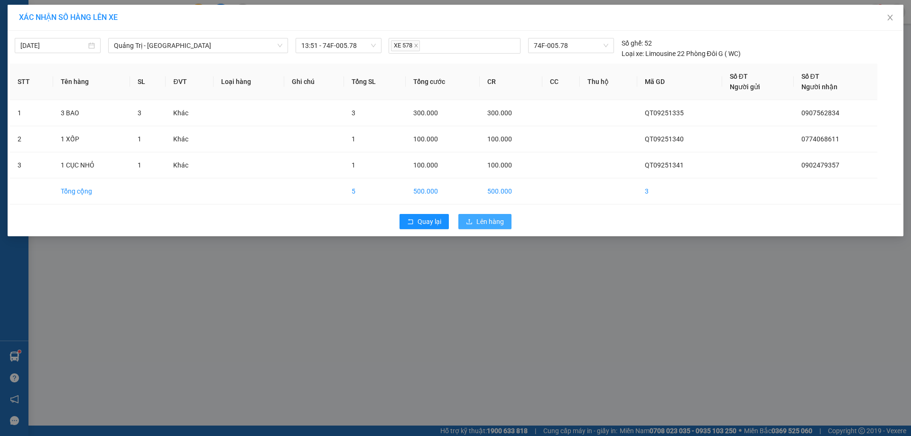
click at [493, 223] on span "Lên hàng" at bounding box center [490, 221] width 28 height 10
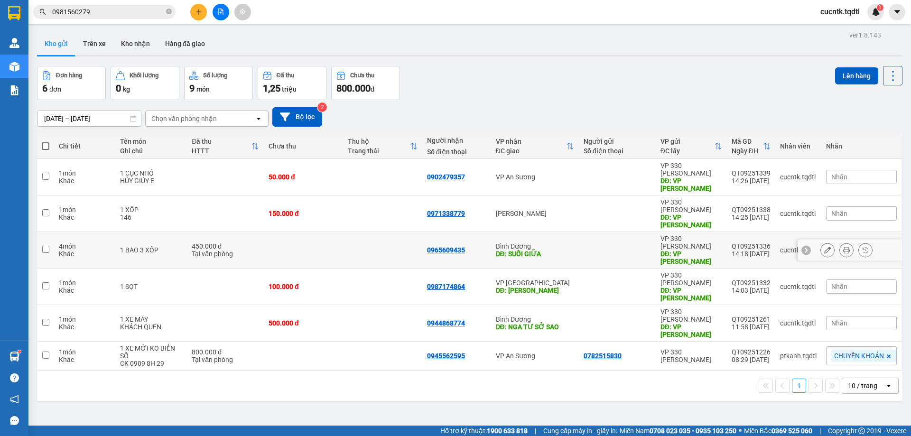
click at [45, 246] on input "checkbox" at bounding box center [45, 249] width 7 height 7
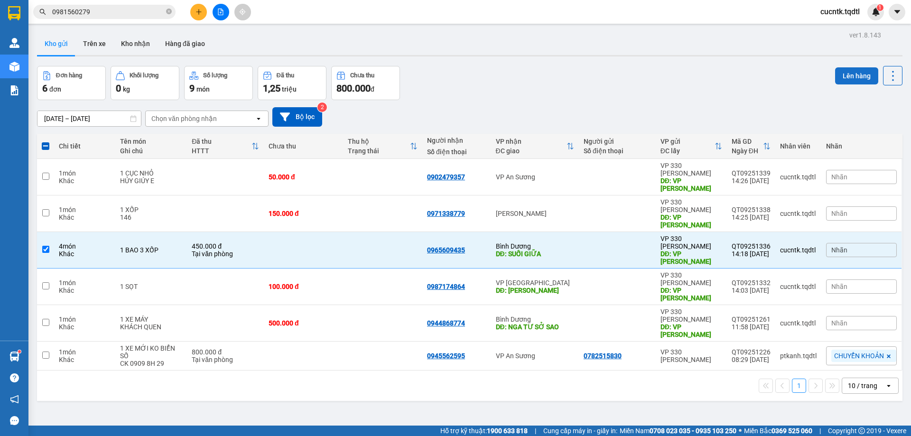
click at [851, 77] on button "Lên hàng" at bounding box center [856, 75] width 43 height 17
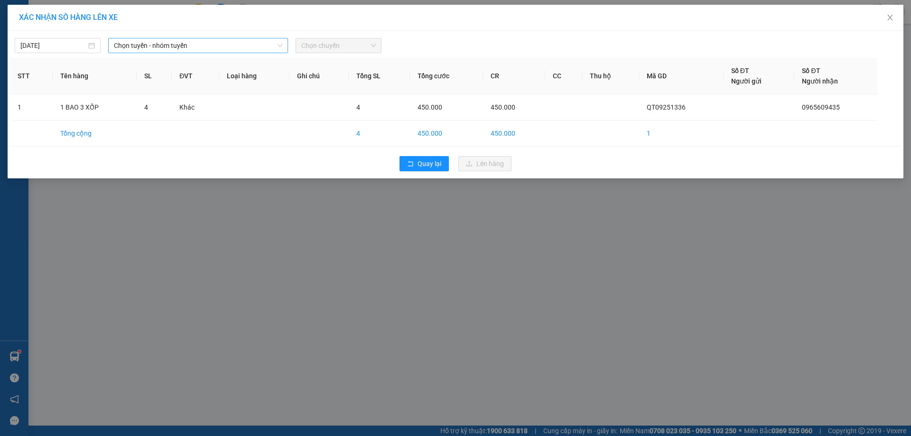
click at [276, 46] on span "Chọn tuyến - nhóm tuyến" at bounding box center [198, 45] width 168 height 14
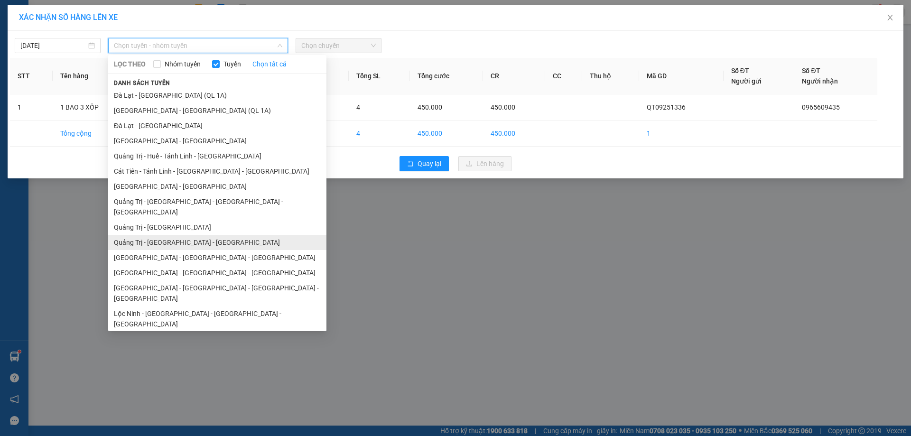
click at [209, 235] on li "Quảng Trị - [GEOGRAPHIC_DATA] - [GEOGRAPHIC_DATA]" at bounding box center [217, 242] width 218 height 15
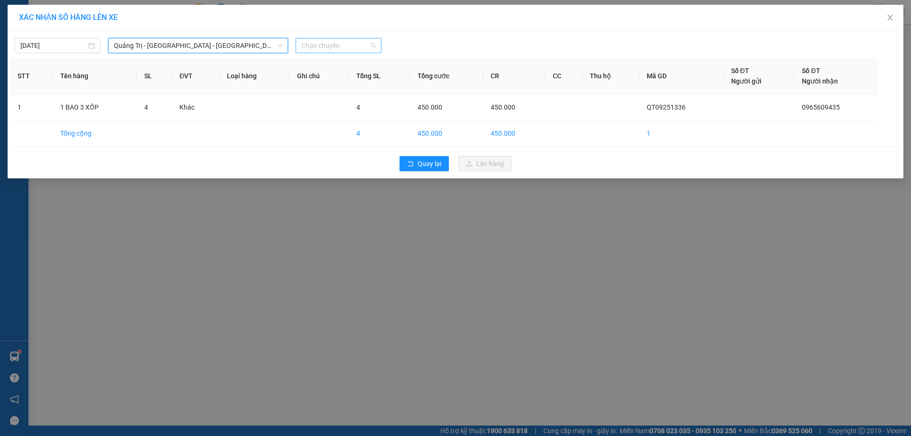
click at [344, 44] on span "Chọn chuyến" at bounding box center [338, 45] width 74 height 14
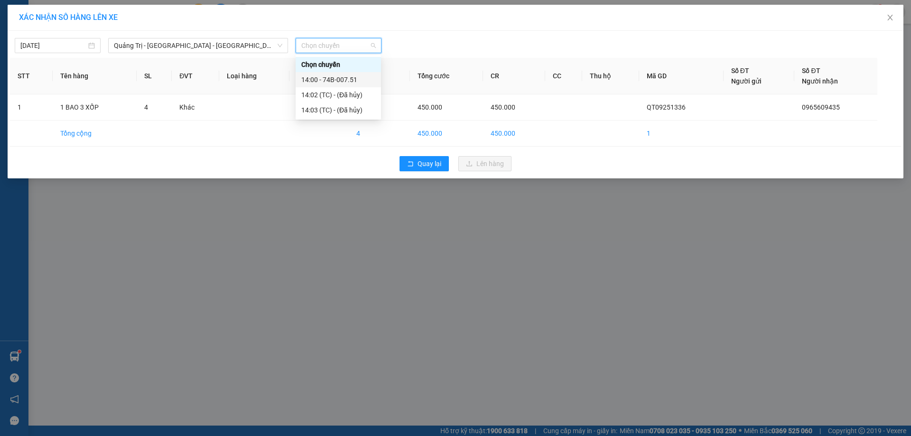
click at [327, 78] on div "14:00 - 74B-007.51" at bounding box center [338, 79] width 74 height 10
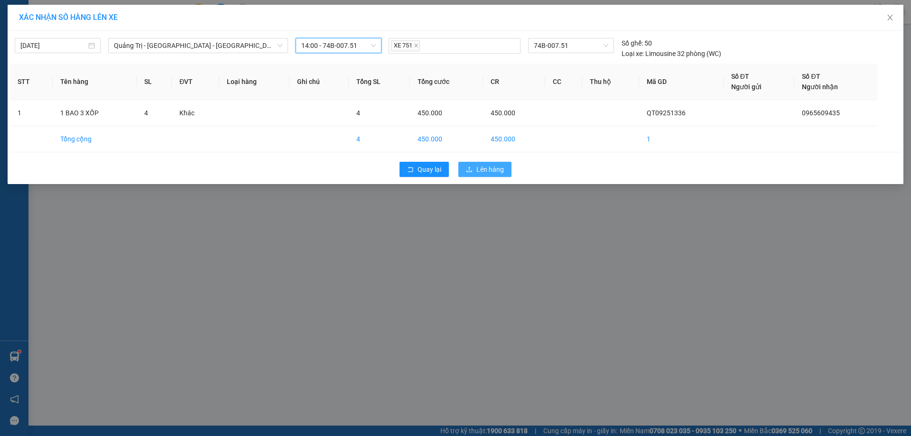
click at [494, 169] on span "Lên hàng" at bounding box center [490, 169] width 28 height 10
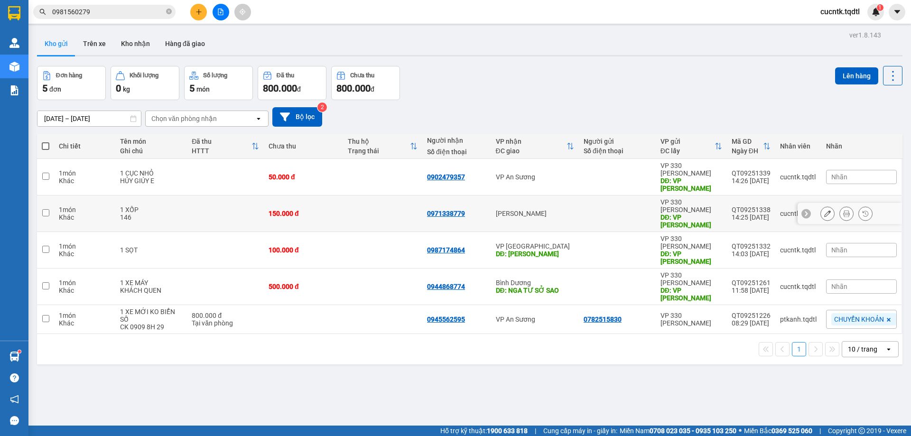
click at [47, 209] on input "checkbox" at bounding box center [45, 212] width 7 height 7
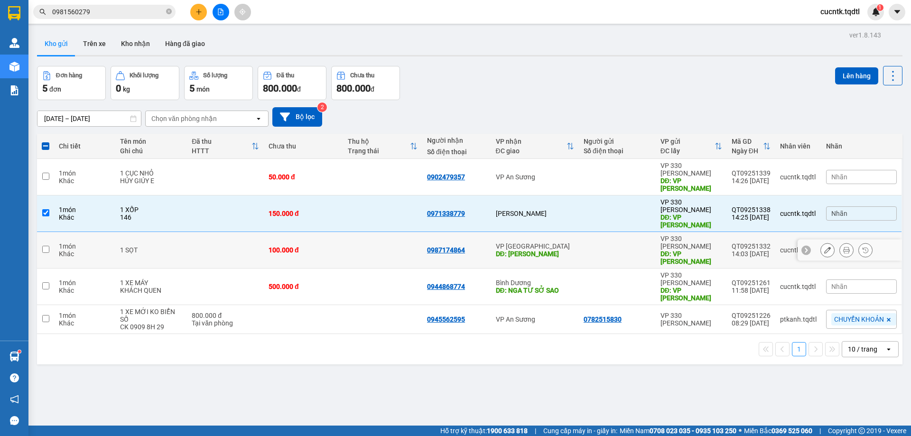
click at [46, 246] on input "checkbox" at bounding box center [45, 249] width 7 height 7
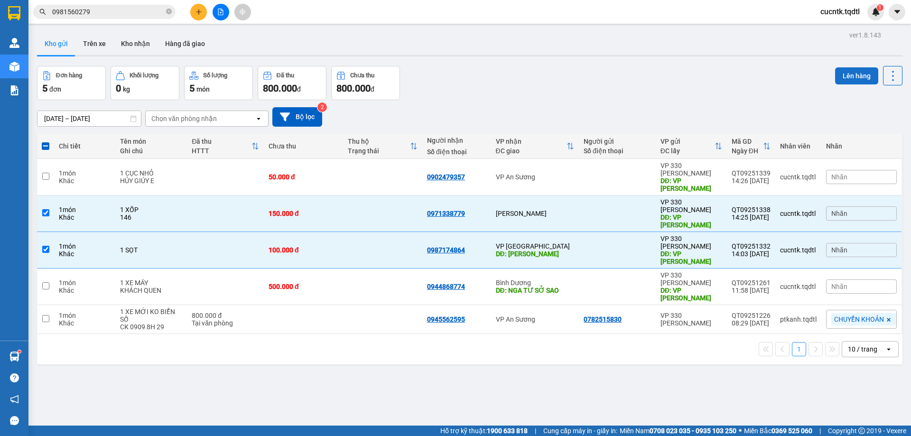
click at [854, 75] on button "Lên hàng" at bounding box center [856, 75] width 43 height 17
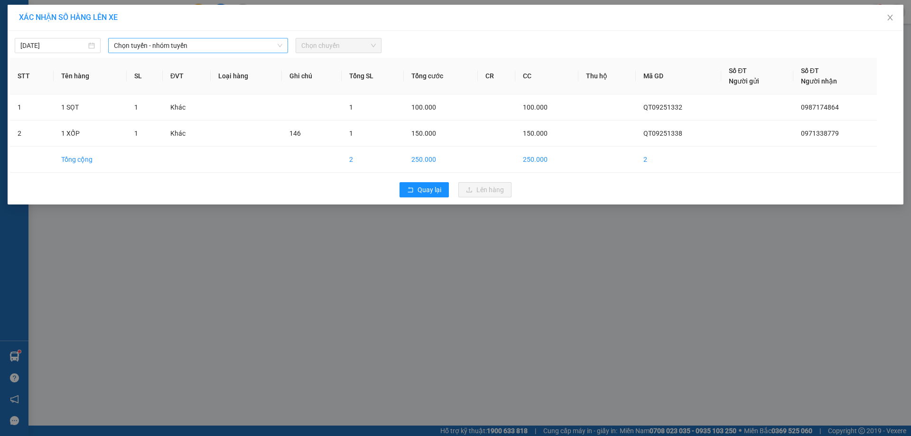
click at [228, 39] on span "Chọn tuyến - nhóm tuyến" at bounding box center [198, 45] width 168 height 14
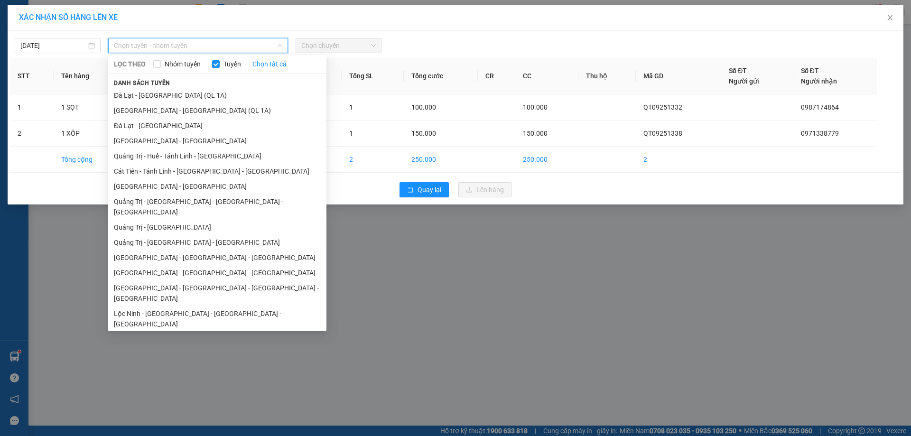
scroll to position [64, 0]
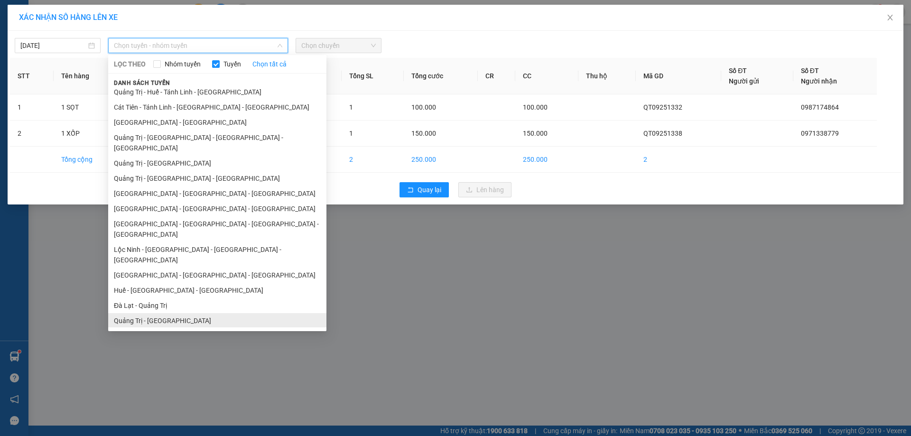
click at [129, 313] on li "Quảng Trị - [GEOGRAPHIC_DATA]" at bounding box center [217, 320] width 218 height 15
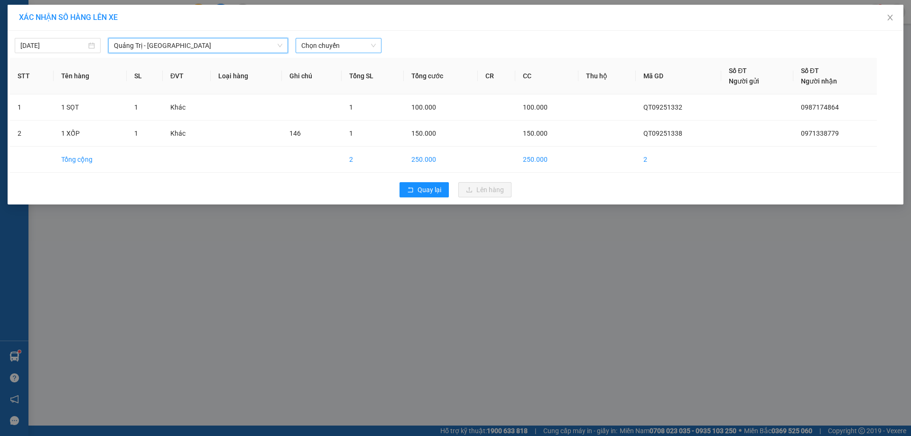
click at [351, 47] on span "Chọn chuyến" at bounding box center [338, 45] width 74 height 14
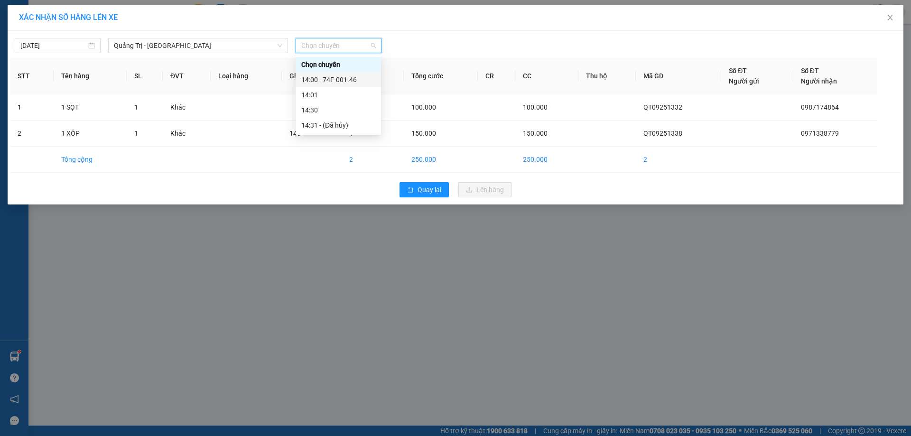
click at [350, 83] on div "14:00 - 74F-001.46" at bounding box center [338, 79] width 74 height 10
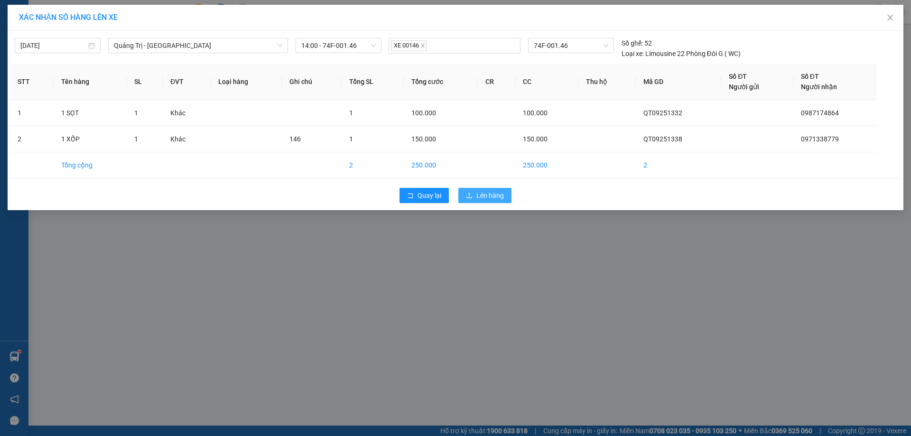
click at [487, 189] on button "Lên hàng" at bounding box center [484, 195] width 53 height 15
